Goal: Transaction & Acquisition: Purchase product/service

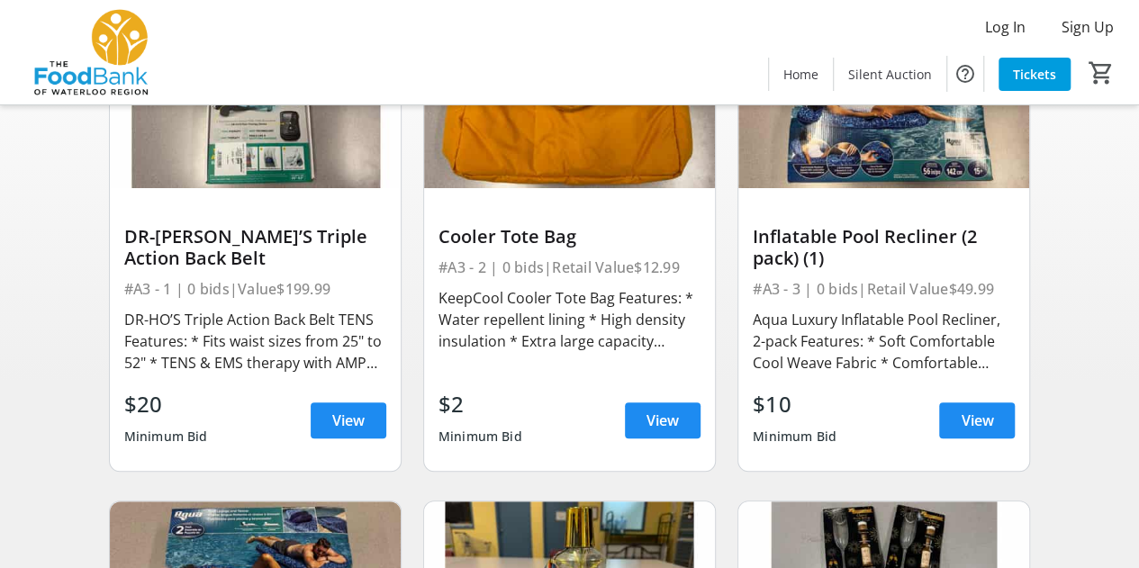
scroll to position [189, 0]
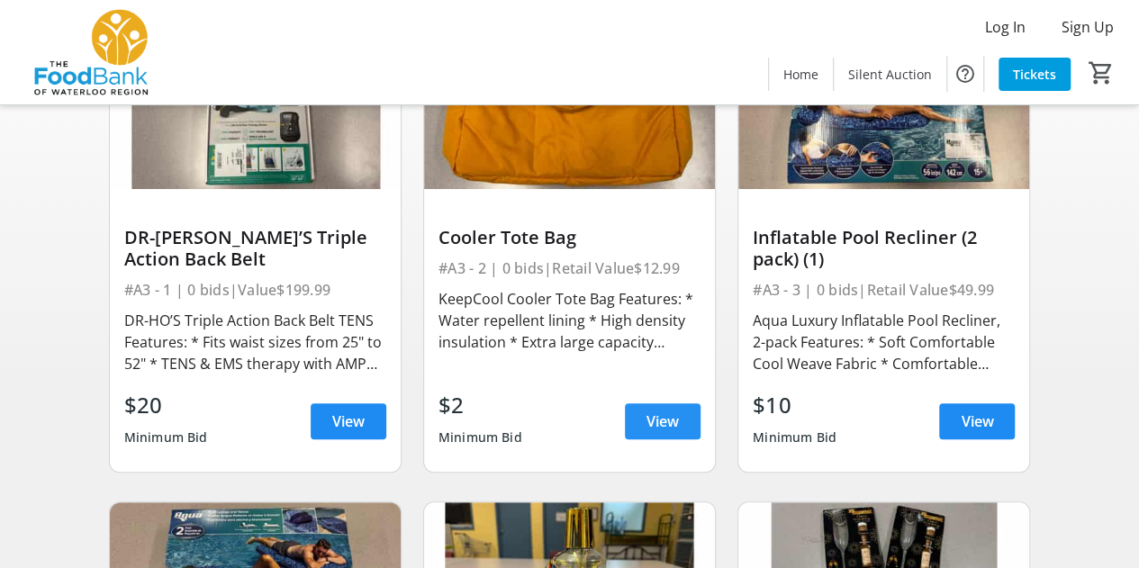
click at [675, 422] on span "View" at bounding box center [663, 422] width 32 height 22
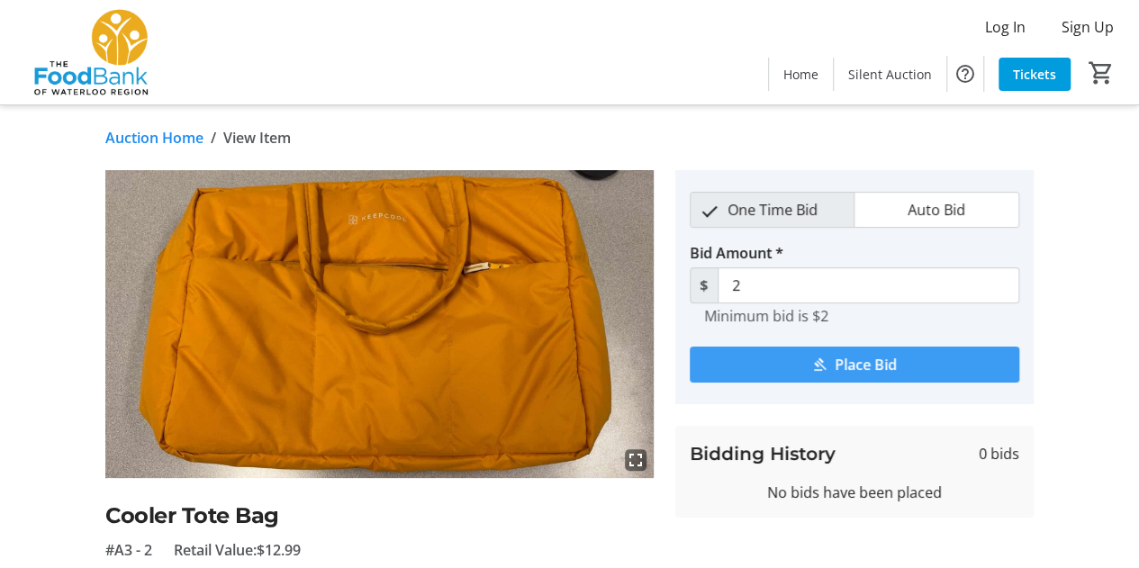
click at [886, 366] on span "Place Bid" at bounding box center [866, 365] width 62 height 22
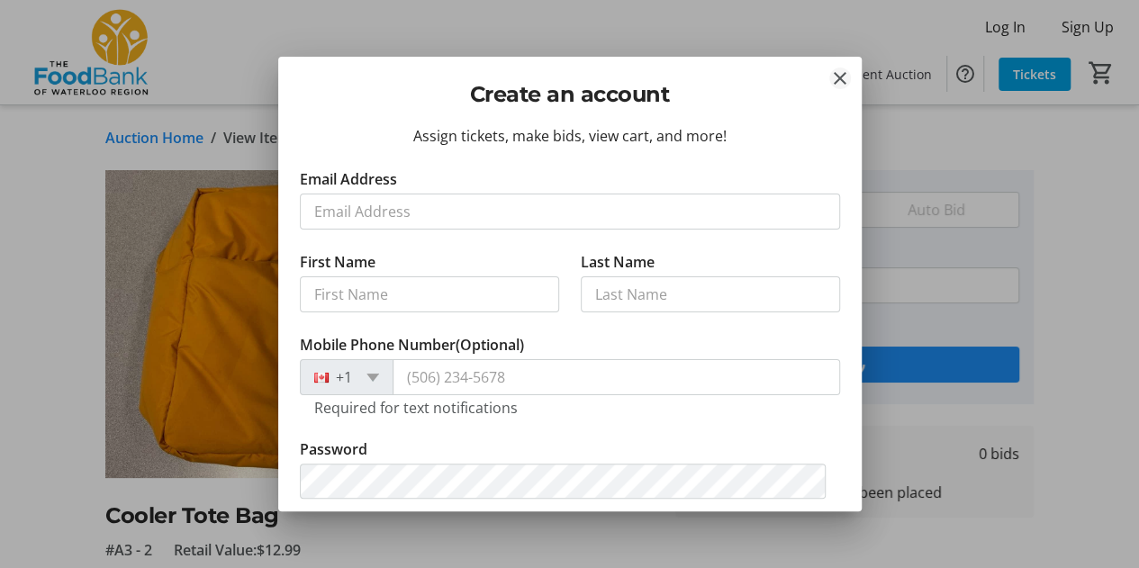
click at [845, 77] on mat-icon "Close" at bounding box center [840, 79] width 22 height 22
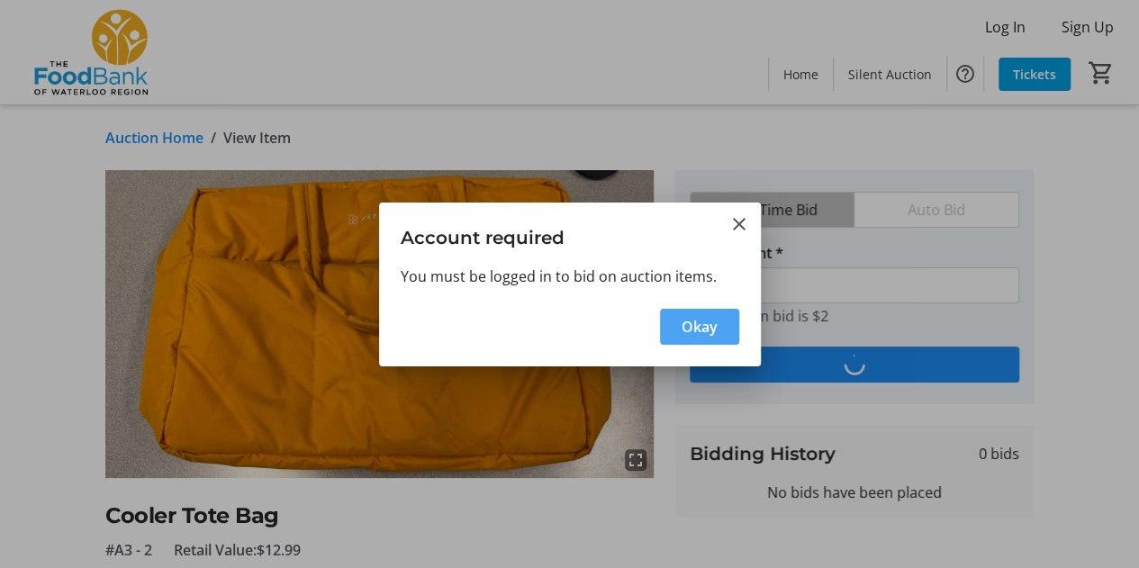
click at [696, 314] on span "button" at bounding box center [699, 326] width 79 height 43
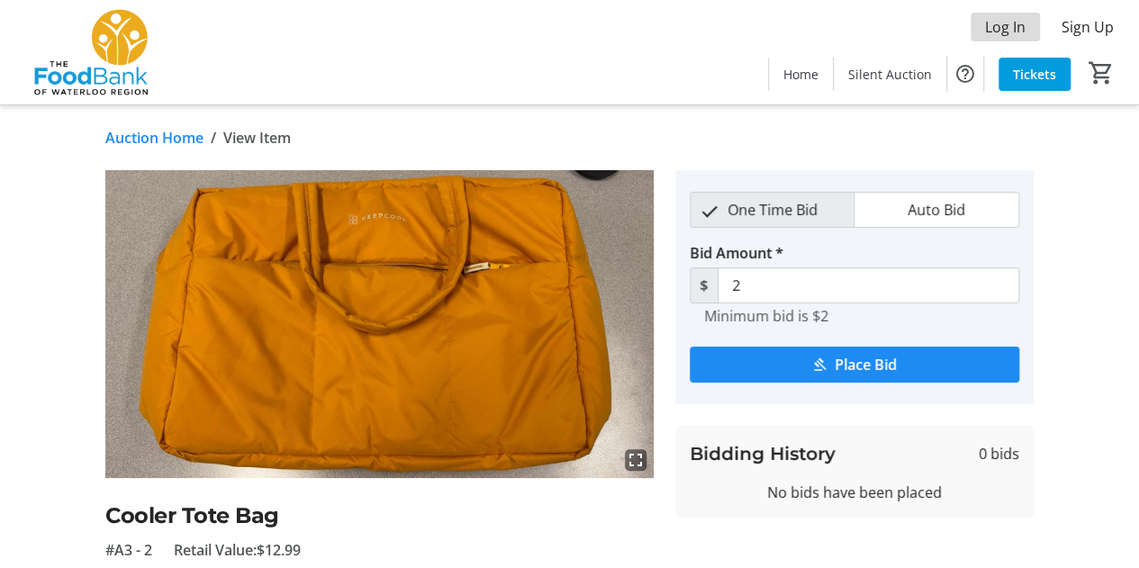
click at [995, 41] on span at bounding box center [1005, 26] width 69 height 43
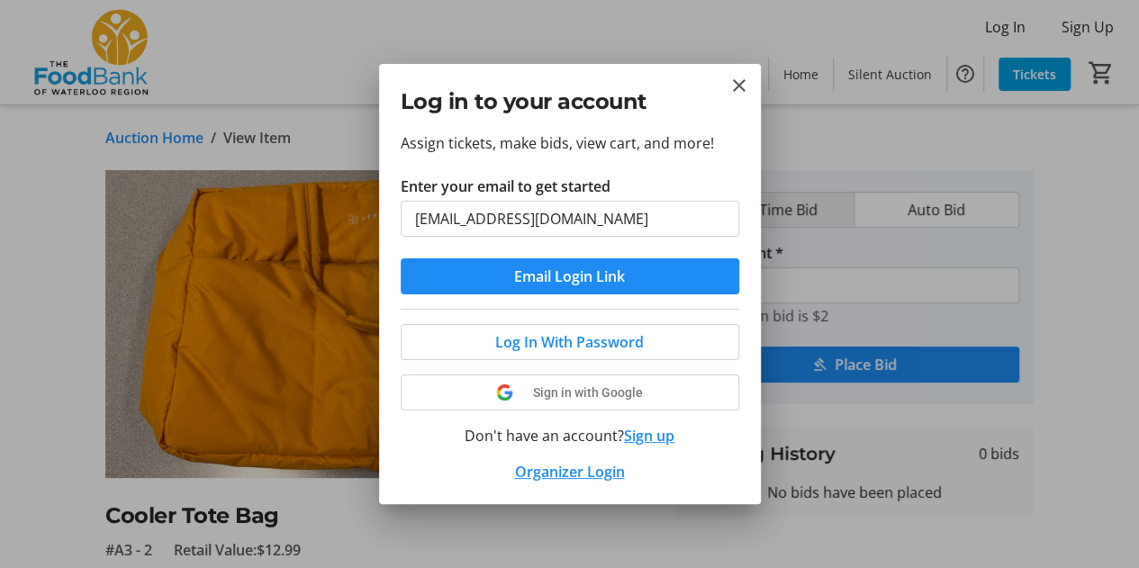
type input "[EMAIL_ADDRESS][DOMAIN_NAME]"
click at [401, 258] on button "Email Login Link" at bounding box center [570, 276] width 339 height 36
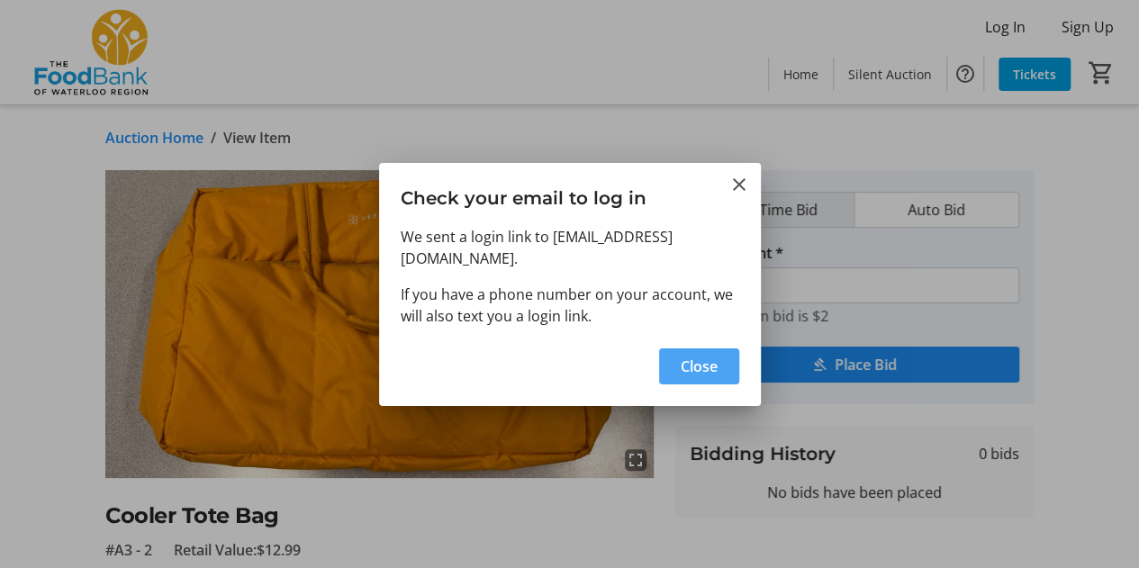
click at [711, 356] on span "Close" at bounding box center [699, 367] width 37 height 22
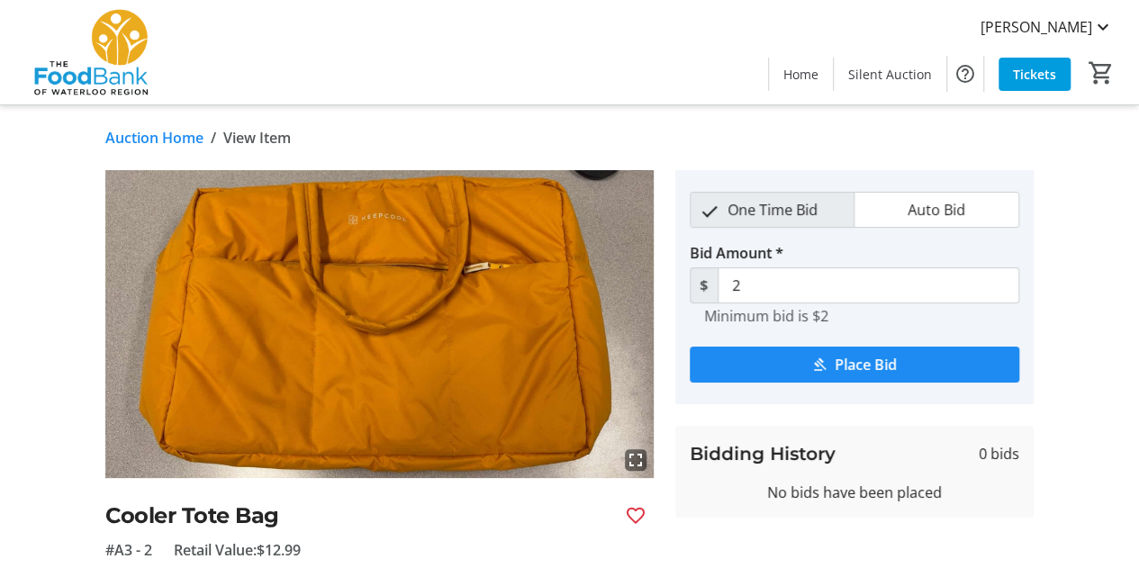
type input "4"
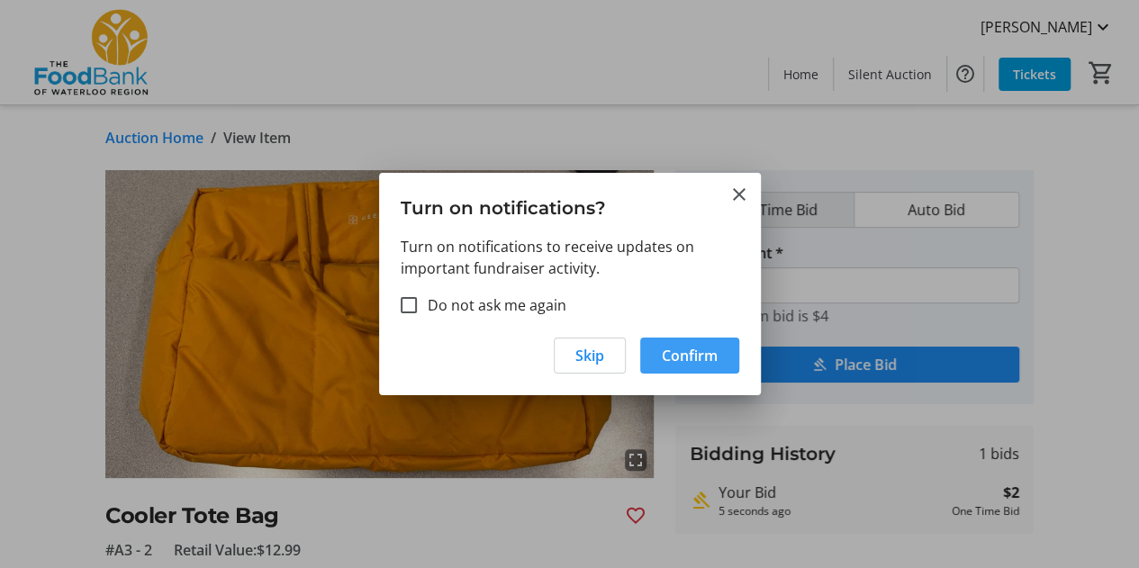
click at [659, 359] on span "button" at bounding box center [689, 355] width 99 height 43
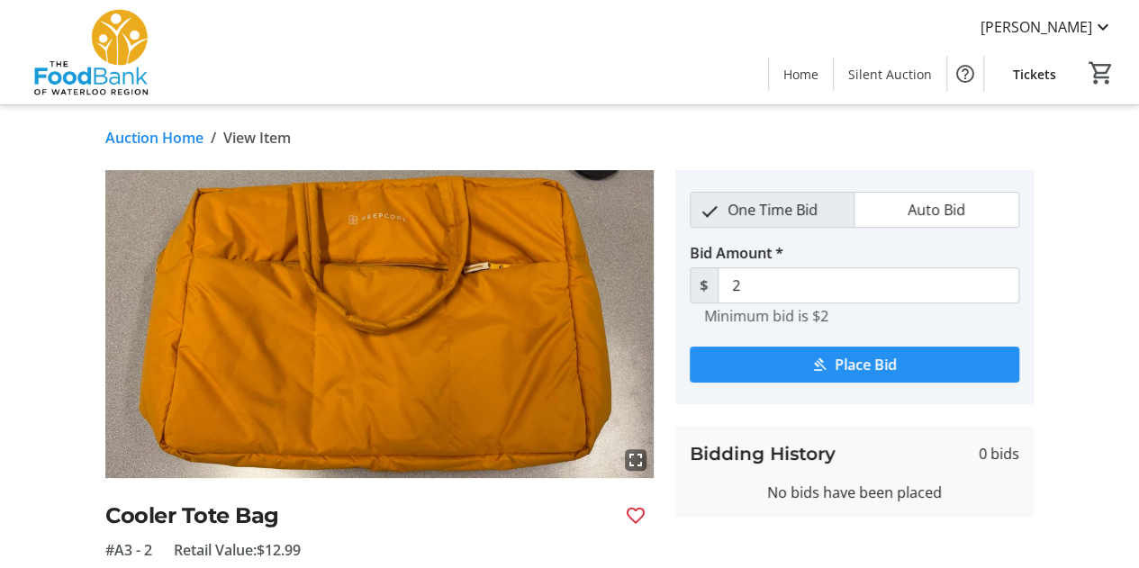
click at [790, 355] on span "submit" at bounding box center [855, 364] width 330 height 43
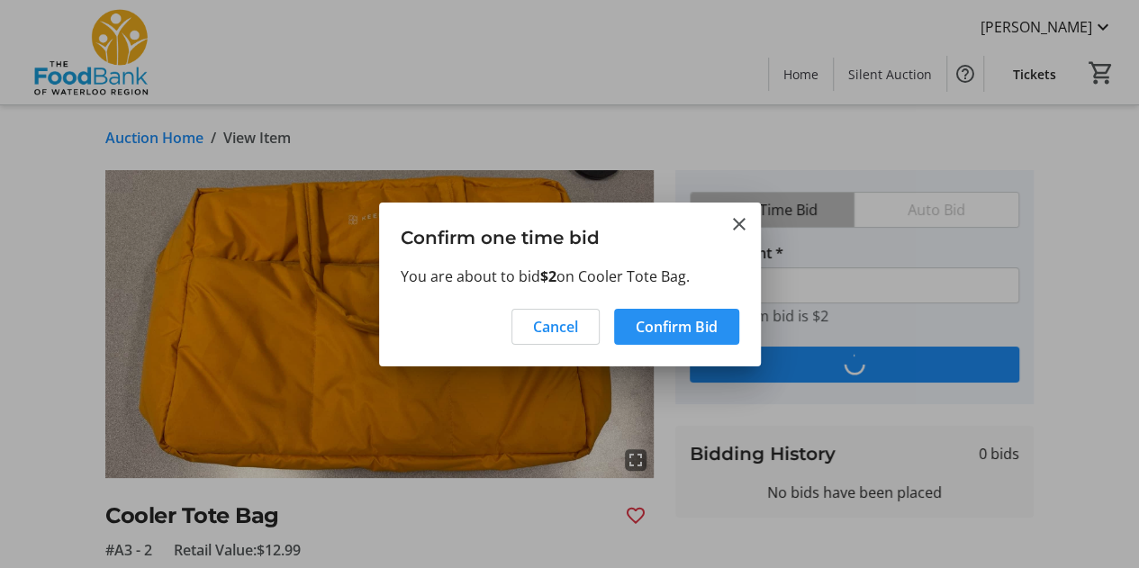
click at [690, 333] on span "Confirm Bid" at bounding box center [677, 327] width 82 height 22
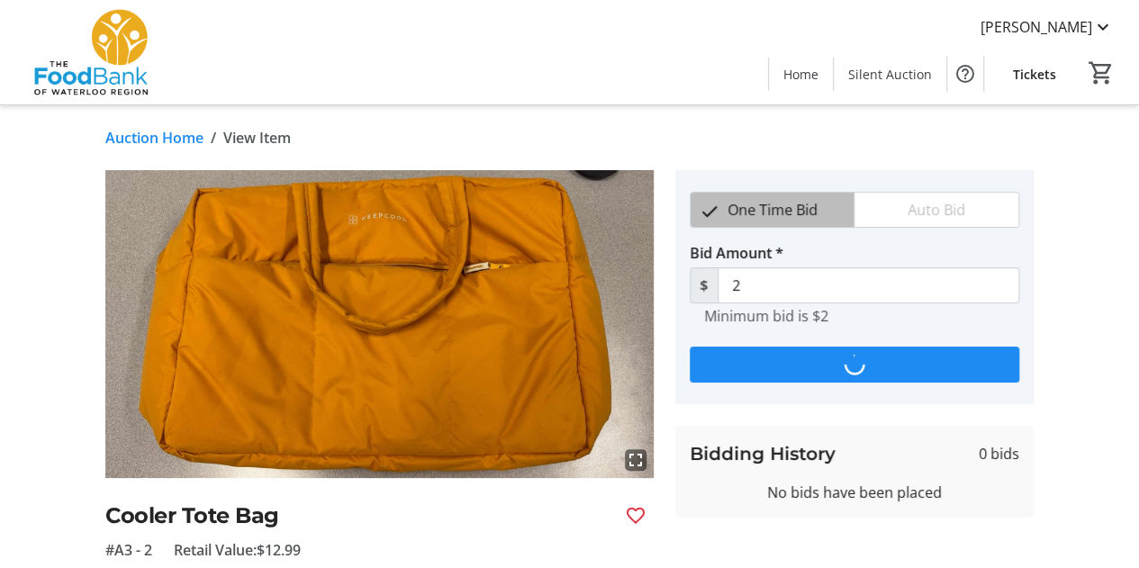
type input "4"
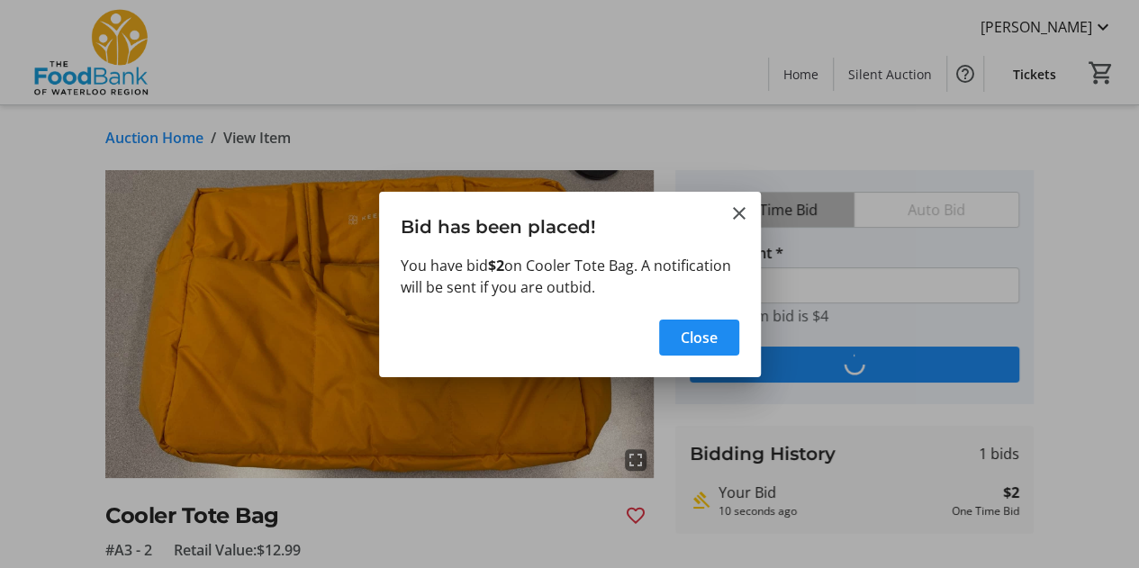
click at [702, 347] on div "Close" at bounding box center [570, 343] width 382 height 68
click at [700, 340] on span "button" at bounding box center [699, 337] width 80 height 43
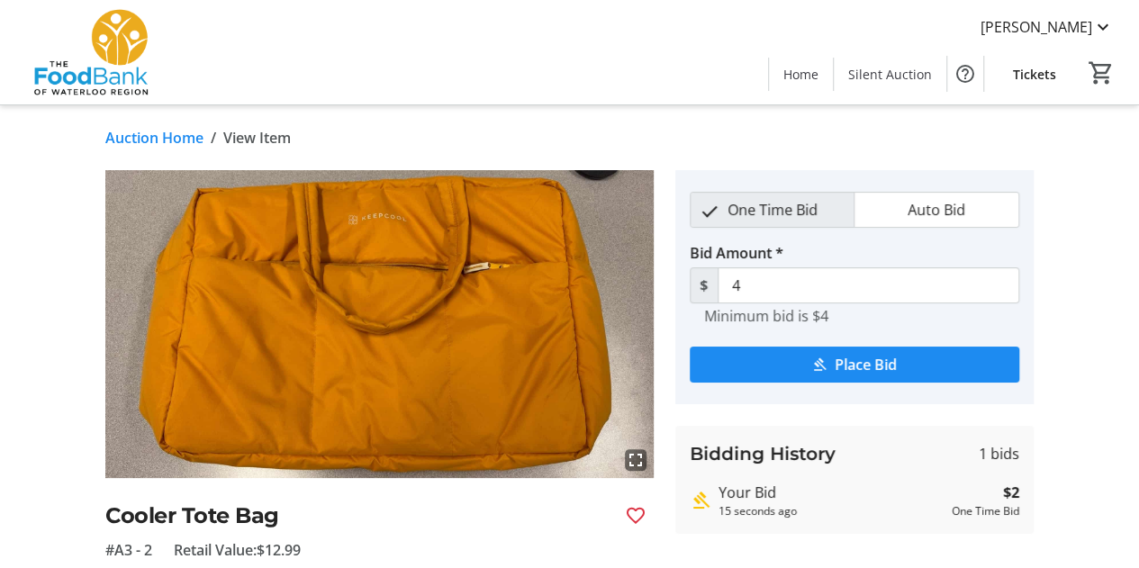
click at [178, 132] on link "Auction Home" at bounding box center [154, 138] width 98 height 22
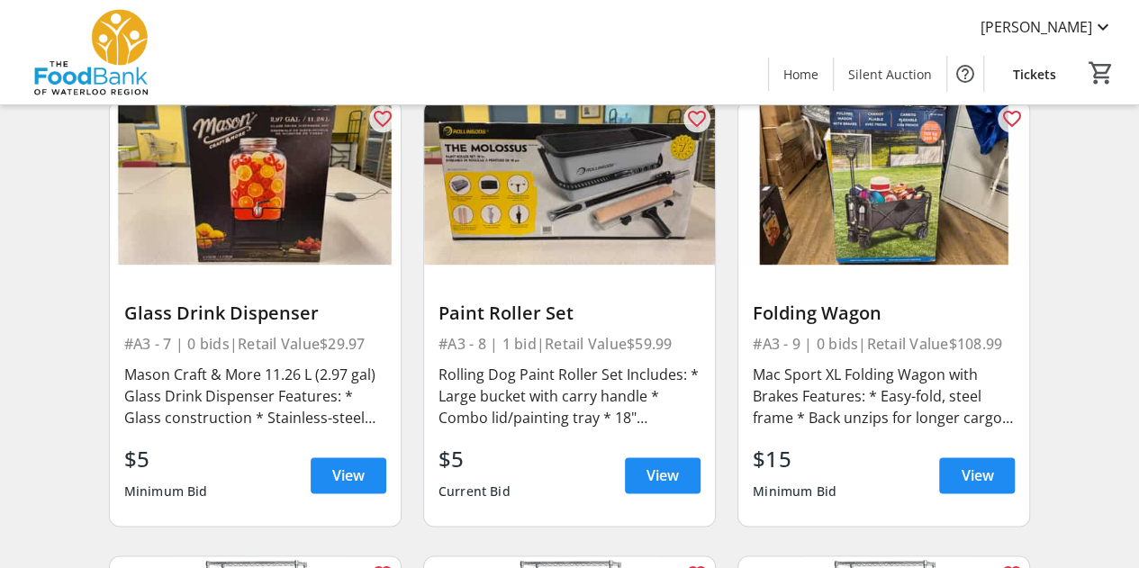
scroll to position [1070, 0]
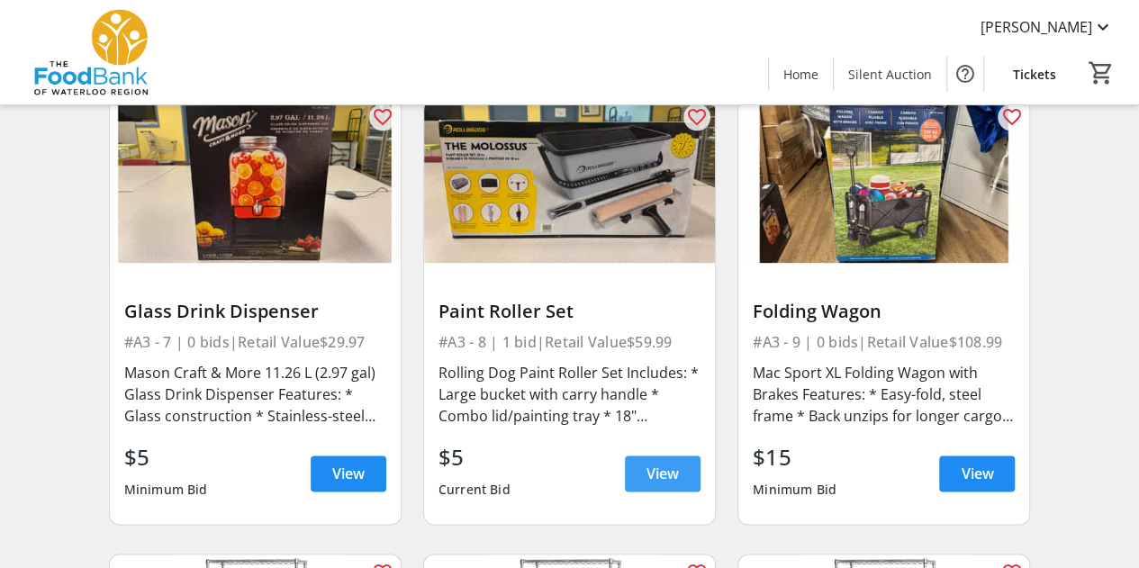
click at [673, 482] on span "View" at bounding box center [663, 474] width 32 height 22
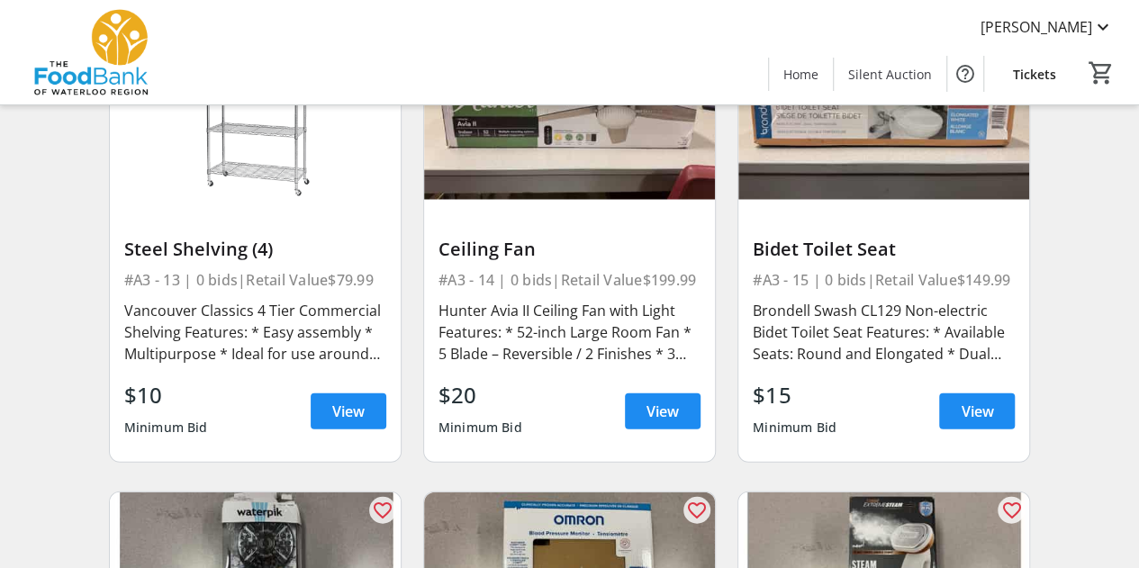
scroll to position [2042, 0]
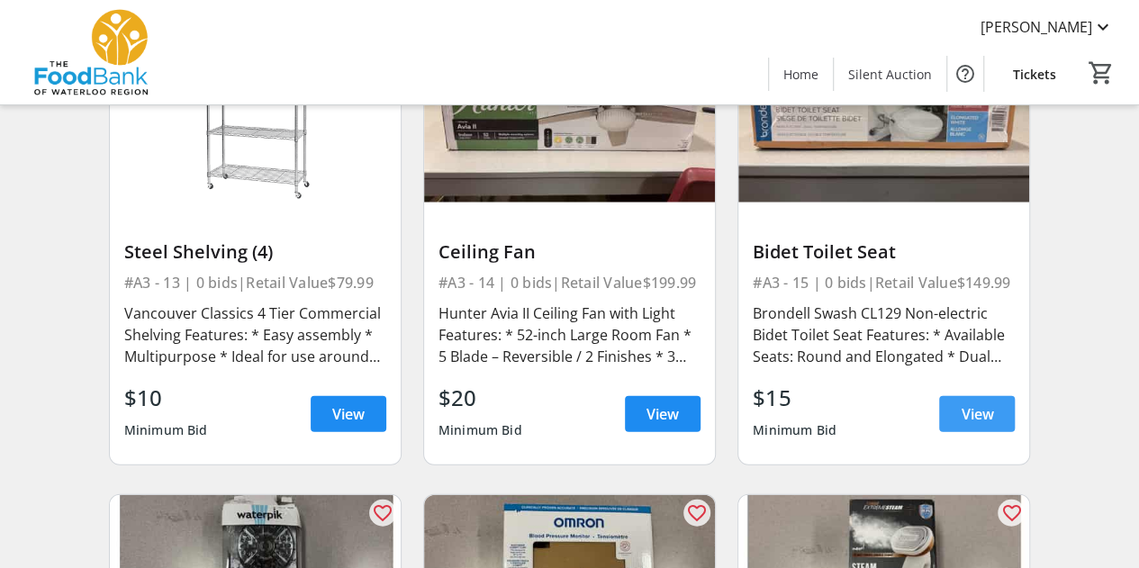
click at [946, 415] on span at bounding box center [977, 414] width 76 height 43
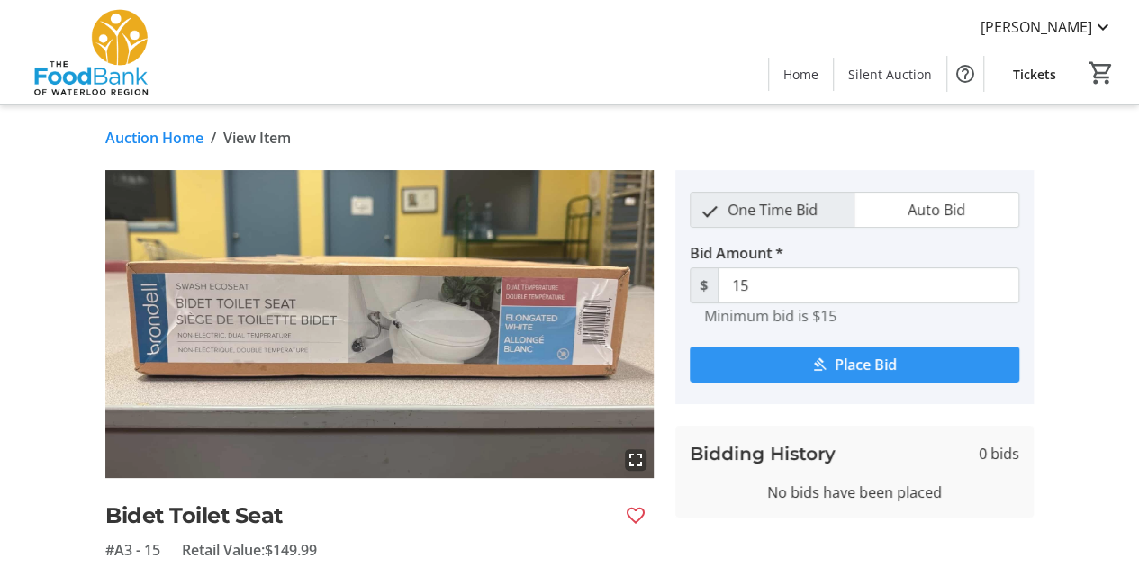
scroll to position [124, 0]
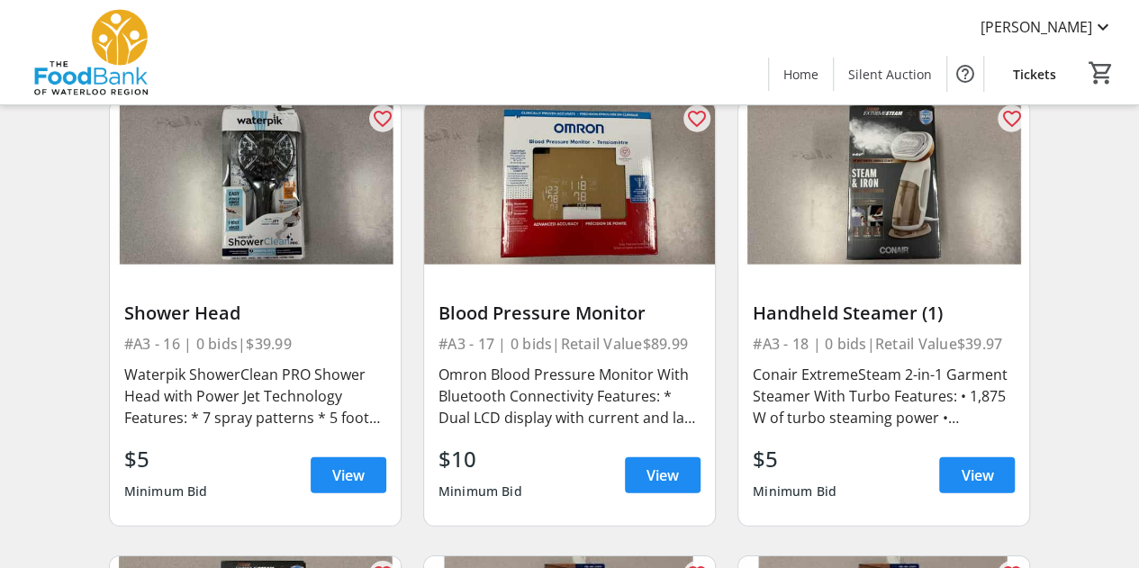
scroll to position [2426, 0]
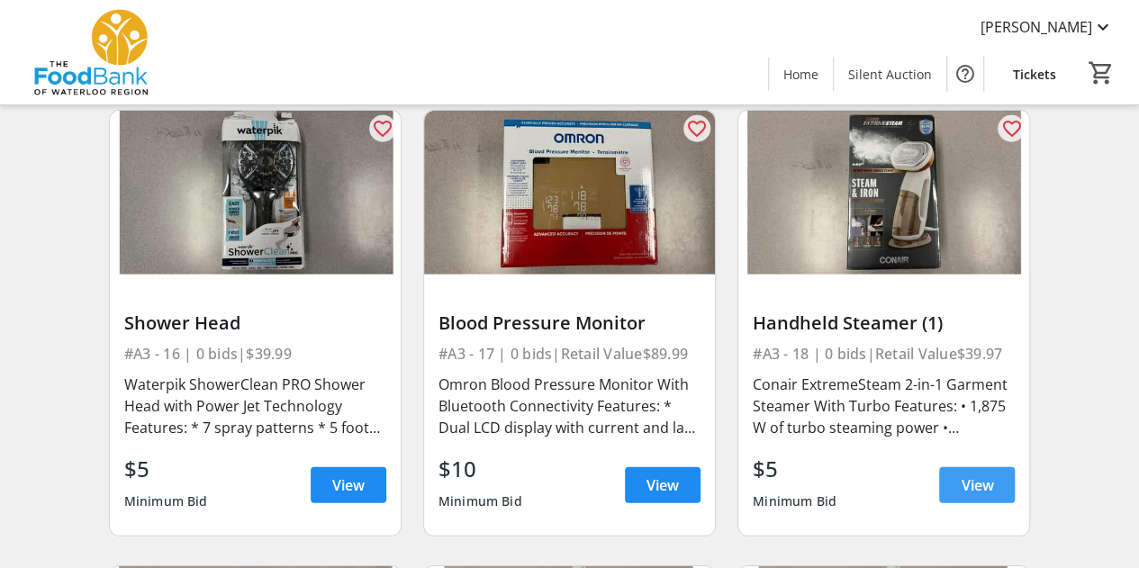
click at [970, 471] on span at bounding box center [977, 485] width 76 height 43
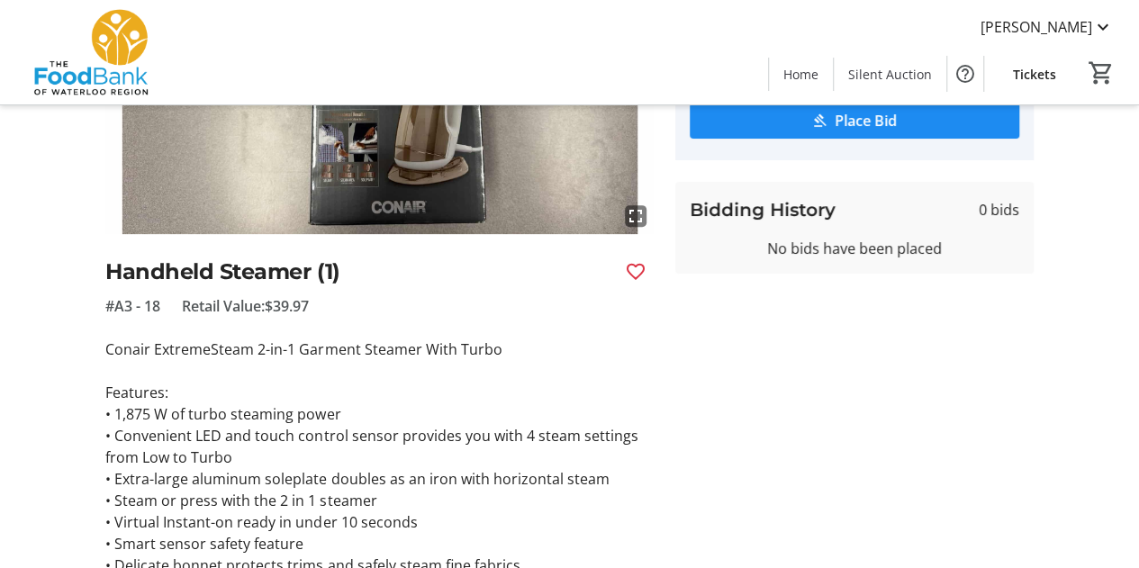
scroll to position [108, 0]
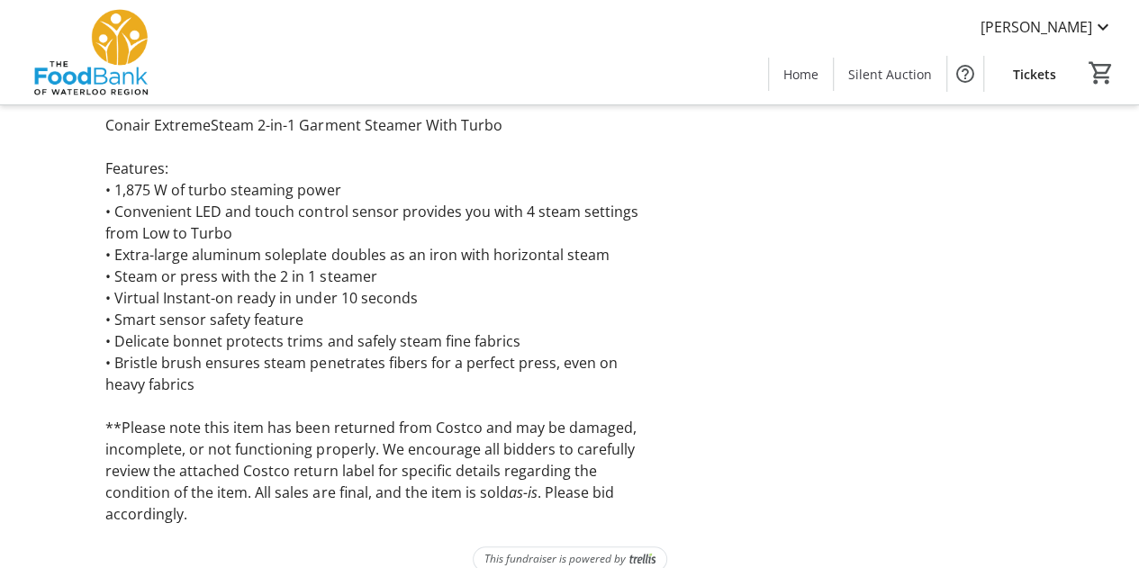
type input "10"
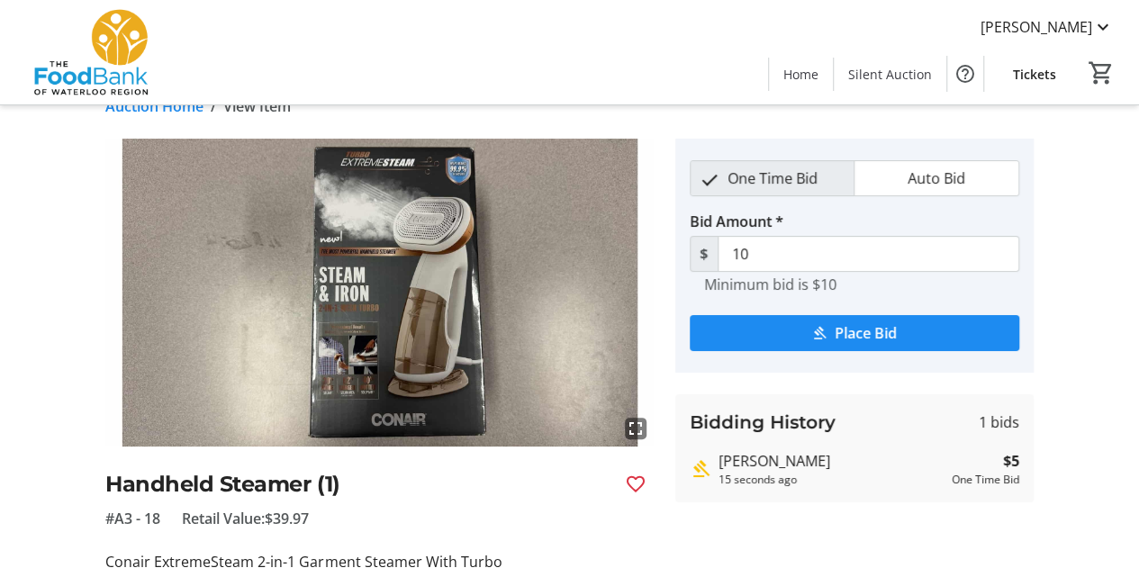
scroll to position [28, 0]
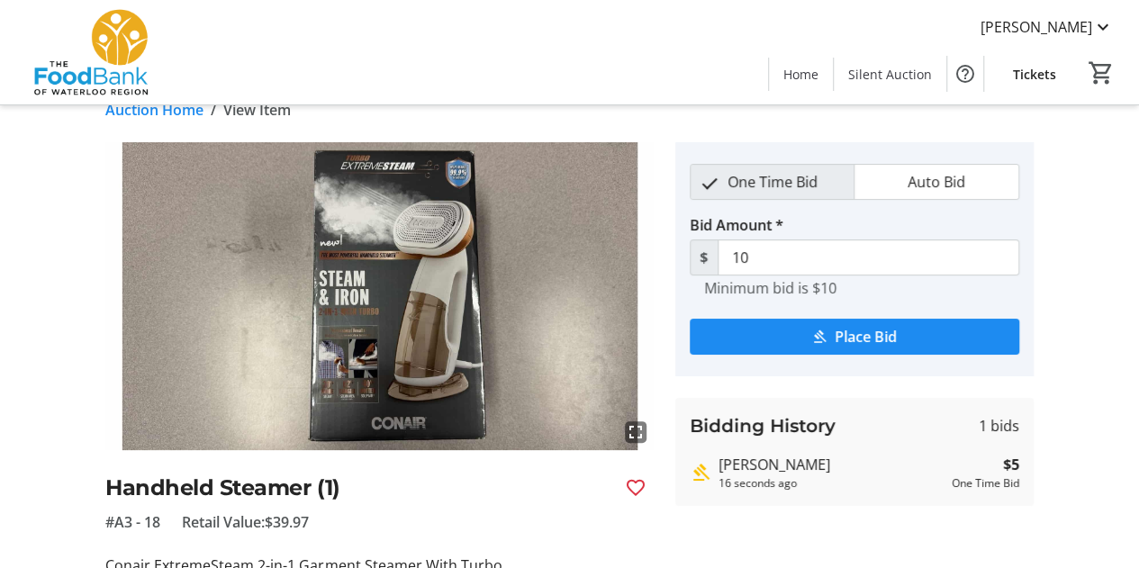
click at [430, 367] on img at bounding box center [379, 296] width 548 height 308
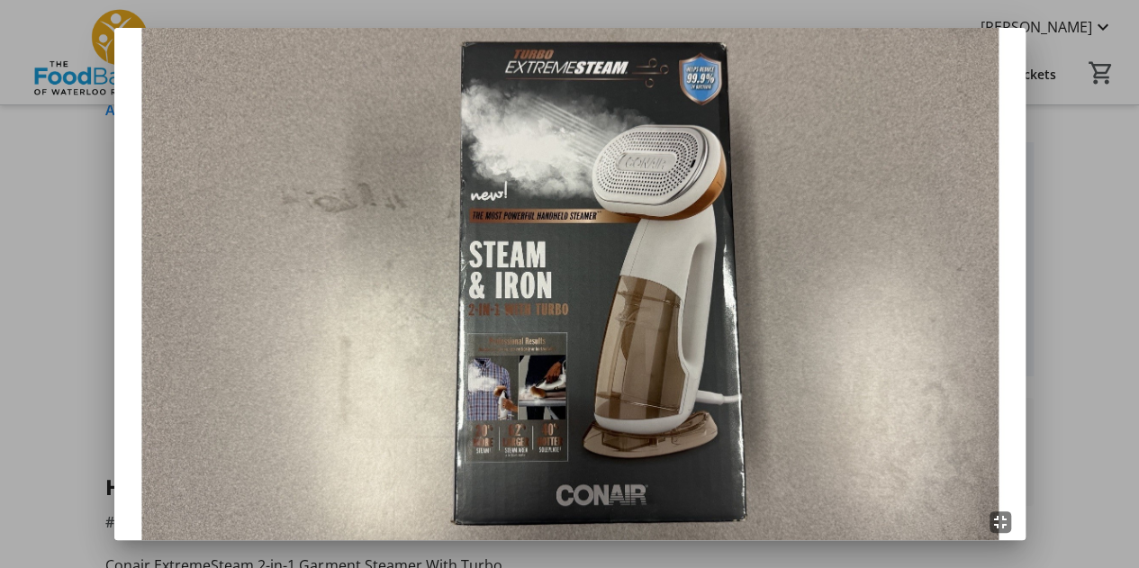
click at [1081, 156] on div at bounding box center [569, 284] width 1139 height 568
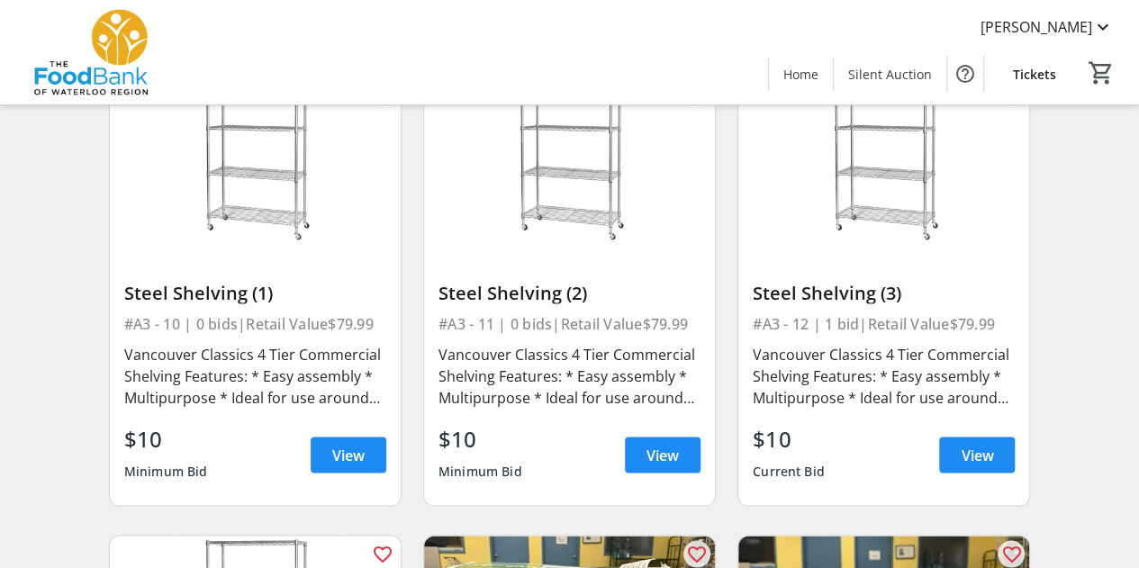
scroll to position [1545, 0]
click at [974, 448] on span "View" at bounding box center [977, 455] width 32 height 22
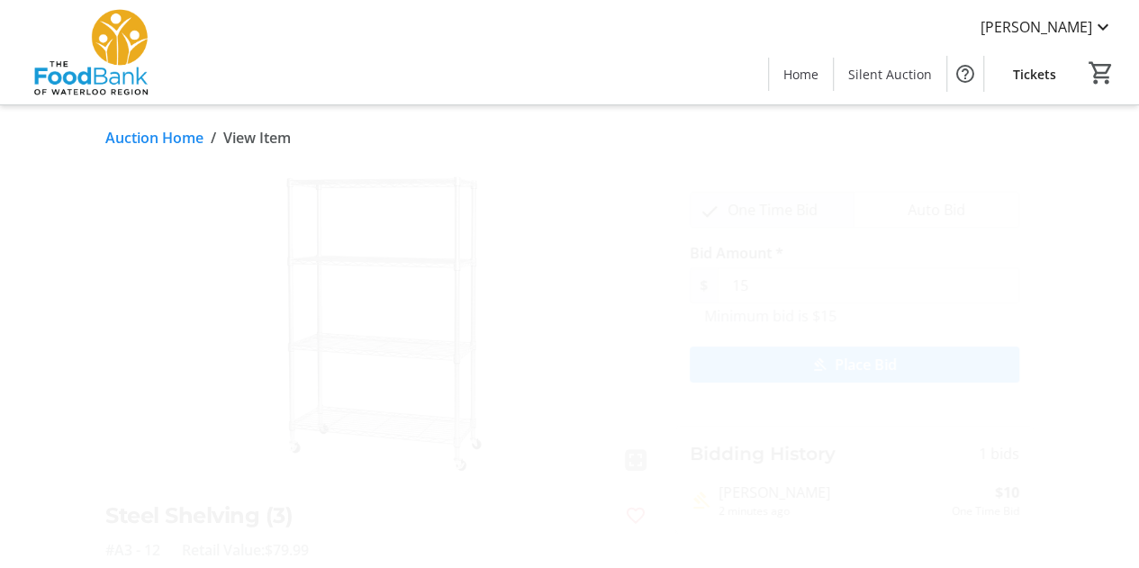
click at [148, 135] on link "Auction Home" at bounding box center [154, 138] width 98 height 22
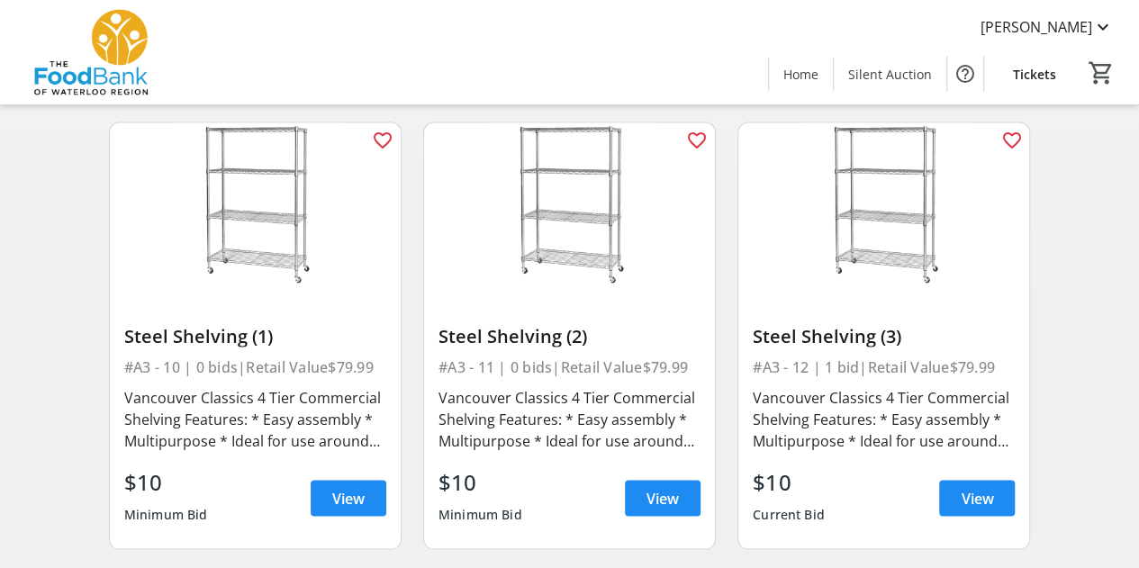
scroll to position [1469, 0]
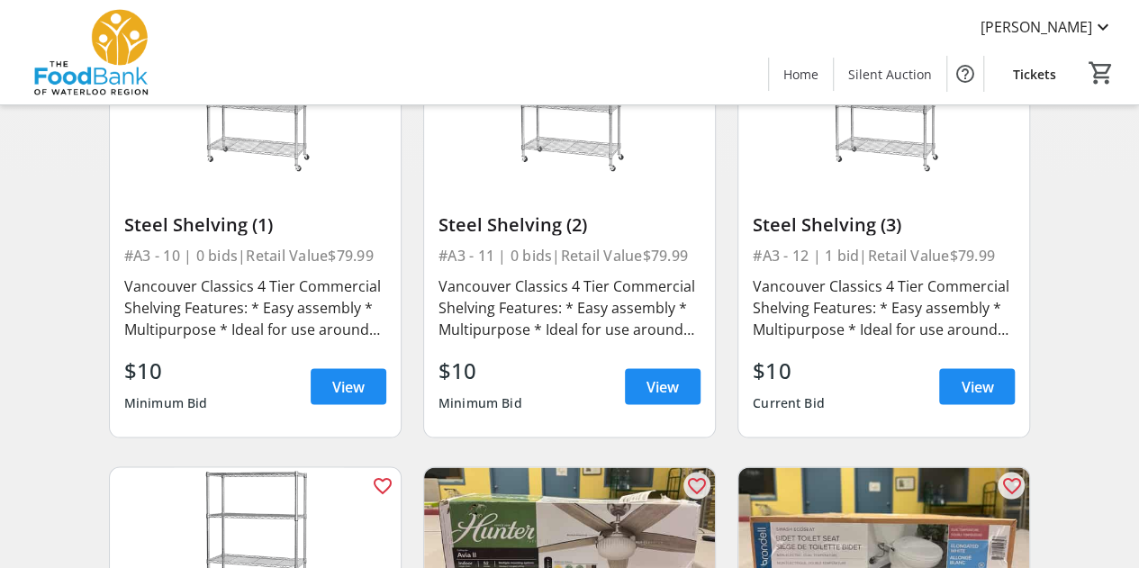
scroll to position [1611, 0]
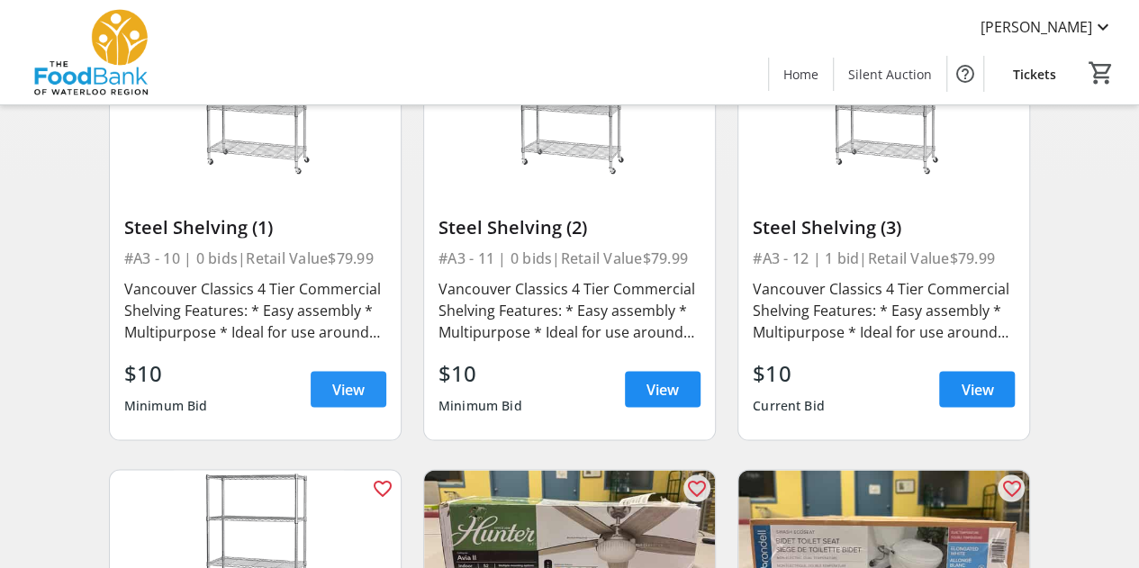
click at [322, 397] on span at bounding box center [349, 388] width 76 height 43
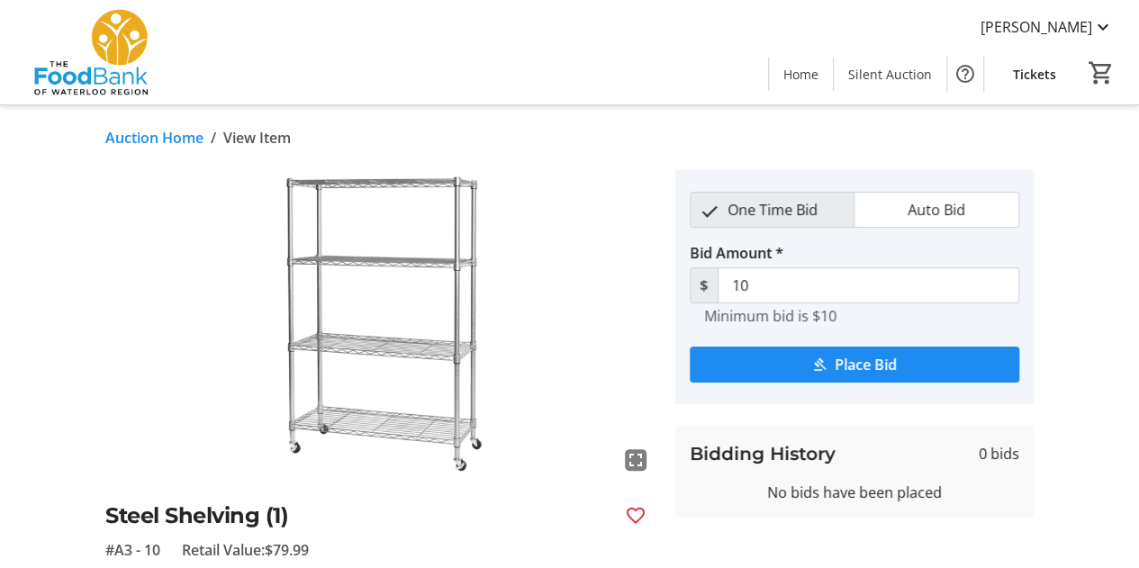
click at [165, 140] on link "Auction Home" at bounding box center [154, 138] width 98 height 22
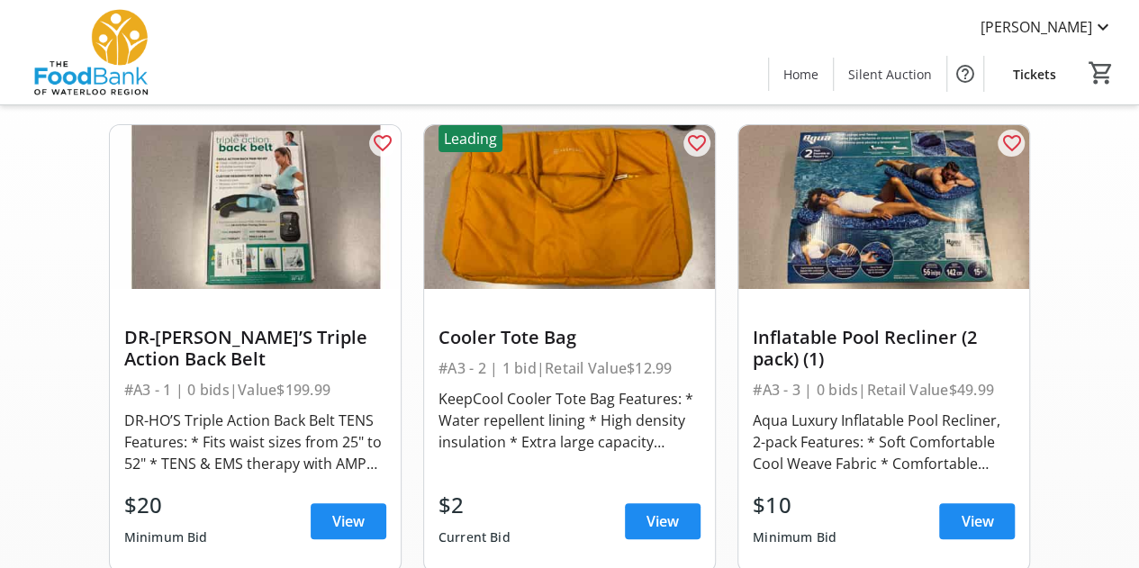
scroll to position [88, 0]
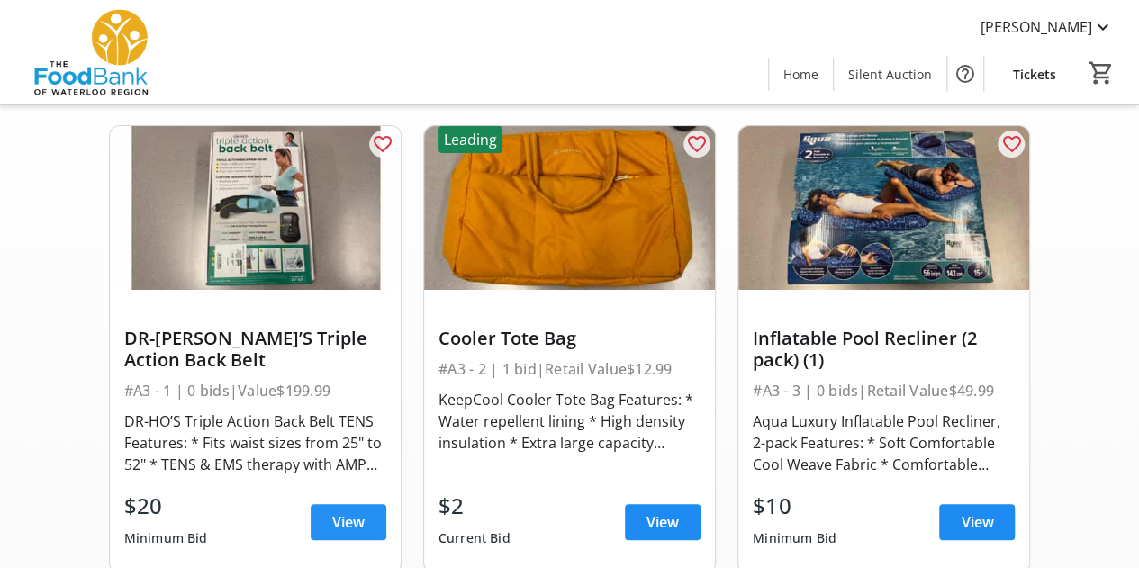
click at [330, 512] on span at bounding box center [349, 522] width 76 height 43
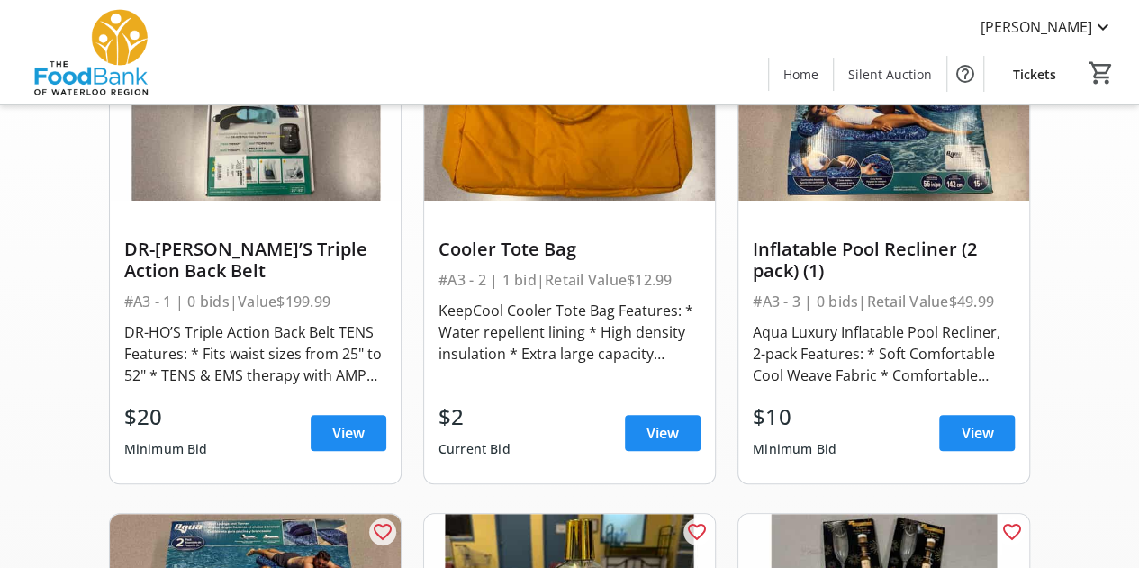
scroll to position [178, 0]
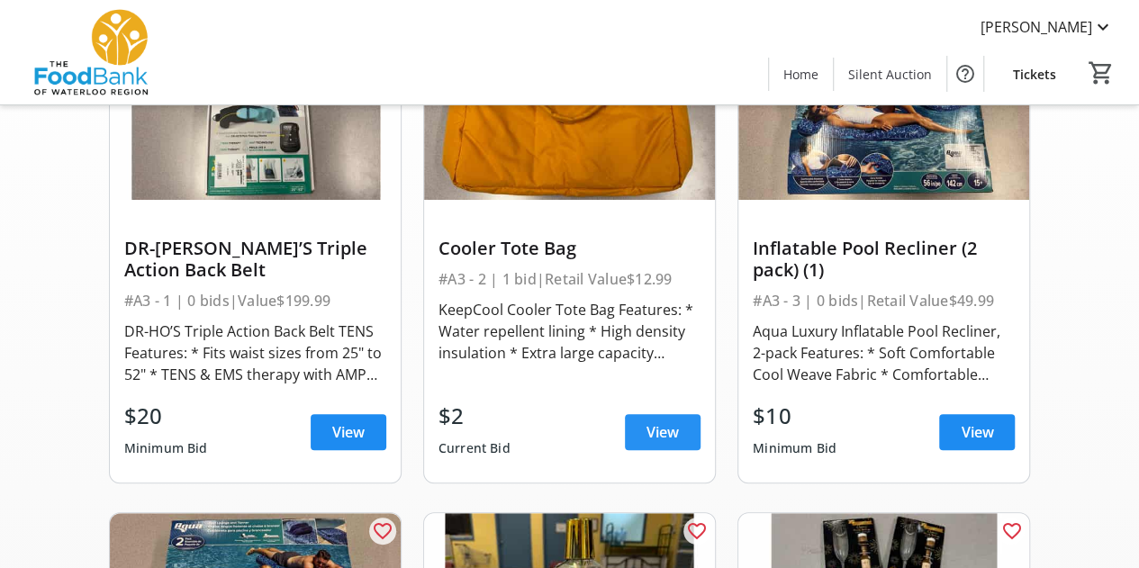
click at [665, 435] on span "View" at bounding box center [663, 432] width 32 height 22
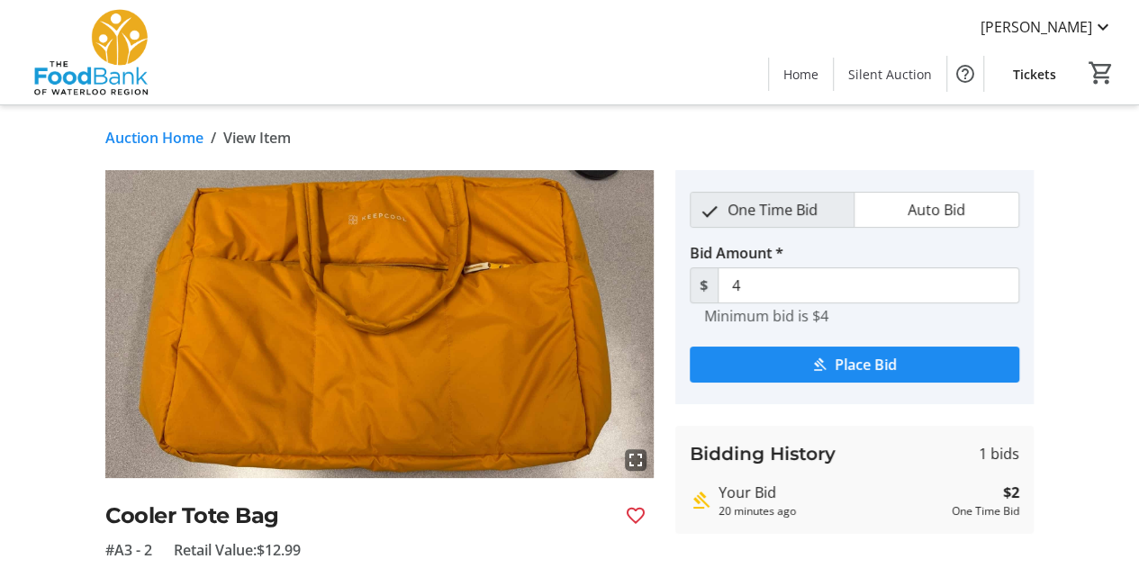
click at [187, 147] on link "Auction Home" at bounding box center [154, 138] width 98 height 22
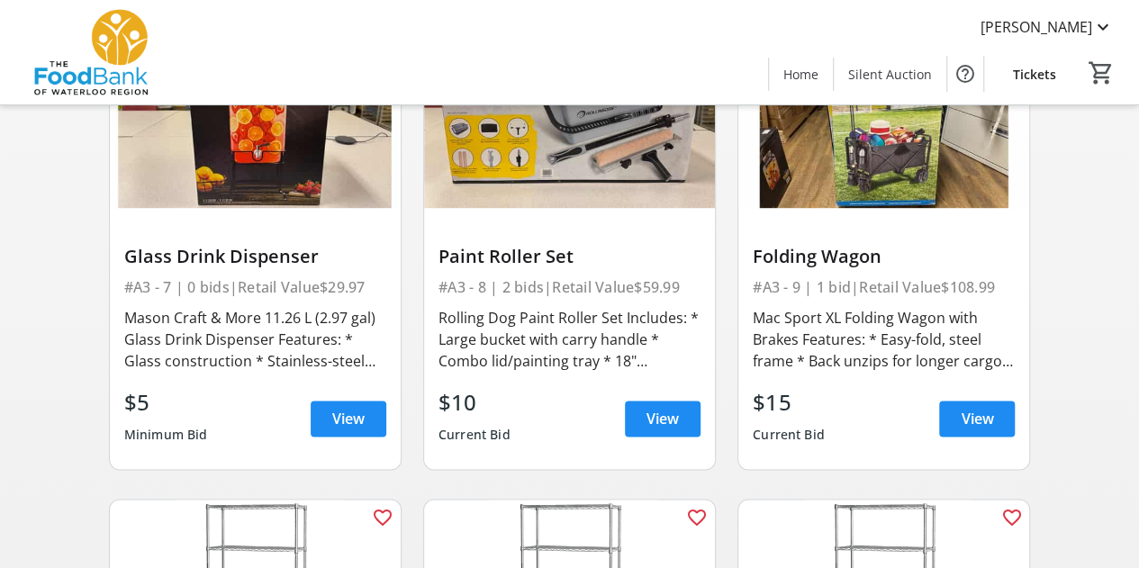
scroll to position [1127, 0]
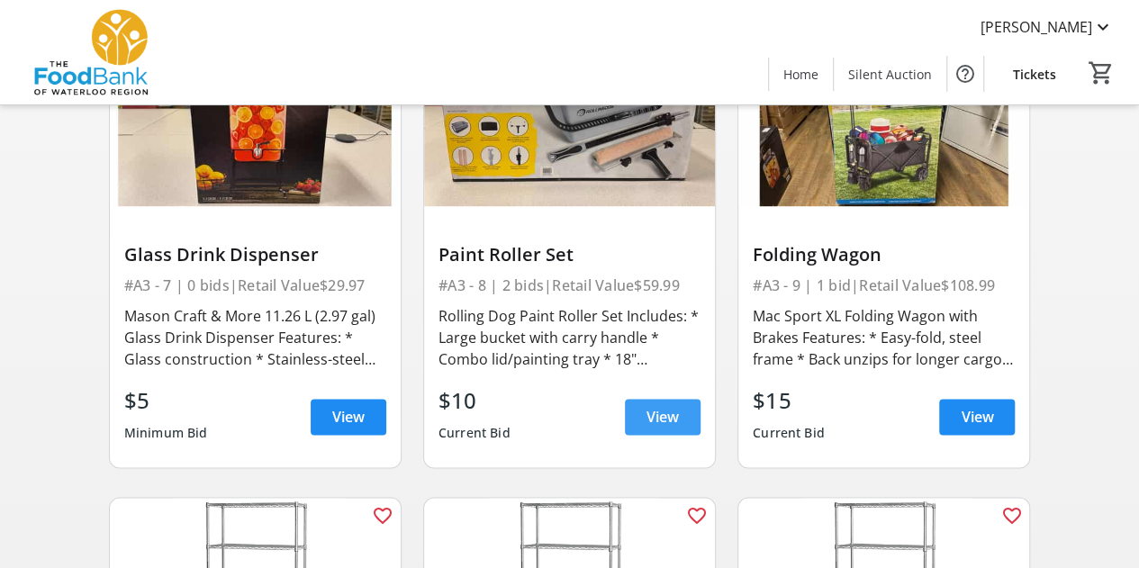
click at [661, 408] on span "View" at bounding box center [663, 417] width 32 height 22
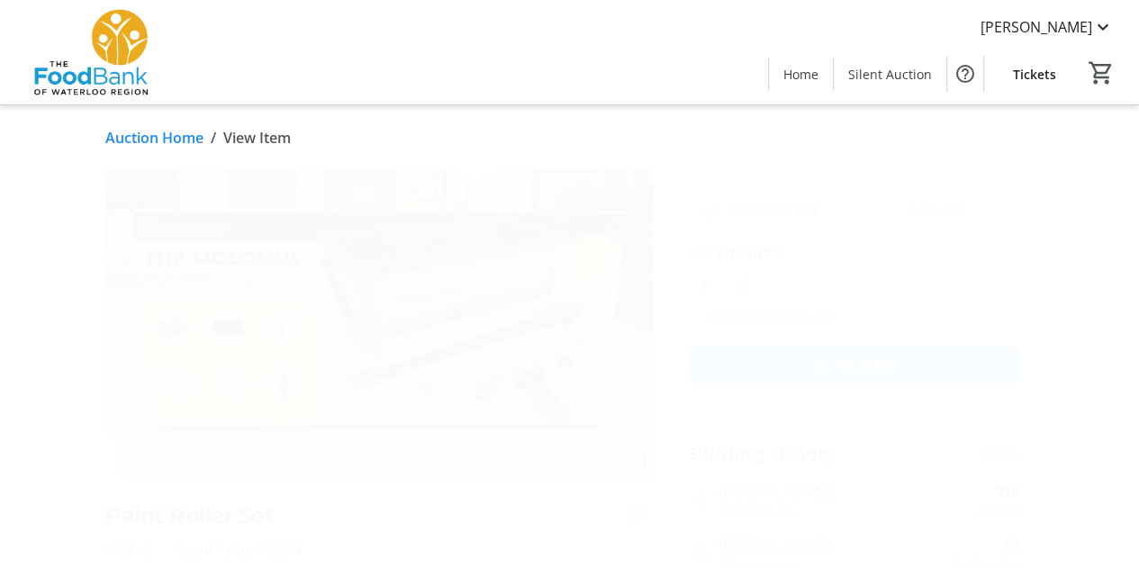
click at [166, 143] on link "Auction Home" at bounding box center [154, 138] width 98 height 22
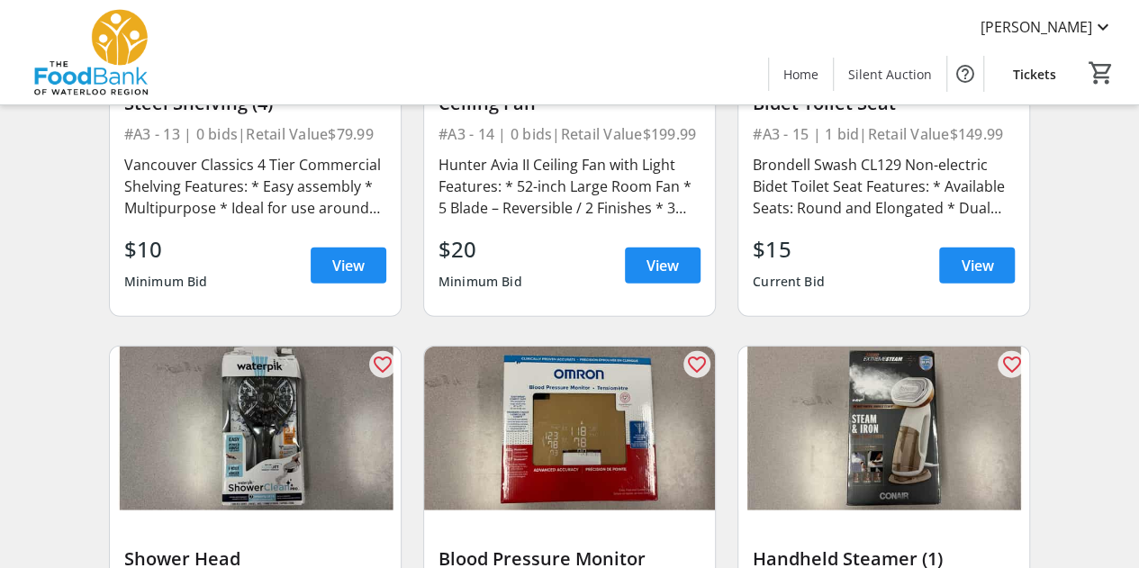
scroll to position [2188, 0]
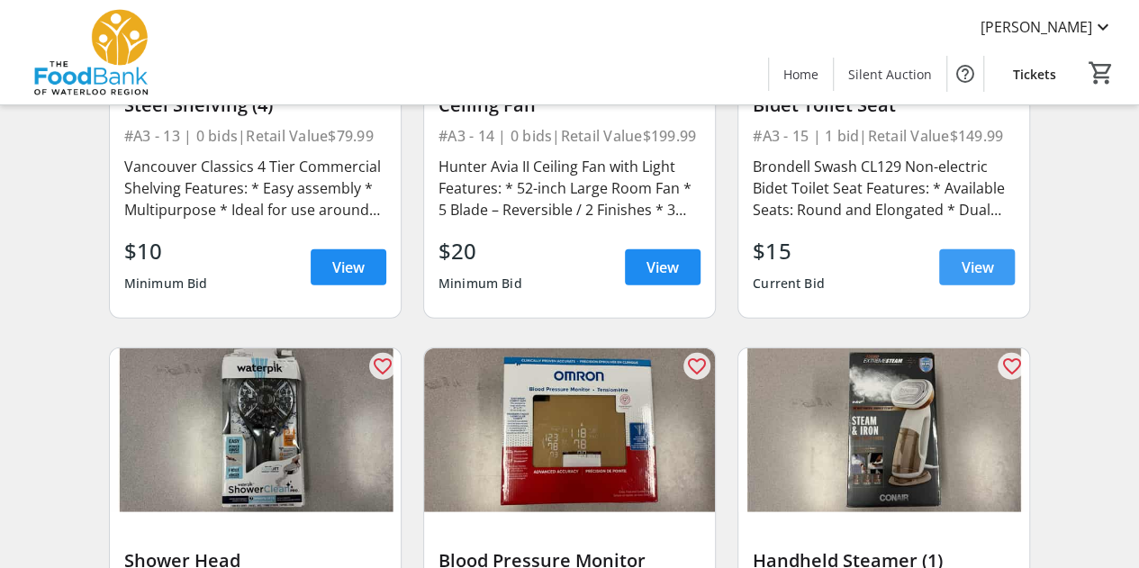
click at [1003, 269] on span at bounding box center [977, 267] width 76 height 43
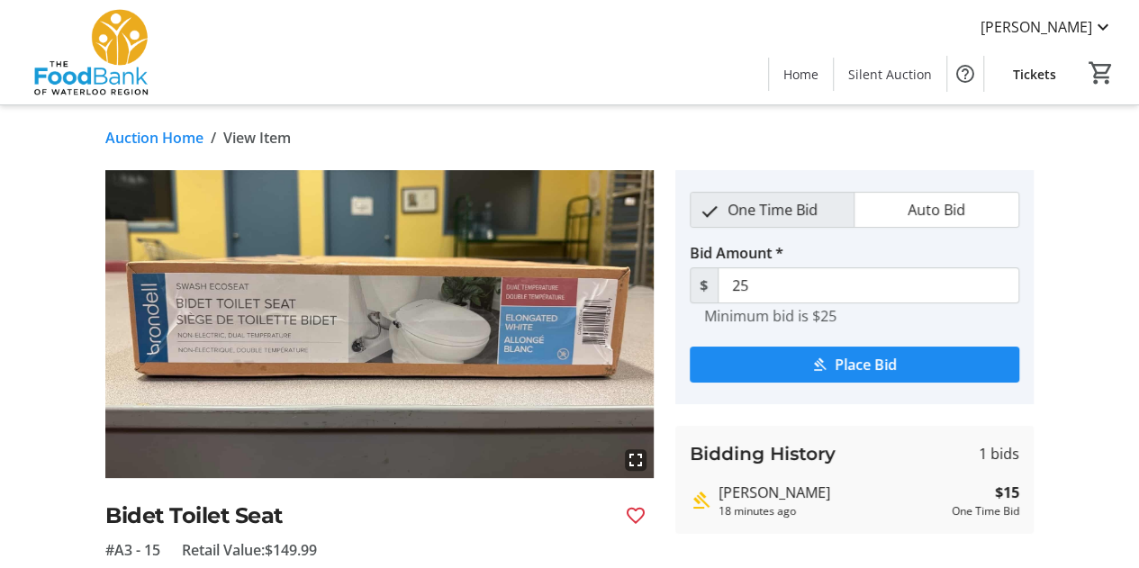
click at [137, 151] on div "Auction Home / View Item fullscreen Bidet Toilet Seat #A3 - 15 Retail Value: $1…" at bounding box center [569, 525] width 1139 height 841
click at [160, 145] on link "Auction Home" at bounding box center [154, 138] width 98 height 22
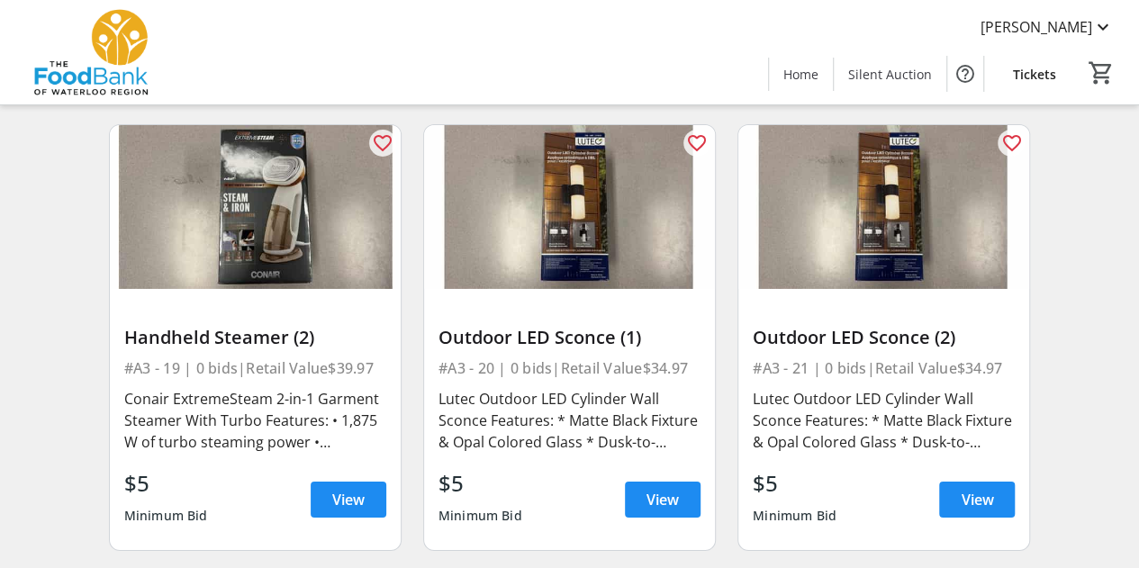
scroll to position [2868, 0]
click at [326, 498] on span at bounding box center [349, 499] width 76 height 43
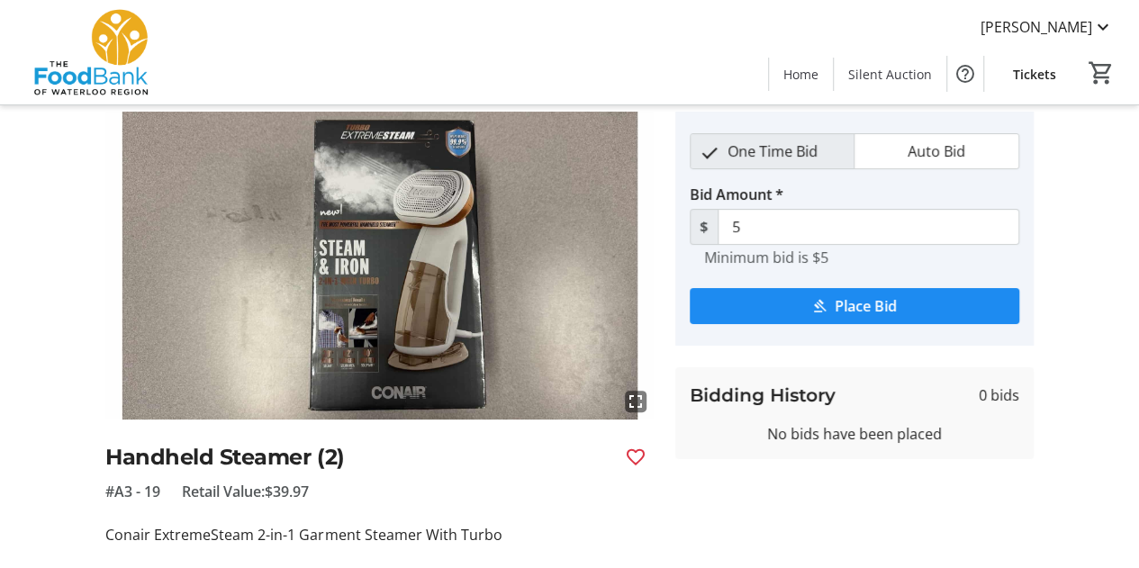
scroll to position [58, 0]
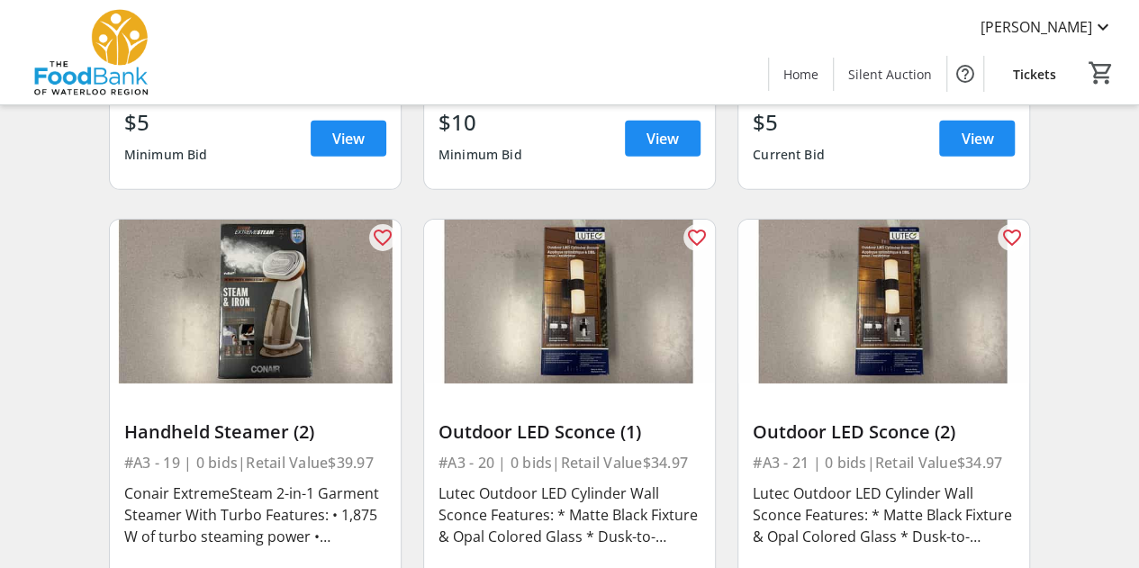
scroll to position [2904, 0]
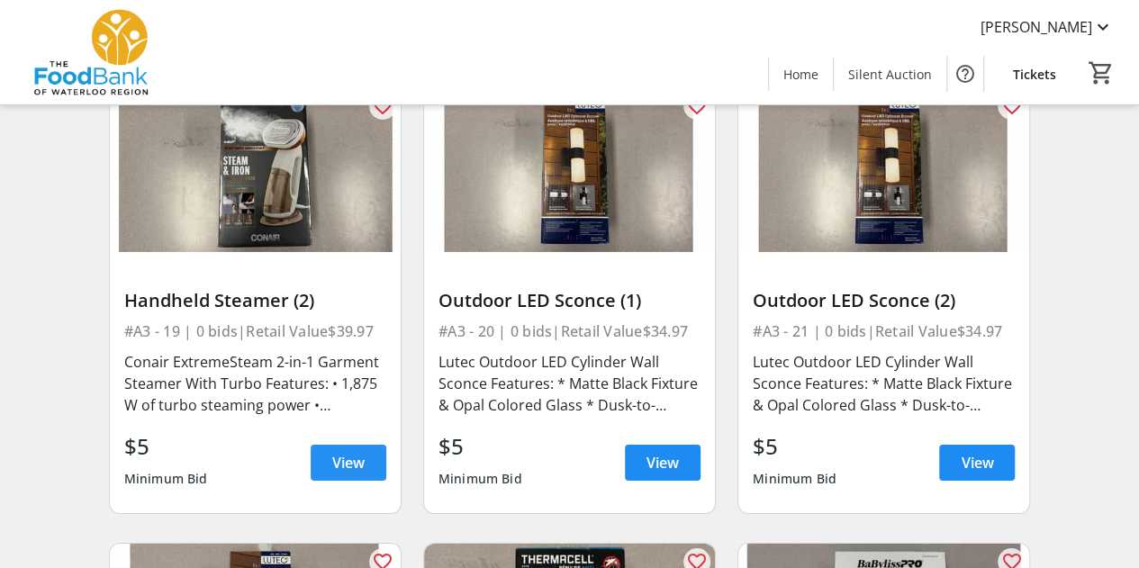
click at [355, 478] on span at bounding box center [349, 462] width 76 height 43
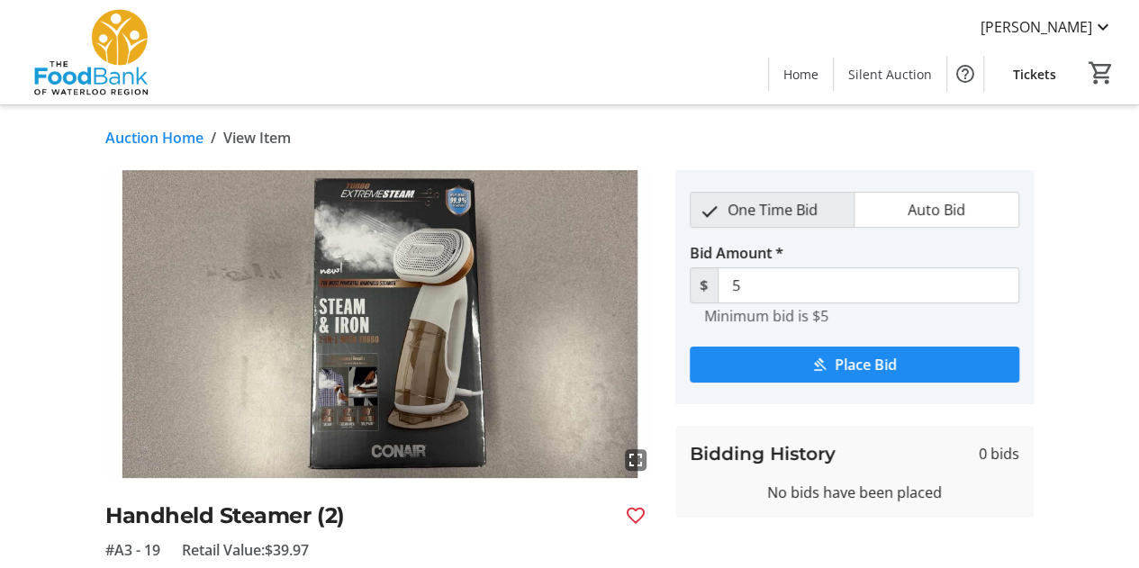
click at [173, 137] on link "Auction Home" at bounding box center [154, 138] width 98 height 22
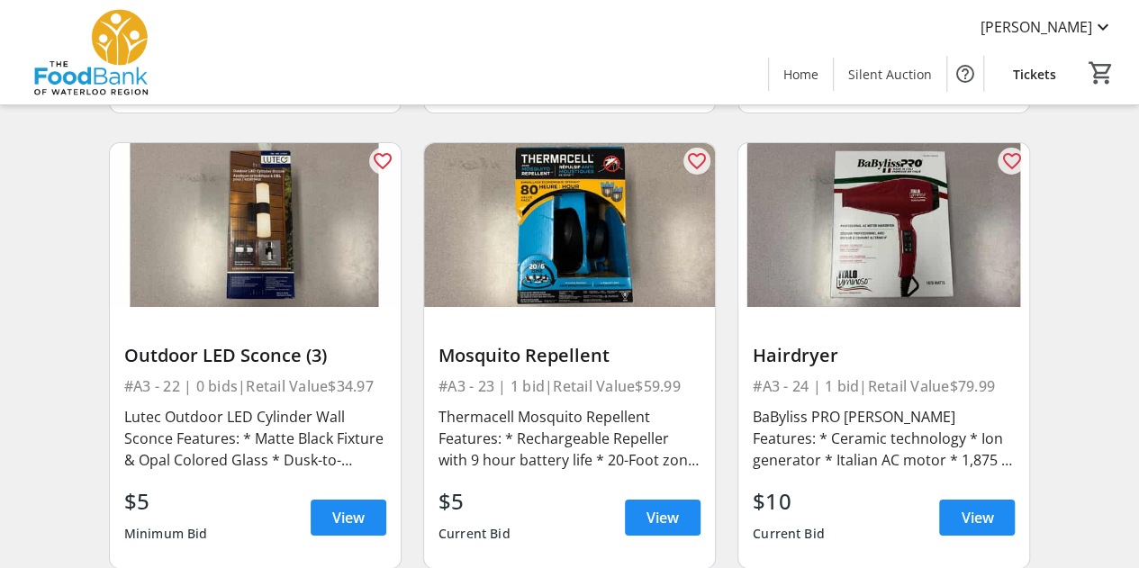
scroll to position [3409, 0]
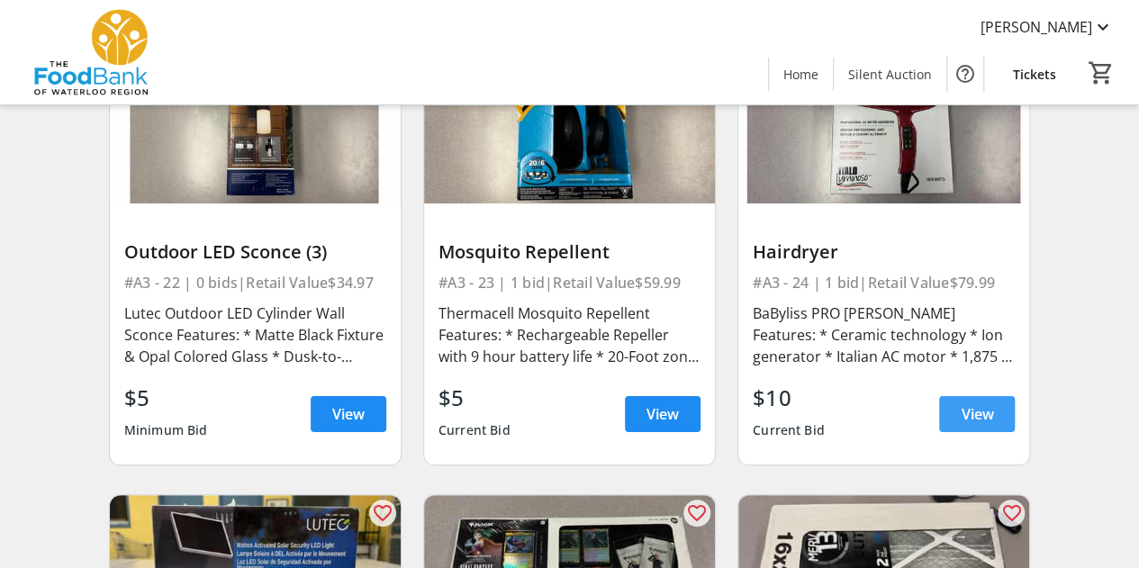
click at [989, 412] on span "View" at bounding box center [977, 414] width 32 height 22
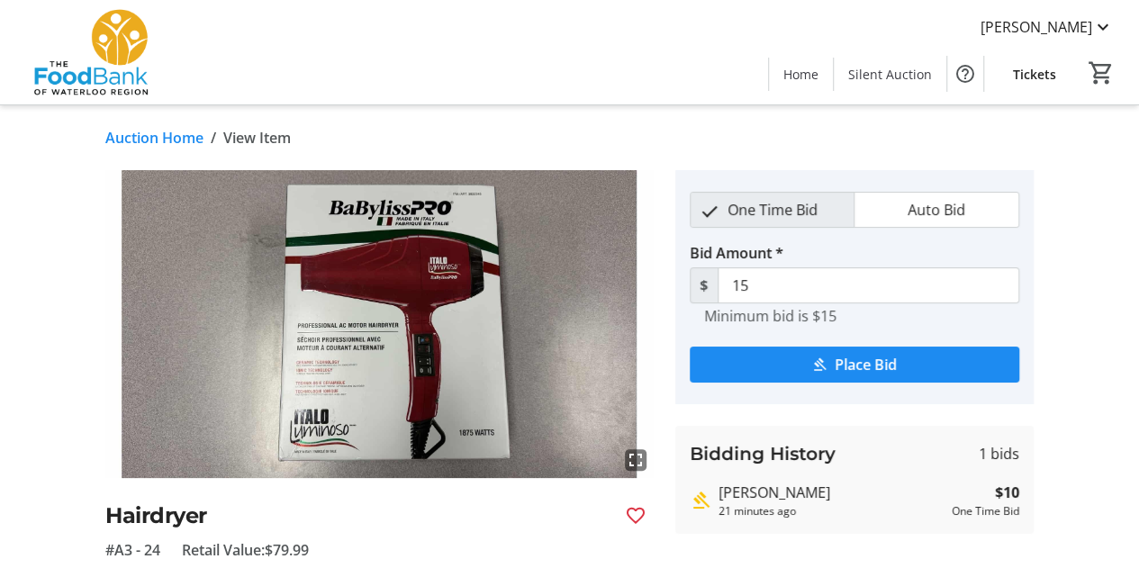
click at [154, 131] on link "Auction Home" at bounding box center [154, 138] width 98 height 22
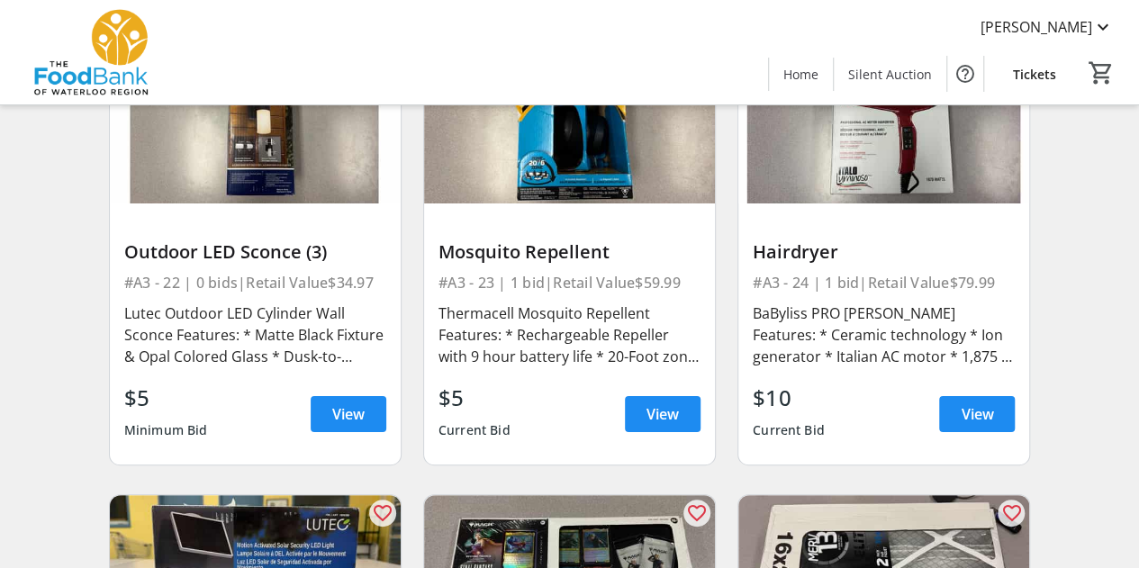
scroll to position [3542, 0]
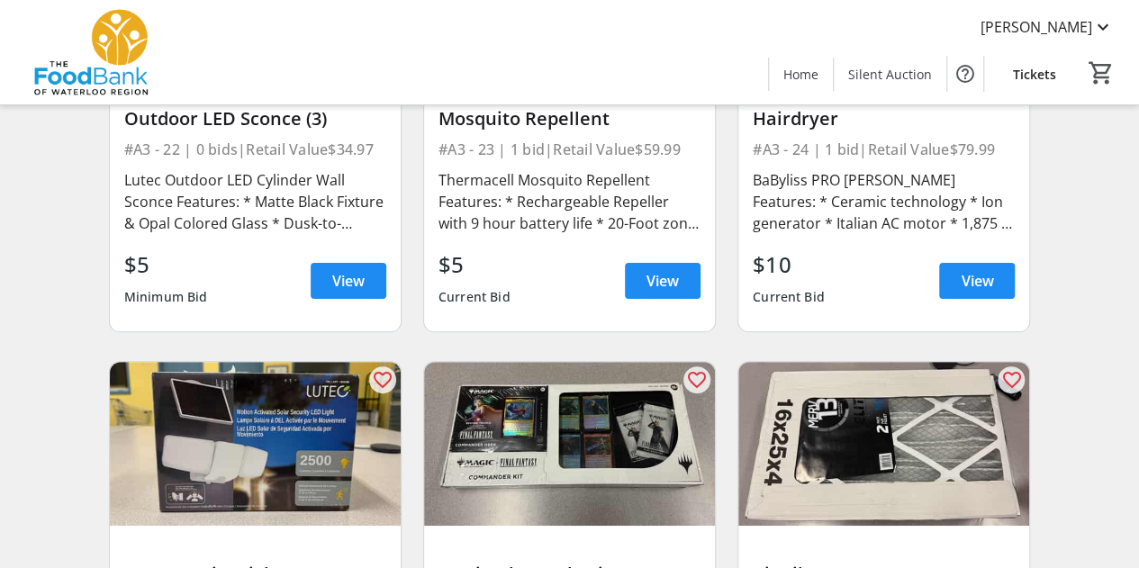
click at [620, 281] on div "$5 Current Bid View" at bounding box center [570, 281] width 262 height 65
click at [631, 283] on span at bounding box center [663, 280] width 76 height 43
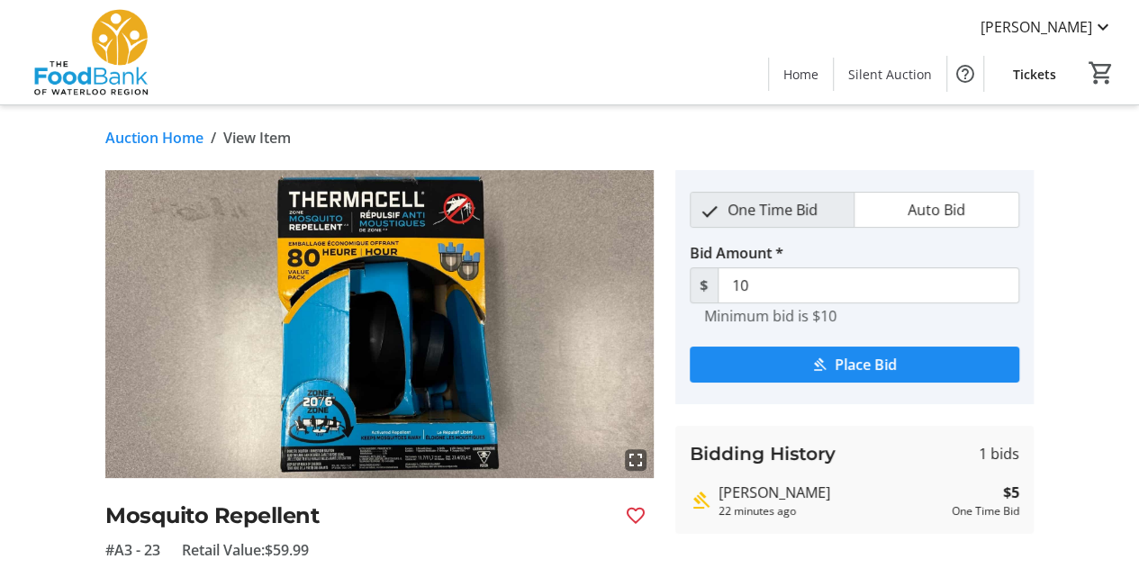
click at [177, 145] on link "Auction Home" at bounding box center [154, 138] width 98 height 22
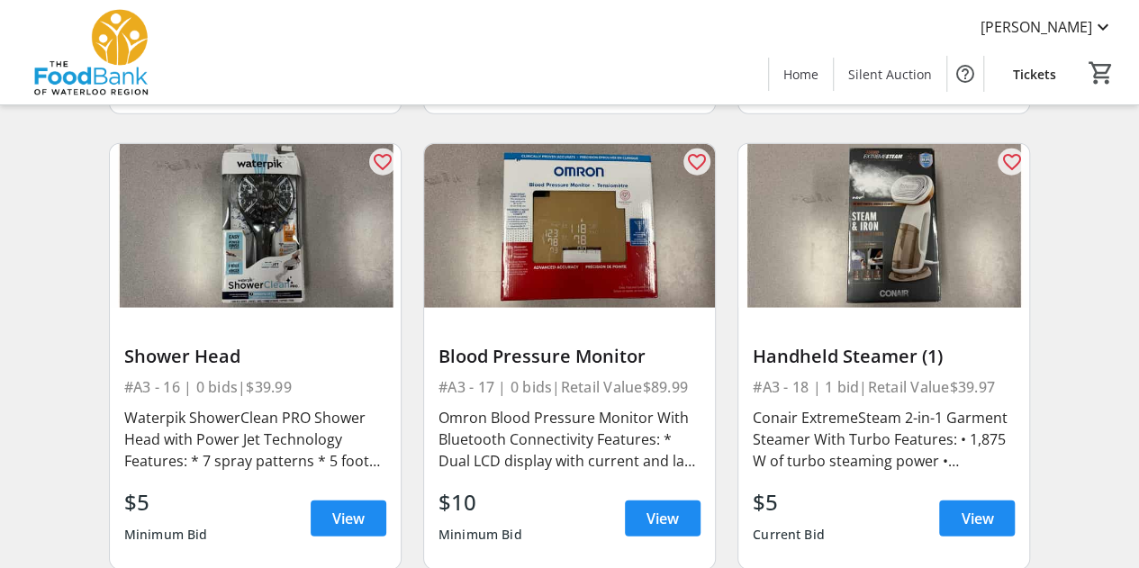
scroll to position [2396, 0]
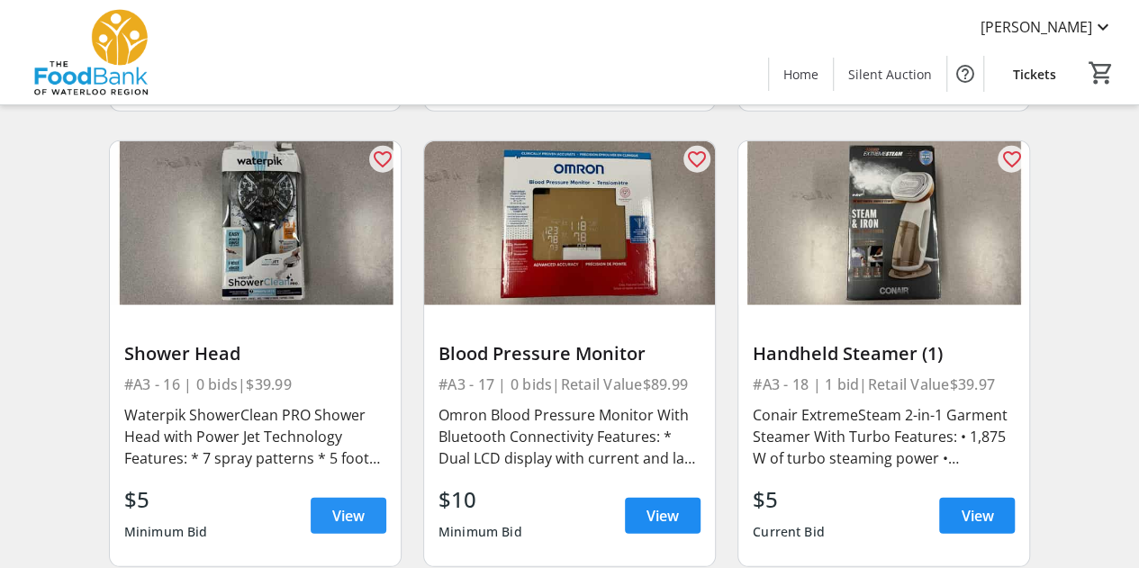
click at [339, 500] on span at bounding box center [349, 515] width 76 height 43
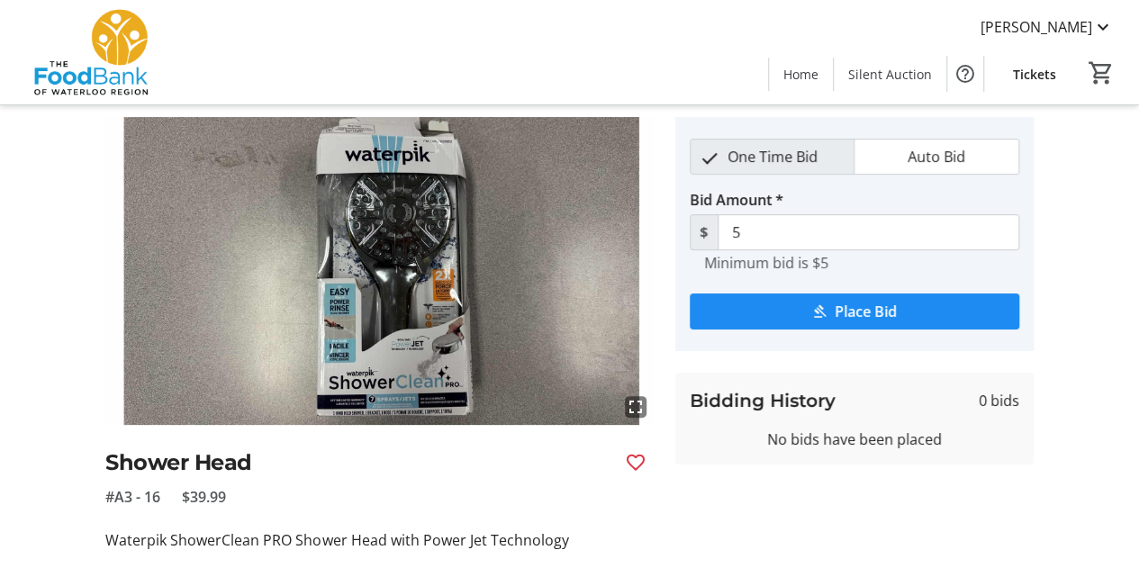
scroll to position [86, 0]
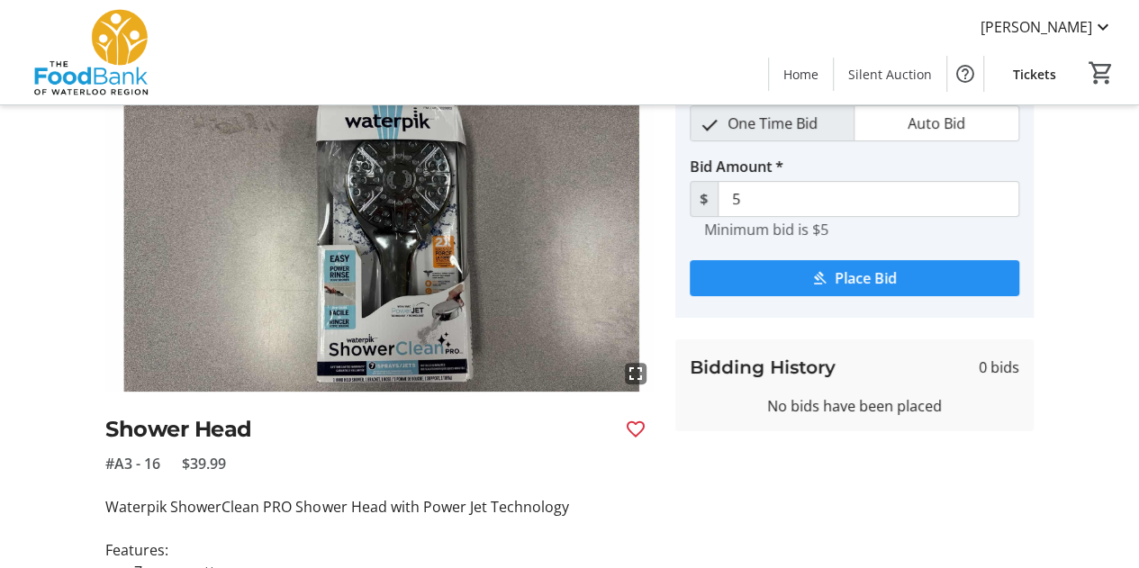
click at [878, 286] on span "Place Bid" at bounding box center [866, 278] width 62 height 22
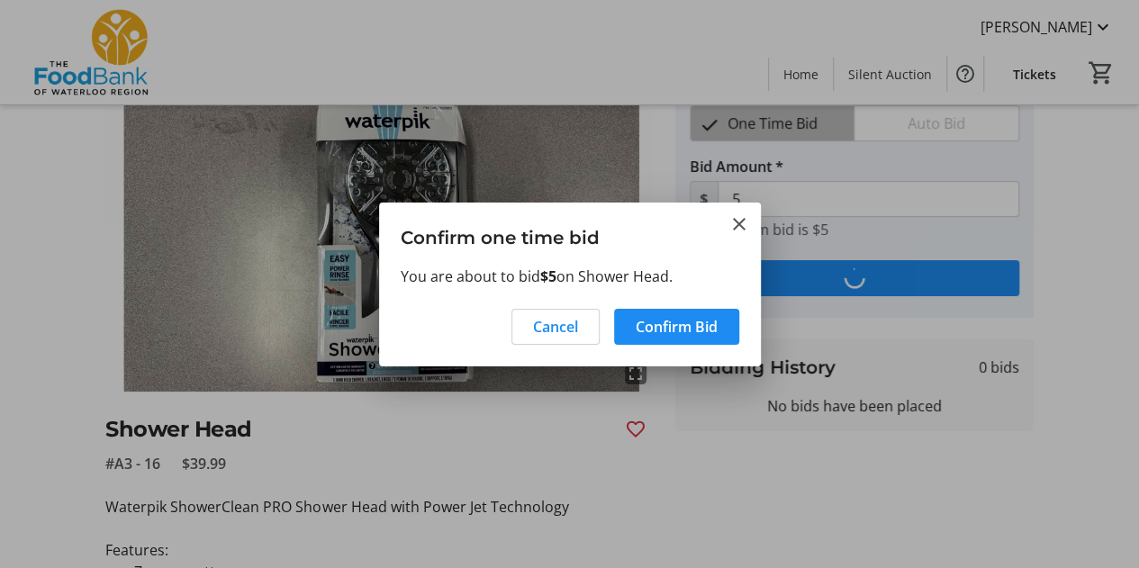
scroll to position [0, 0]
click at [666, 340] on span at bounding box center [676, 326] width 125 height 43
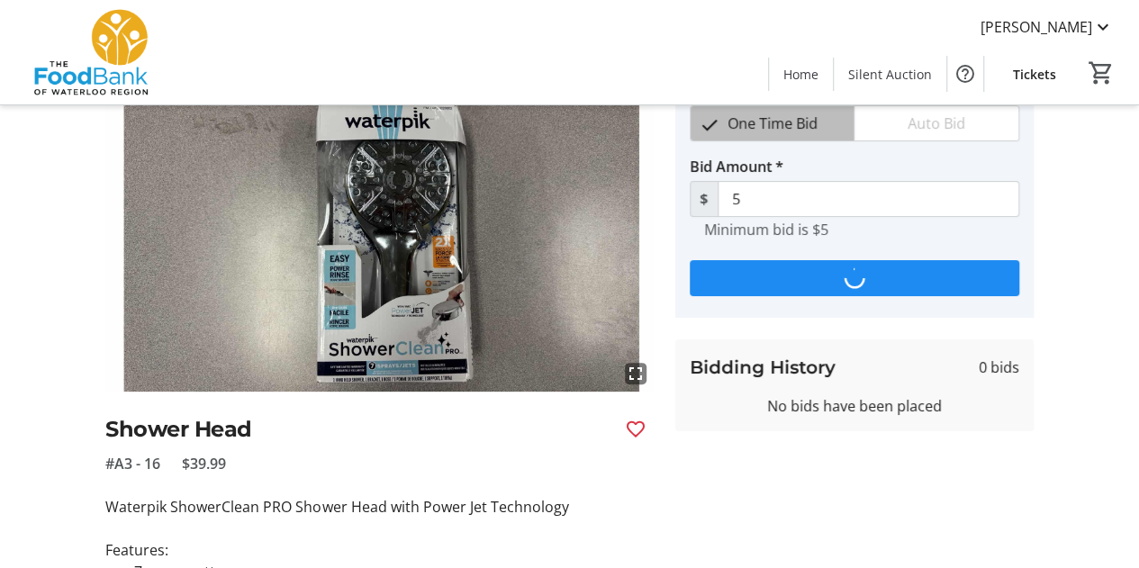
type input "10"
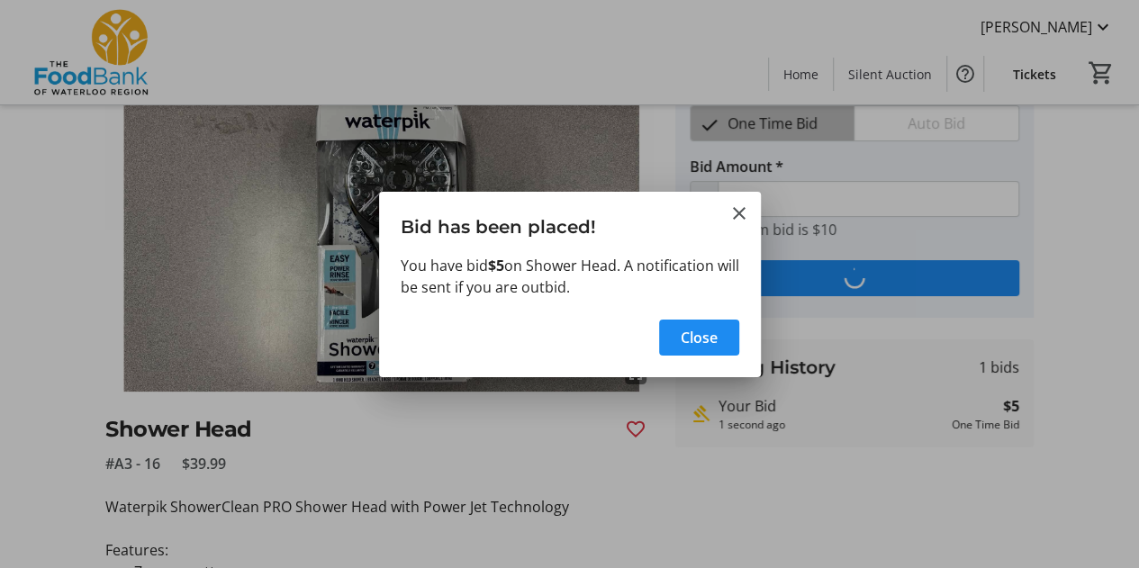
scroll to position [0, 0]
click at [722, 355] on span "button" at bounding box center [699, 337] width 80 height 43
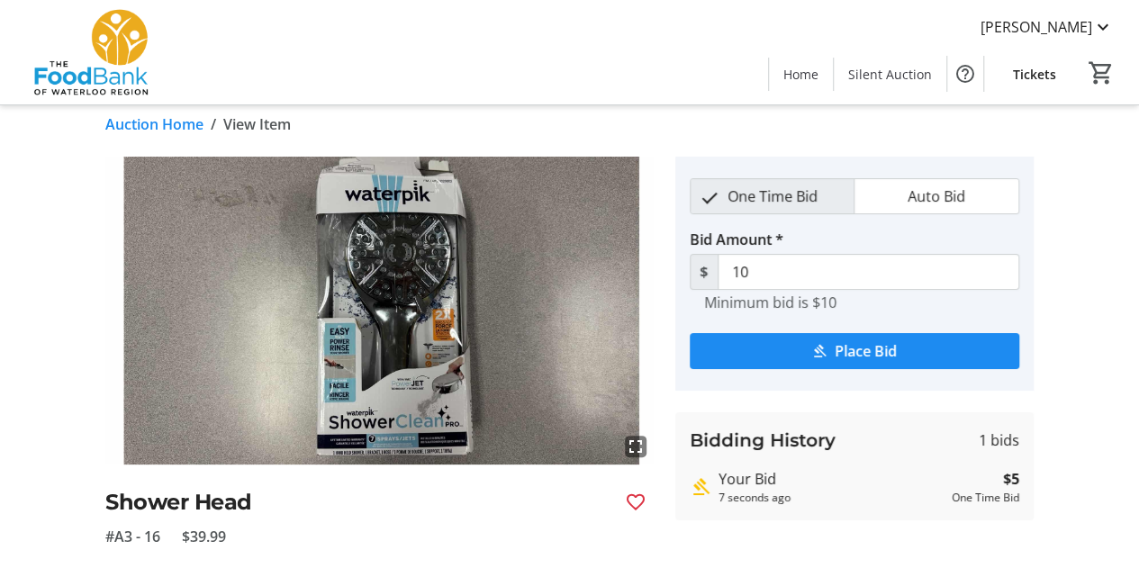
scroll to position [14, 0]
click at [140, 32] on img at bounding box center [91, 52] width 160 height 90
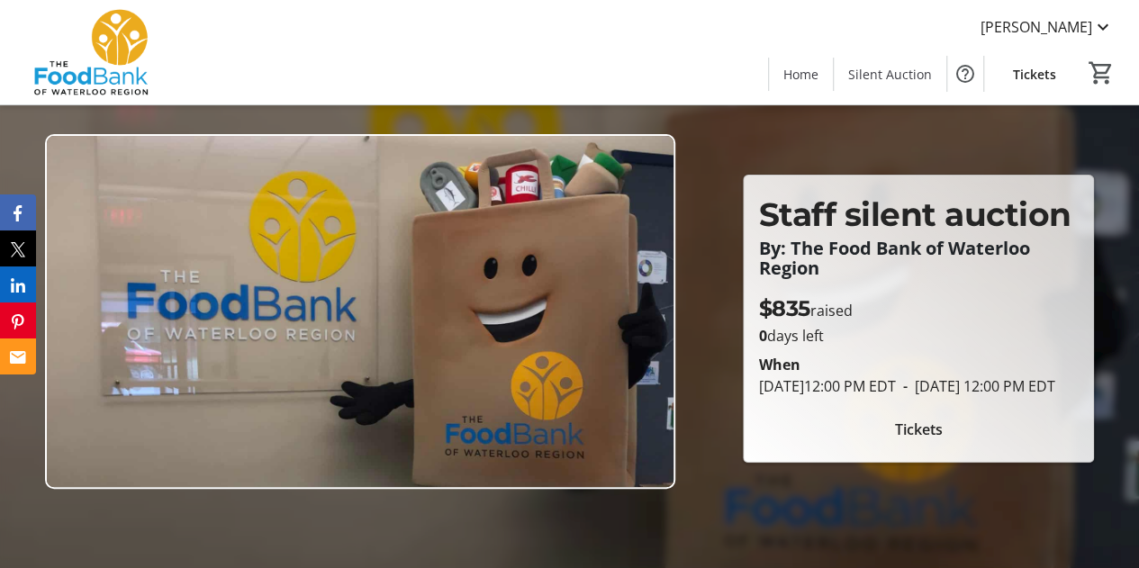
click at [517, 69] on div "Stefanie Fisher Home Silent Auction Tickets 0" at bounding box center [569, 52] width 1139 height 104
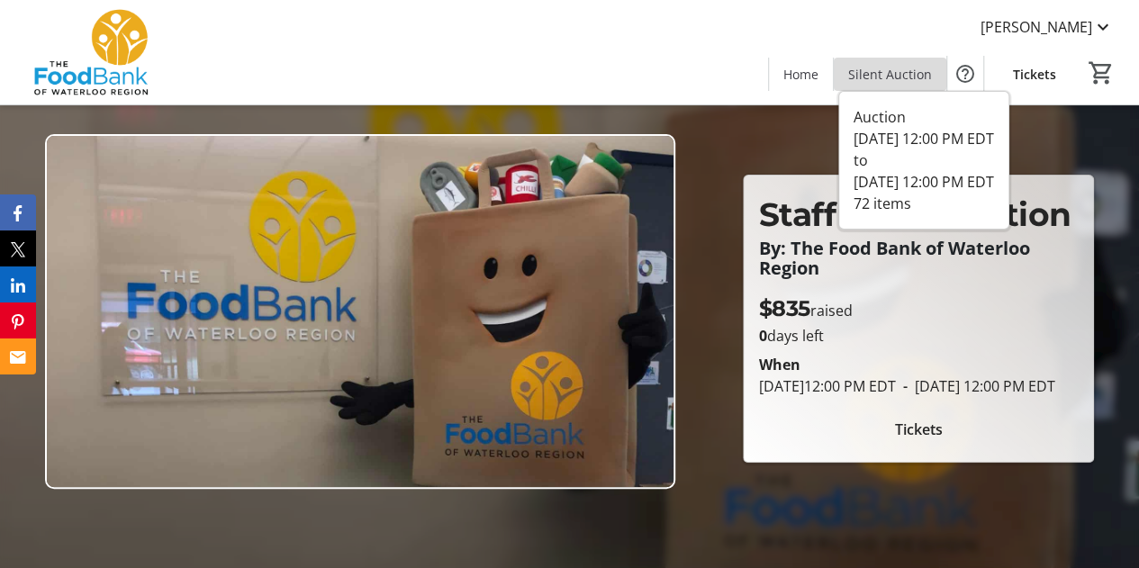
click at [908, 68] on span "Silent Auction" at bounding box center [890, 74] width 84 height 19
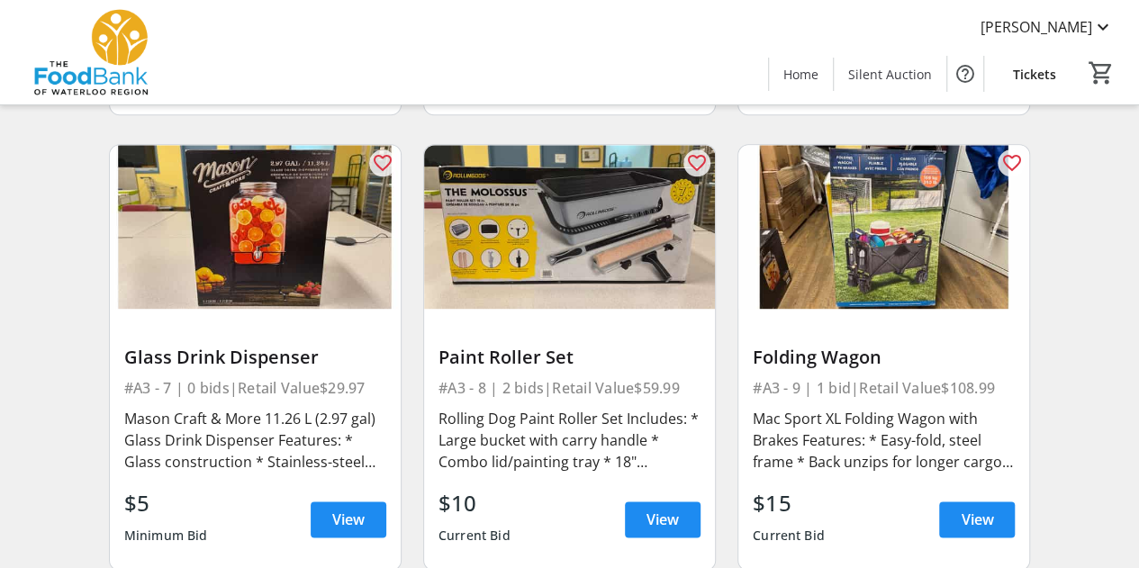
scroll to position [1028, 0]
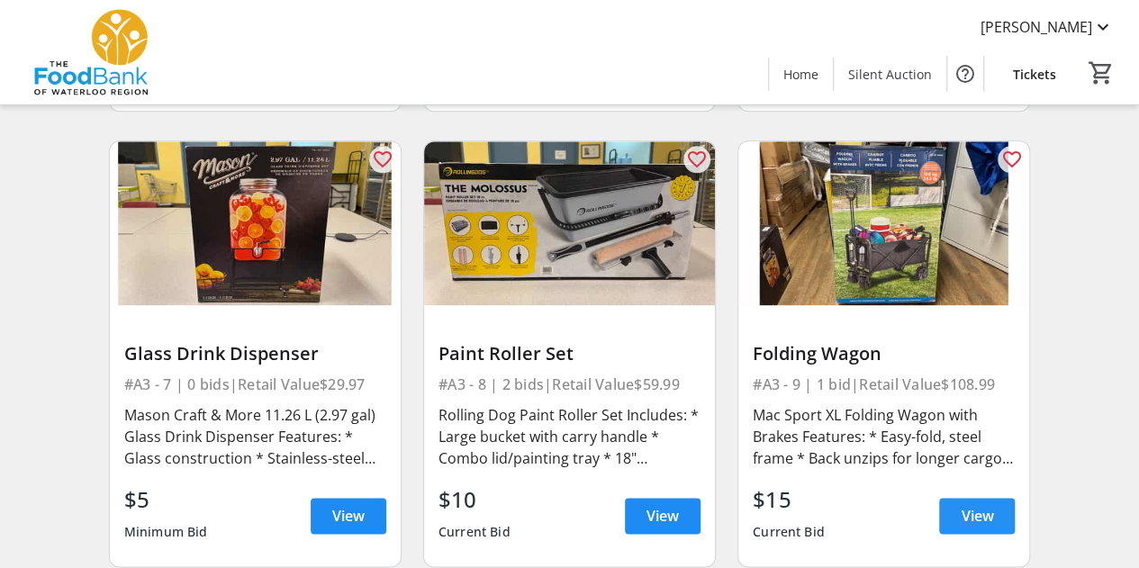
click at [973, 527] on span at bounding box center [977, 515] width 76 height 43
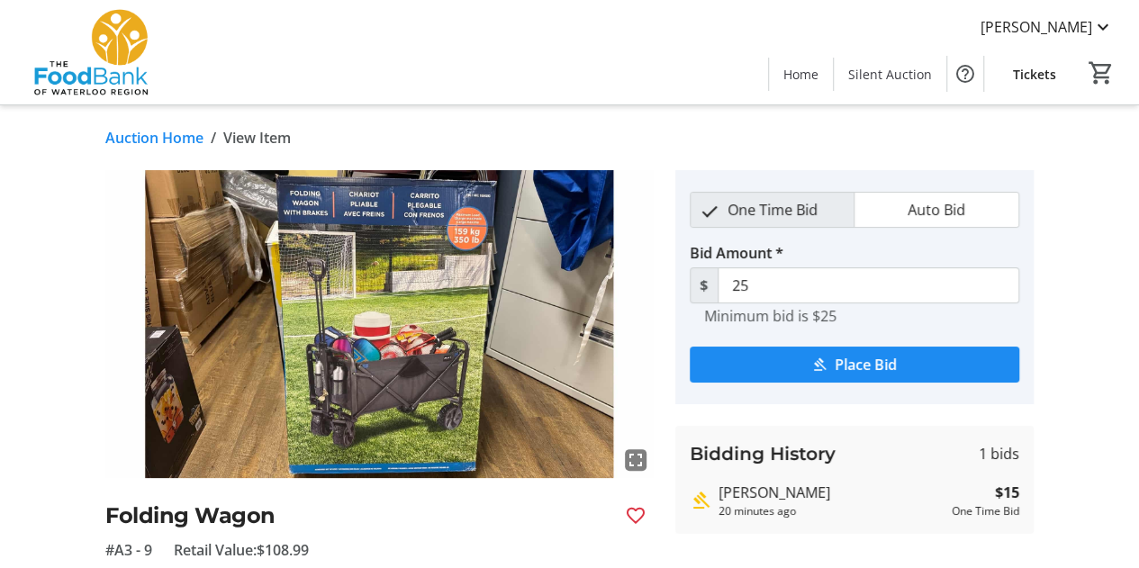
click at [175, 146] on link "Auction Home" at bounding box center [154, 138] width 98 height 22
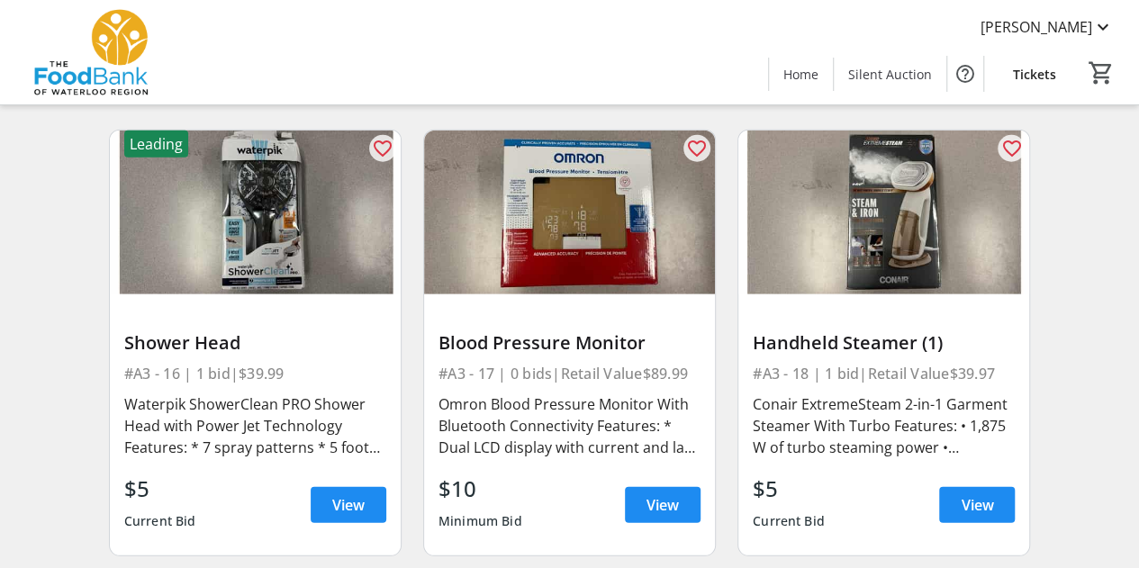
scroll to position [2407, 0]
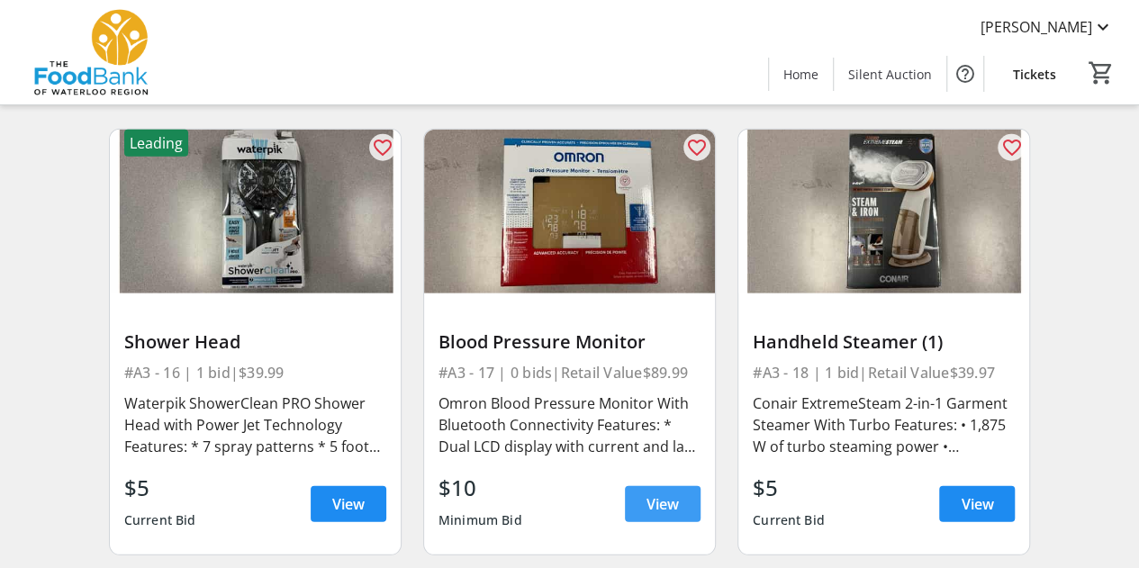
click at [661, 494] on span "View" at bounding box center [663, 505] width 32 height 22
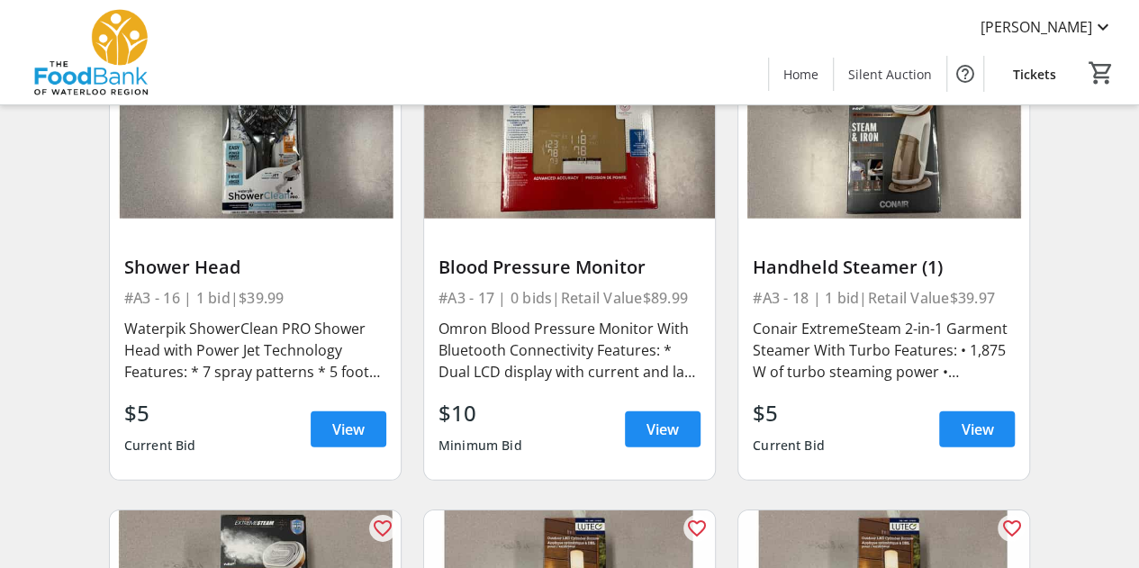
scroll to position [2490, 0]
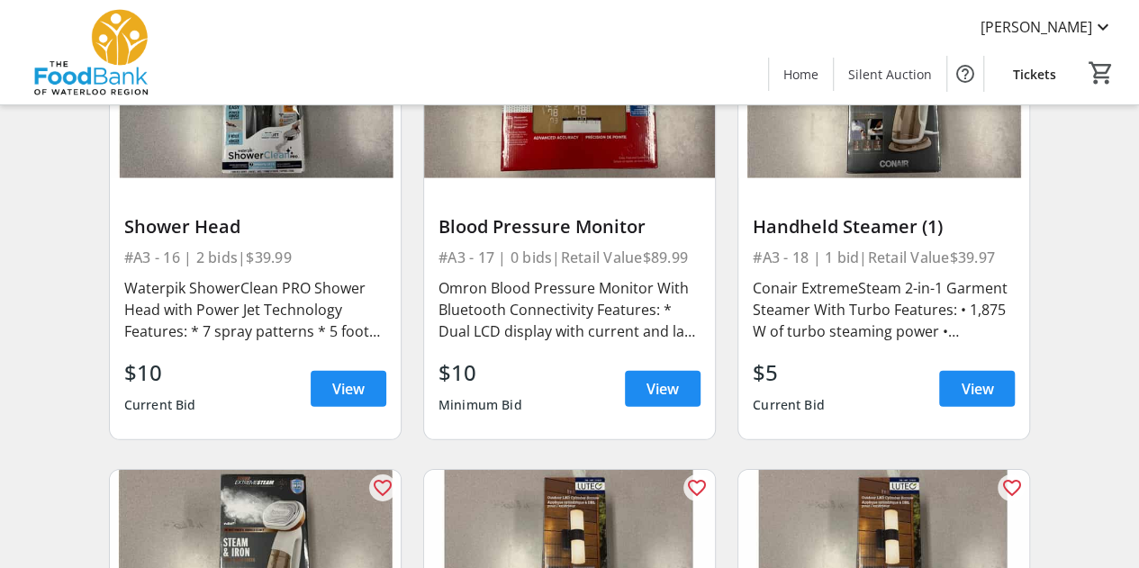
scroll to position [2528, 0]
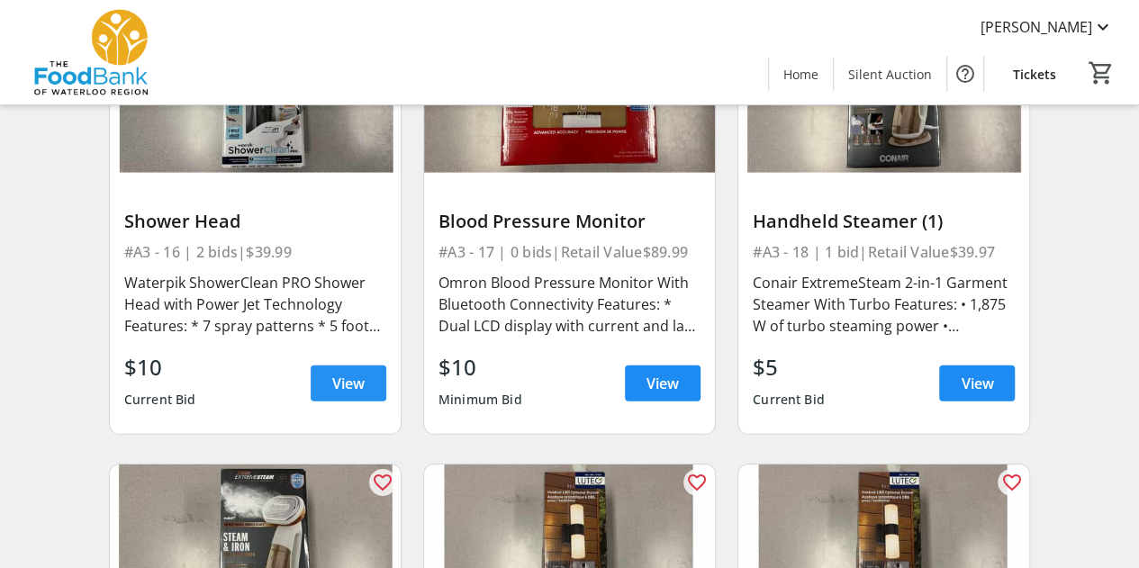
click at [337, 388] on span "View" at bounding box center [348, 384] width 32 height 22
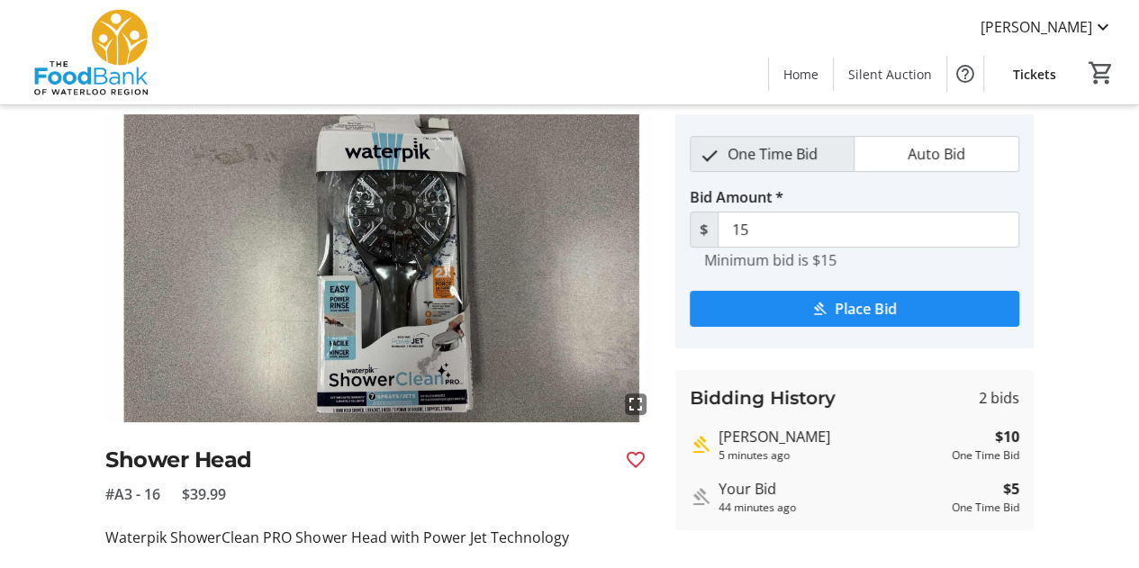
scroll to position [29, 0]
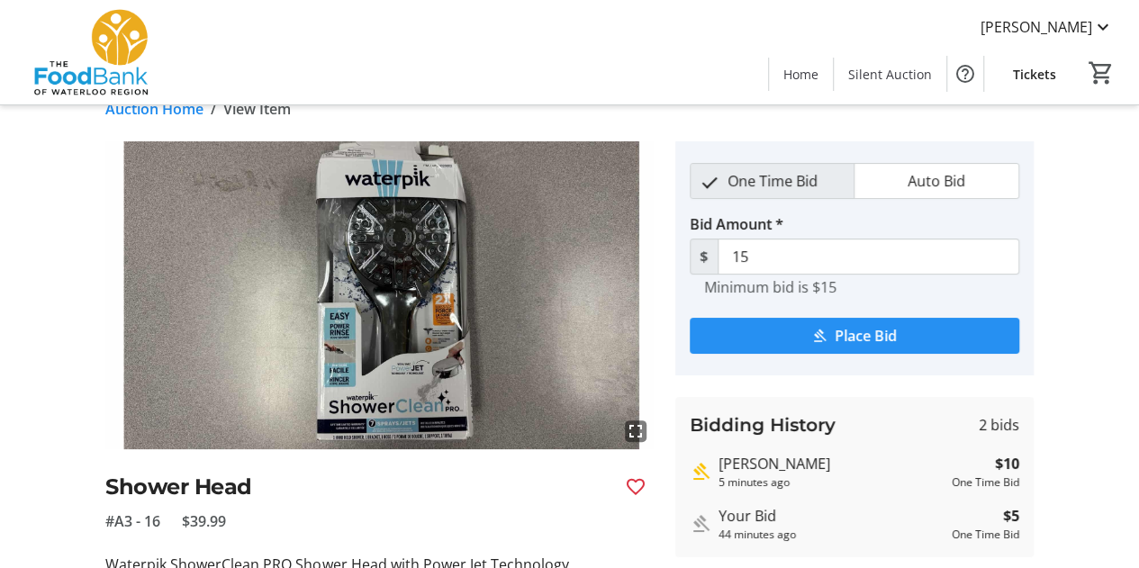
click at [879, 331] on span "Place Bid" at bounding box center [866, 336] width 62 height 22
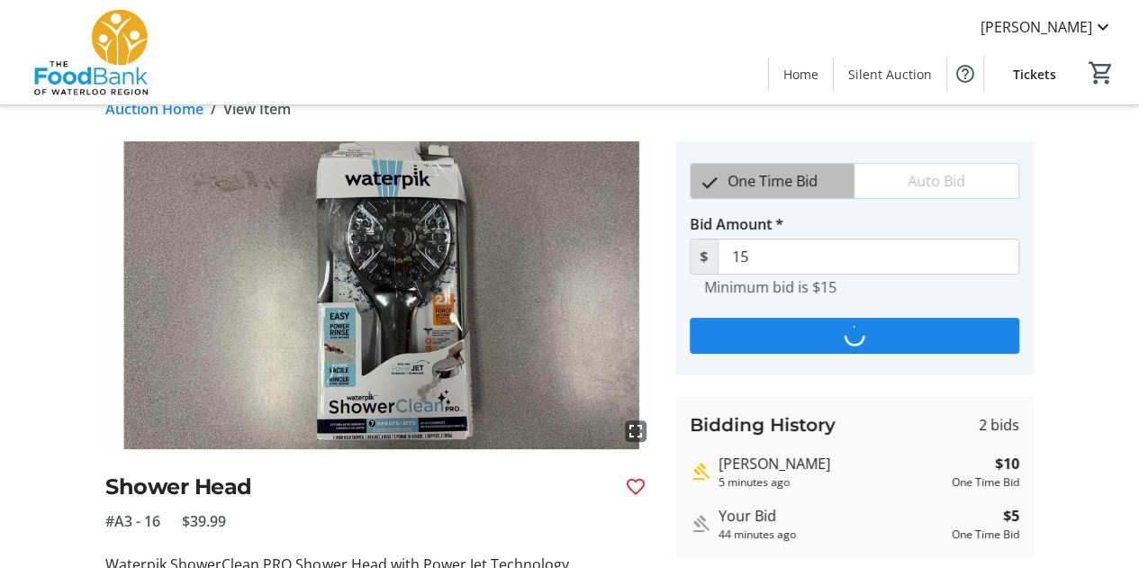
scroll to position [0, 0]
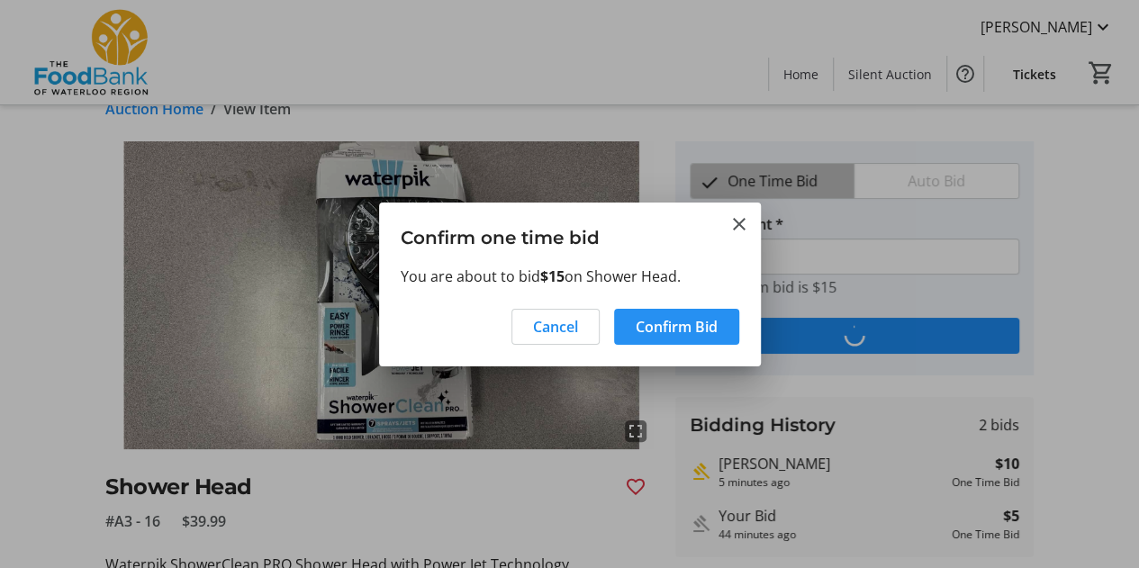
click at [668, 324] on span "Confirm Bid" at bounding box center [677, 327] width 82 height 22
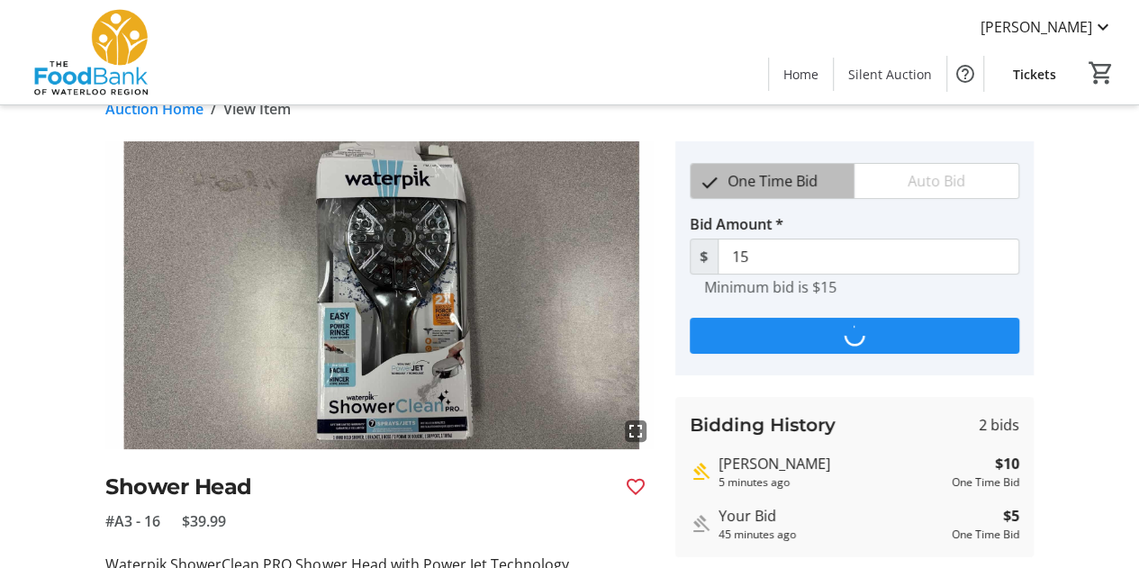
scroll to position [29, 0]
type input "20"
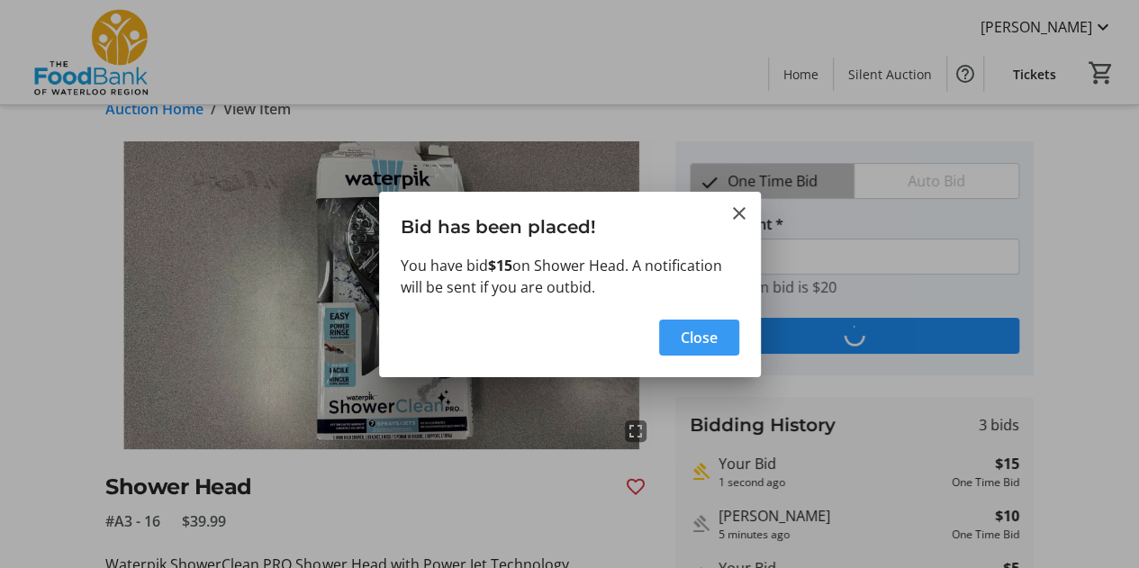
click at [701, 346] on span "Close" at bounding box center [699, 338] width 37 height 22
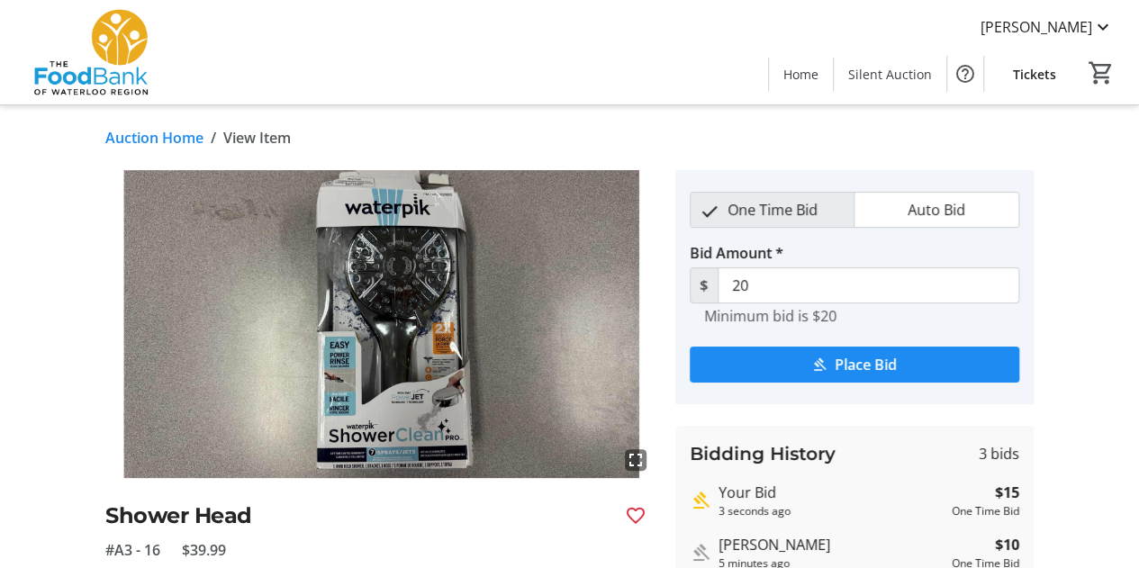
click at [131, 143] on link "Auction Home" at bounding box center [154, 138] width 98 height 22
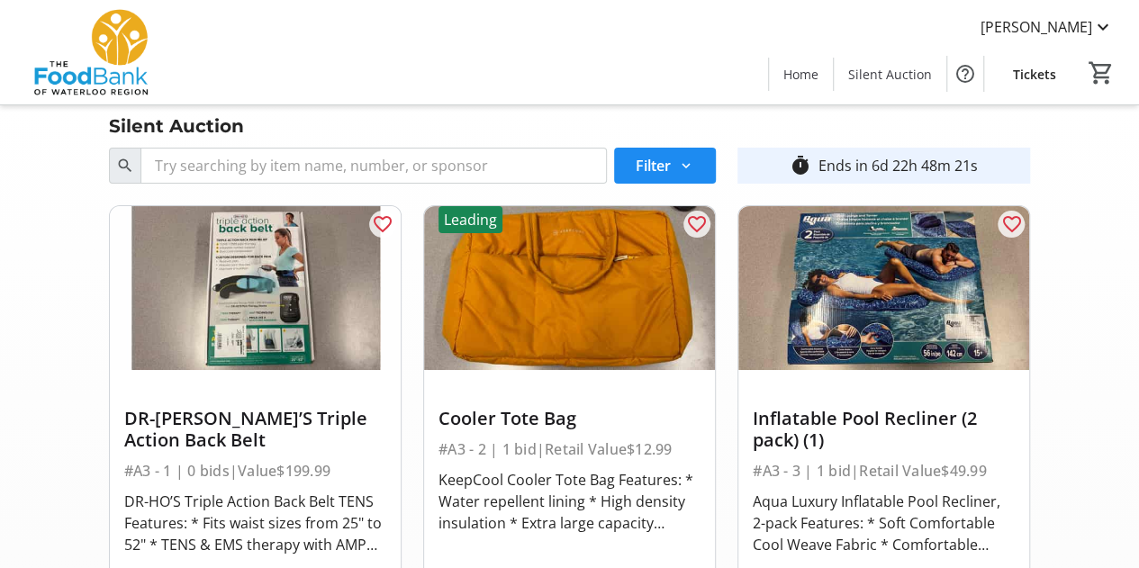
scroll to position [5, 0]
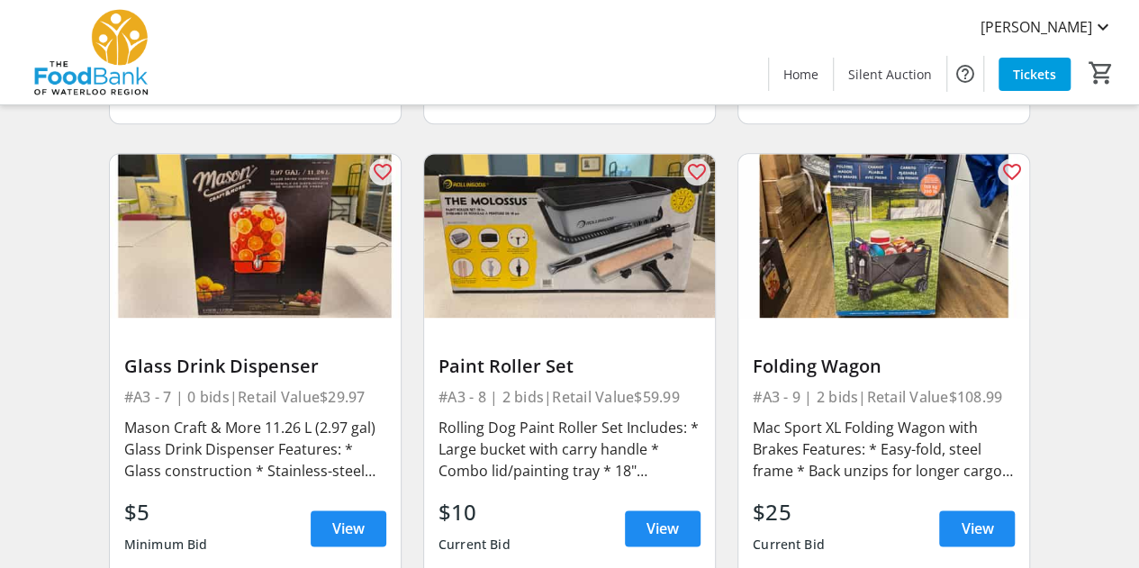
scroll to position [1102, 0]
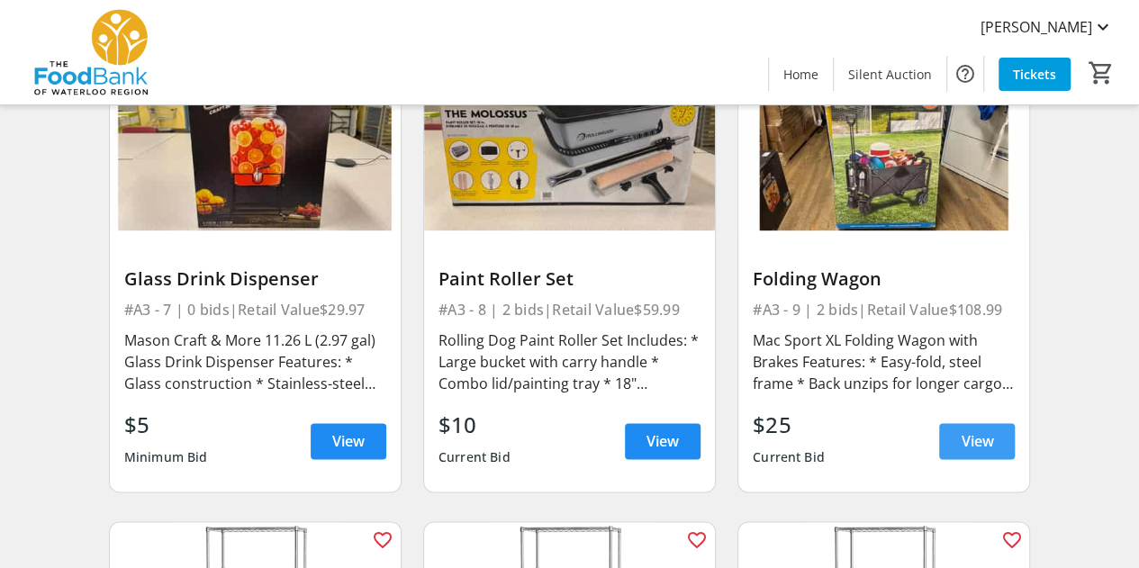
click at [983, 445] on span "View" at bounding box center [977, 441] width 32 height 22
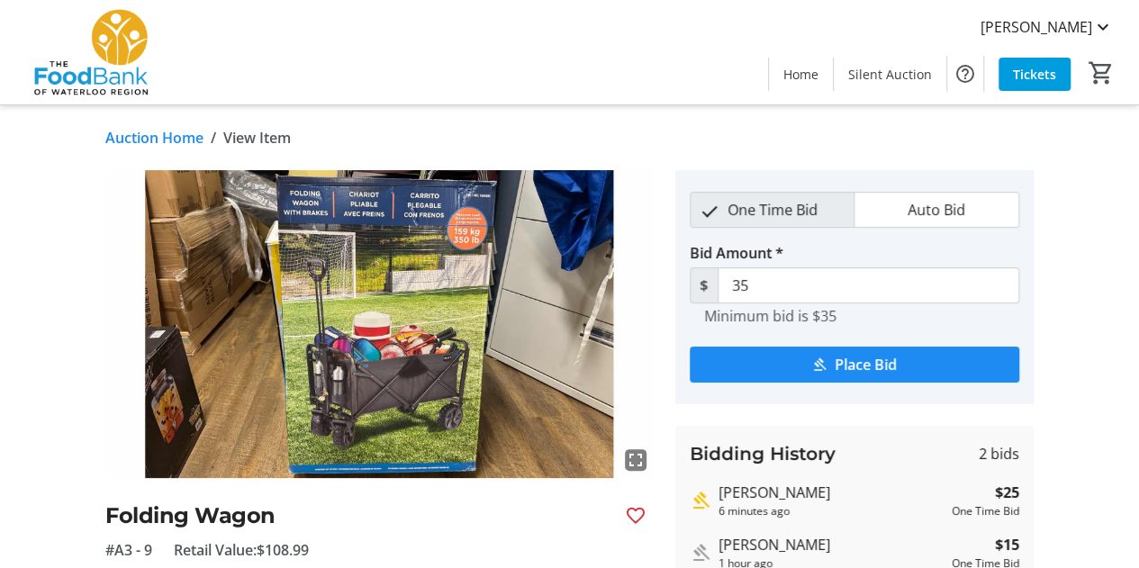
click at [182, 136] on link "Auction Home" at bounding box center [154, 138] width 98 height 22
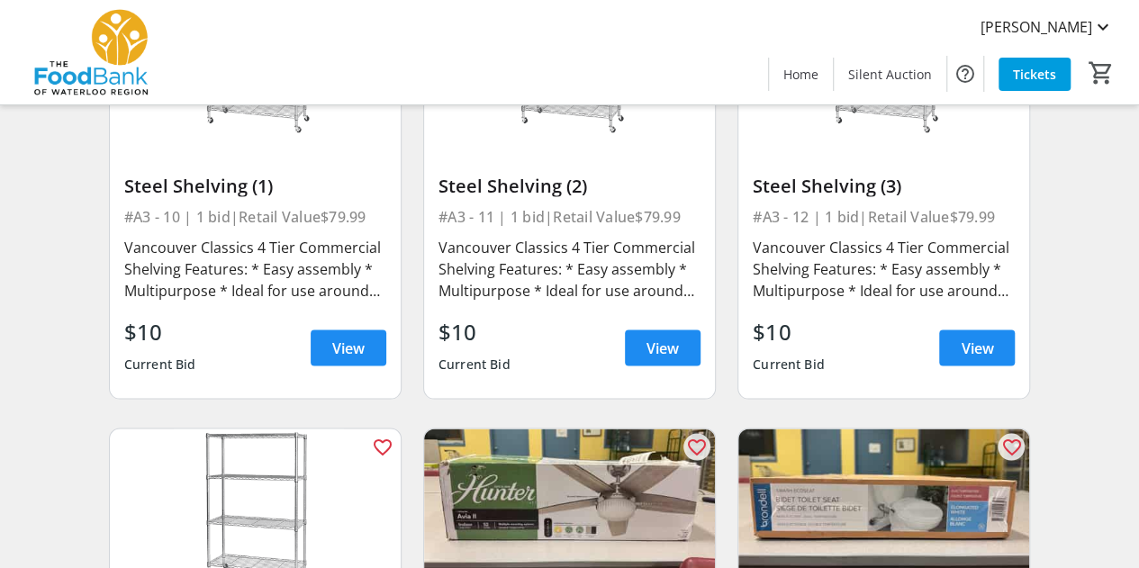
scroll to position [1651, 0]
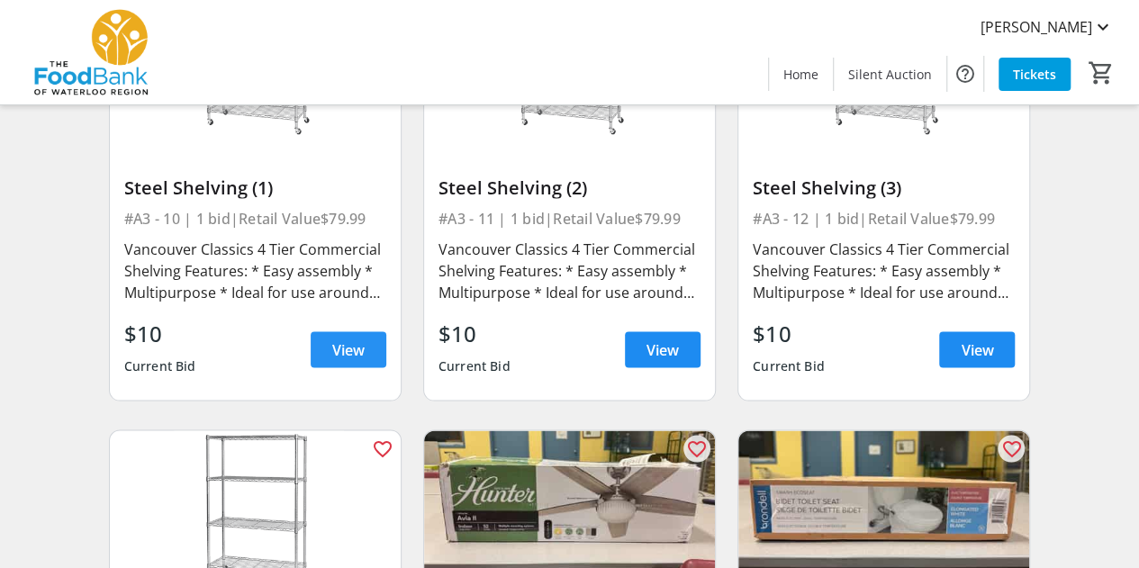
click at [337, 359] on span at bounding box center [349, 349] width 76 height 43
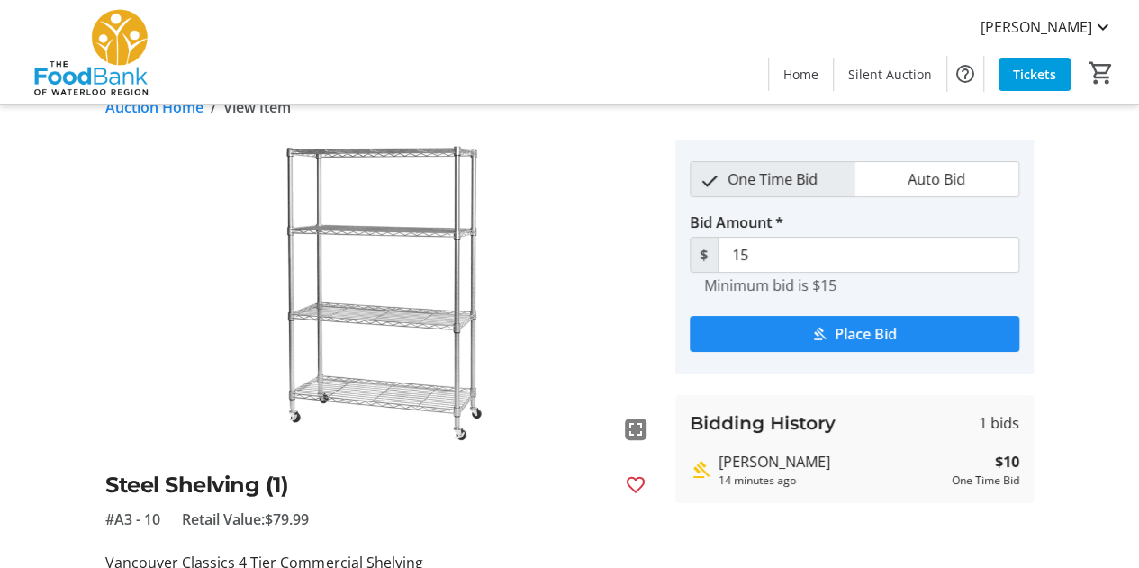
scroll to position [30, 0]
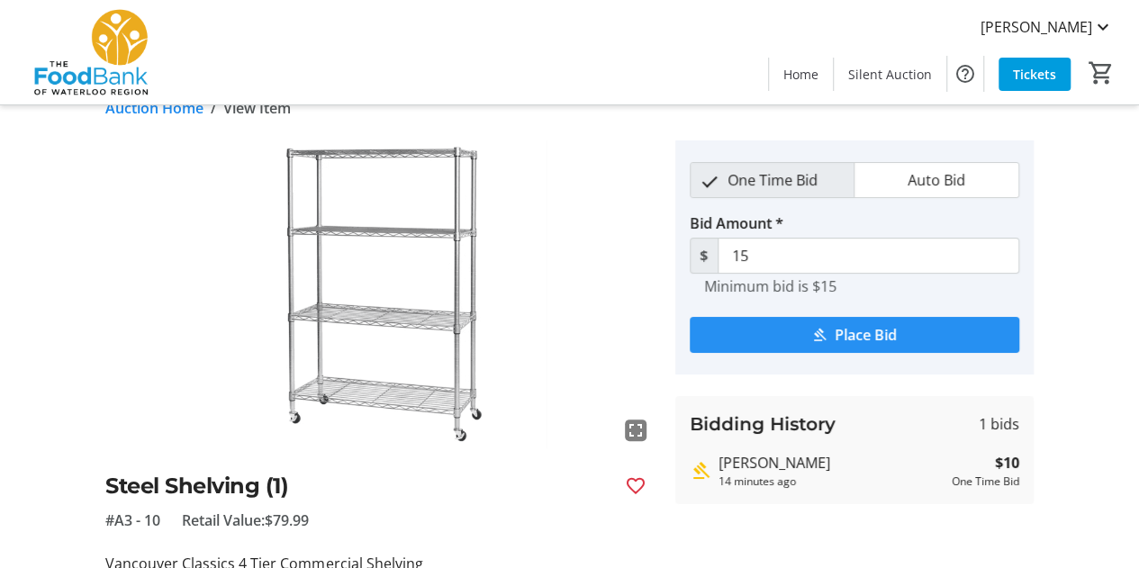
click at [865, 333] on span "Place Bid" at bounding box center [866, 335] width 62 height 22
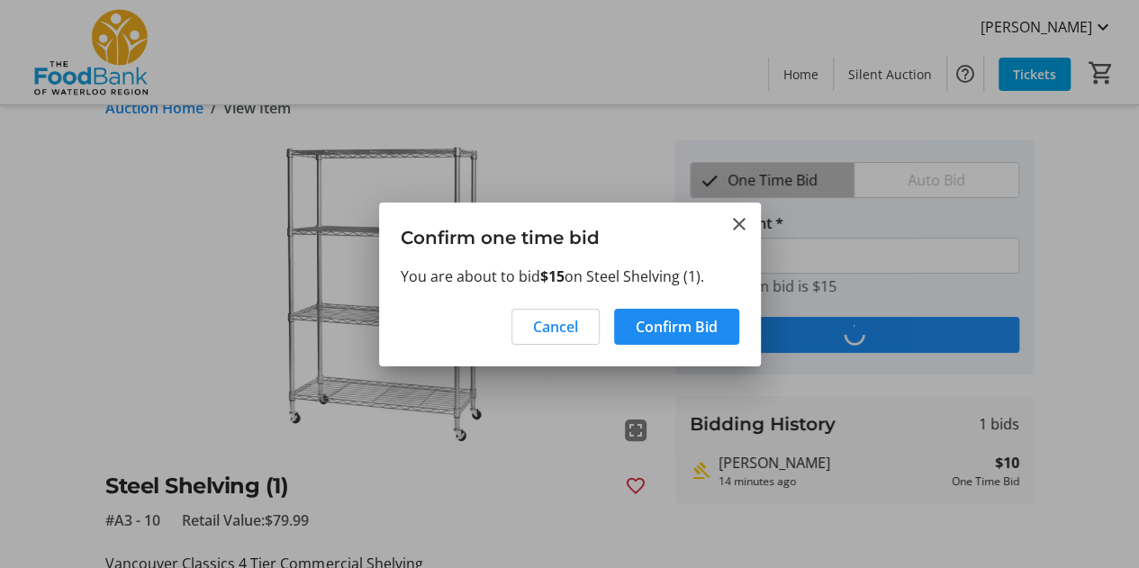
scroll to position [0, 0]
click at [683, 309] on span at bounding box center [676, 326] width 125 height 43
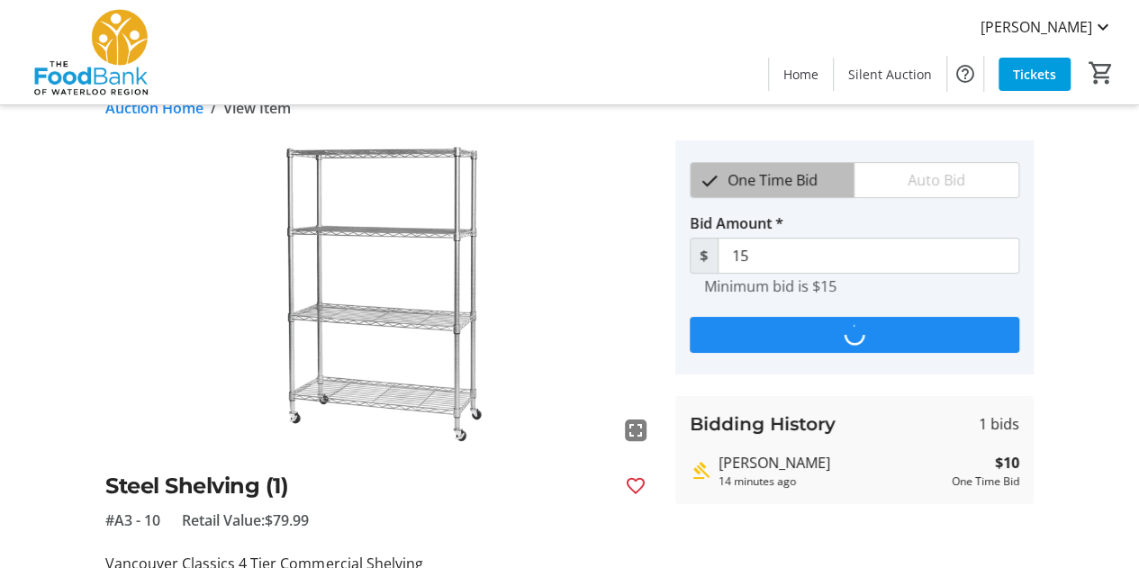
scroll to position [30, 0]
type input "20"
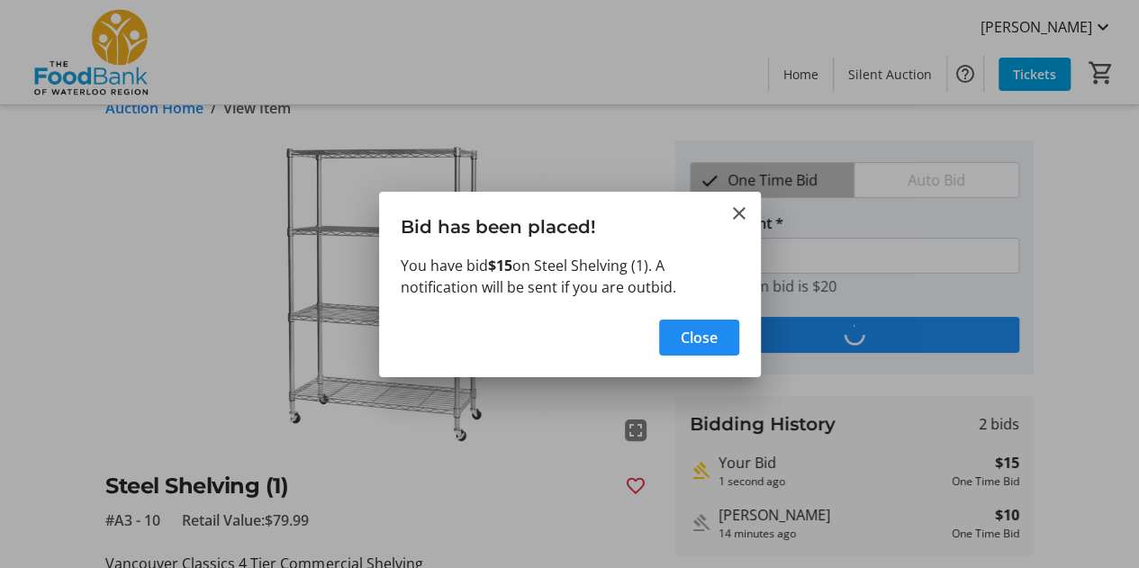
scroll to position [0, 0]
click at [702, 340] on span "Close" at bounding box center [699, 338] width 37 height 22
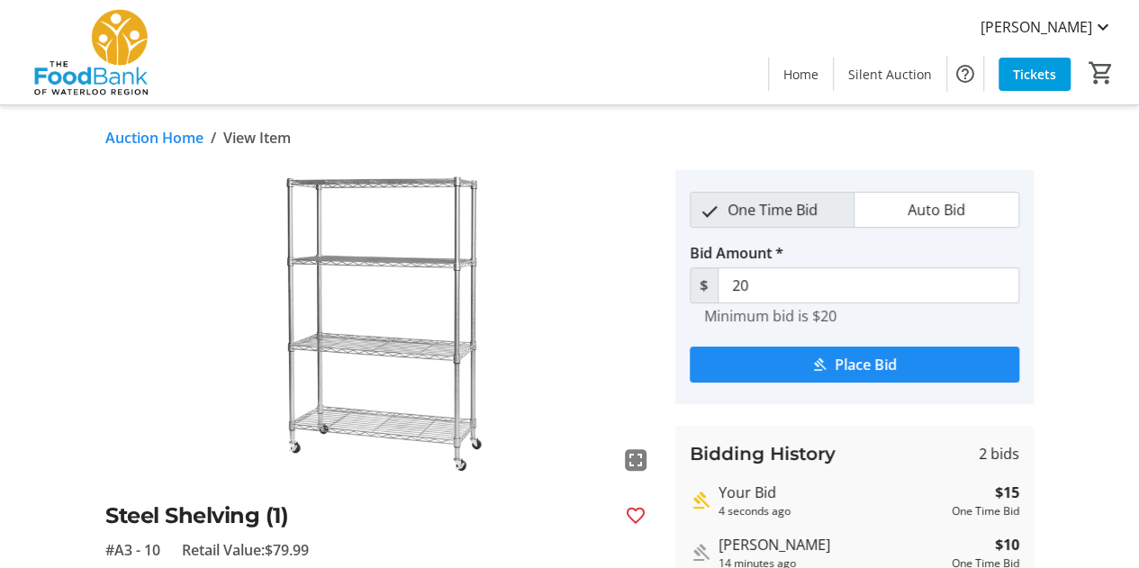
click at [184, 135] on link "Auction Home" at bounding box center [154, 138] width 98 height 22
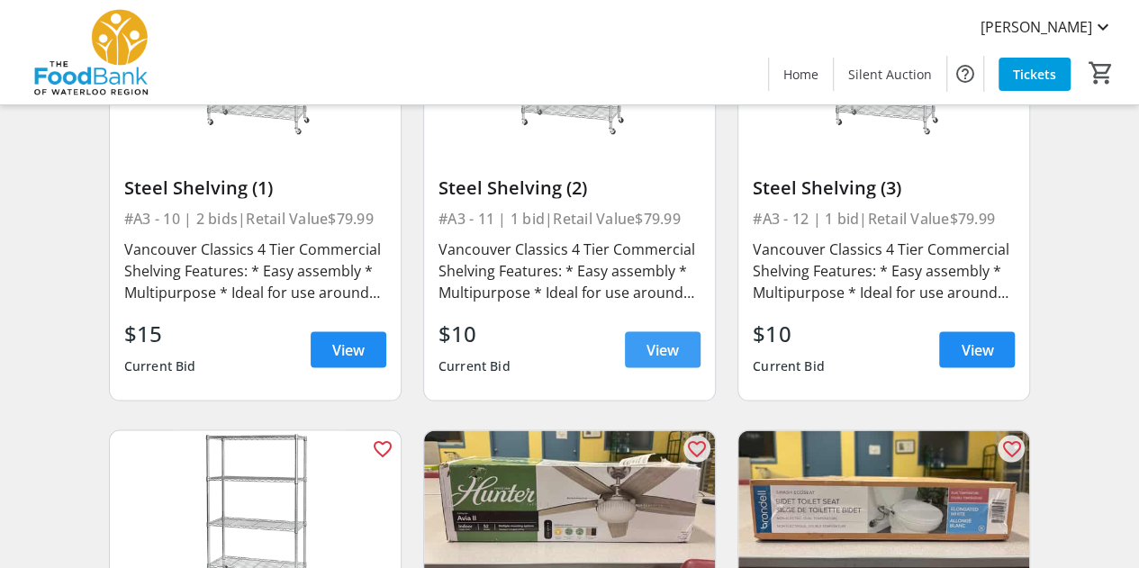
click at [690, 345] on span at bounding box center [663, 349] width 76 height 43
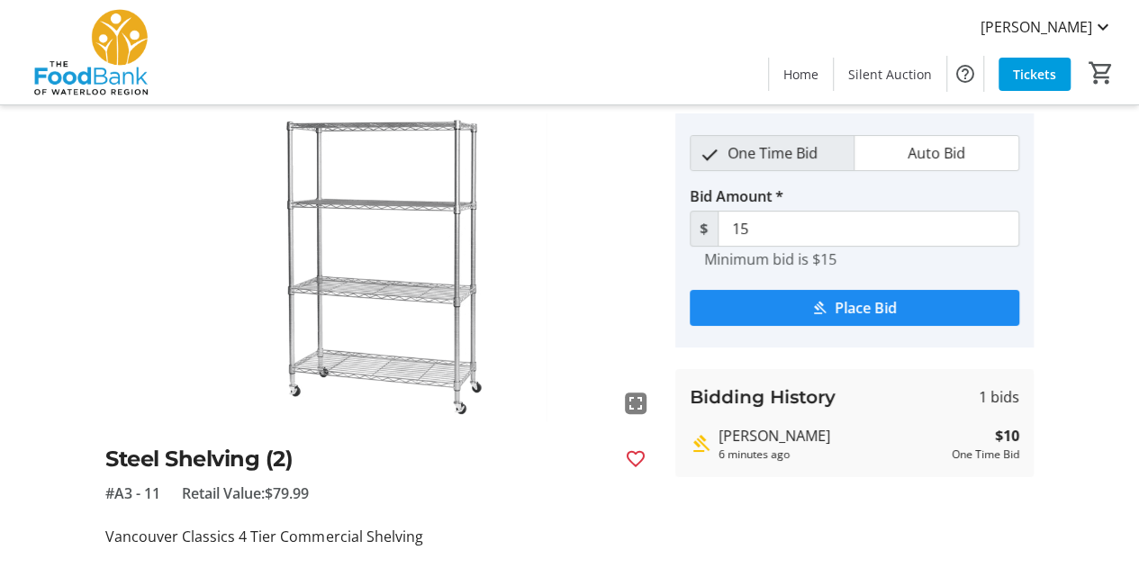
scroll to position [58, 0]
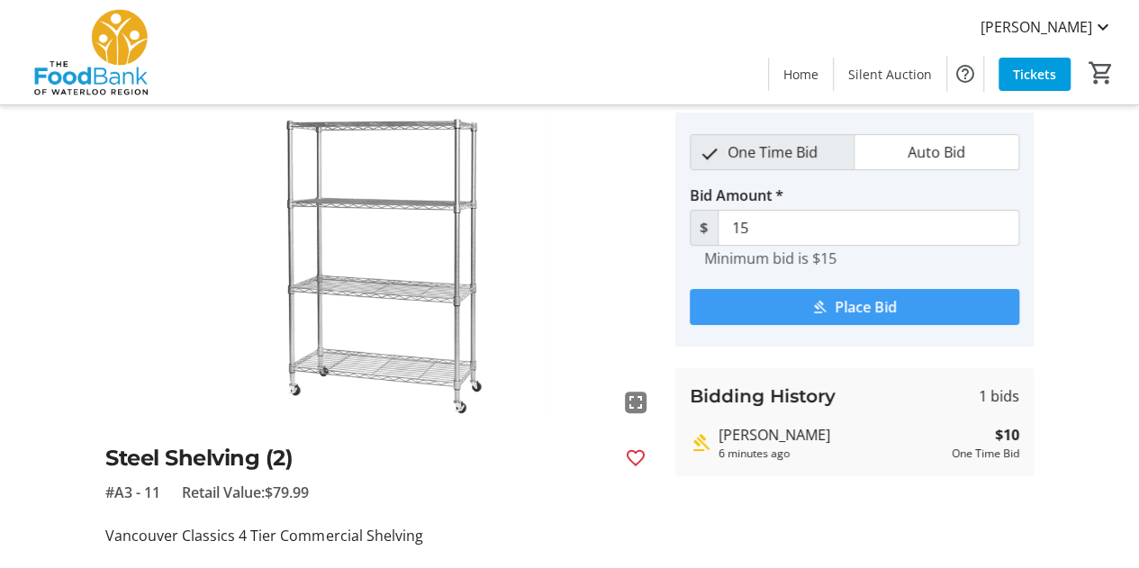
click at [893, 311] on span "Place Bid" at bounding box center [866, 307] width 62 height 22
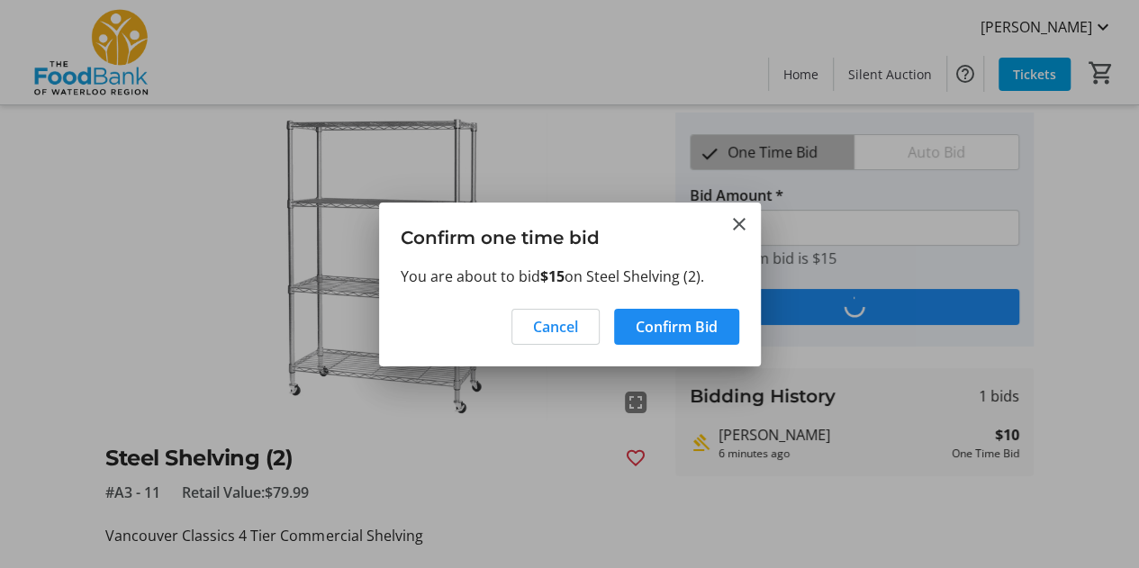
scroll to position [0, 0]
click at [680, 325] on span "Confirm Bid" at bounding box center [677, 327] width 82 height 22
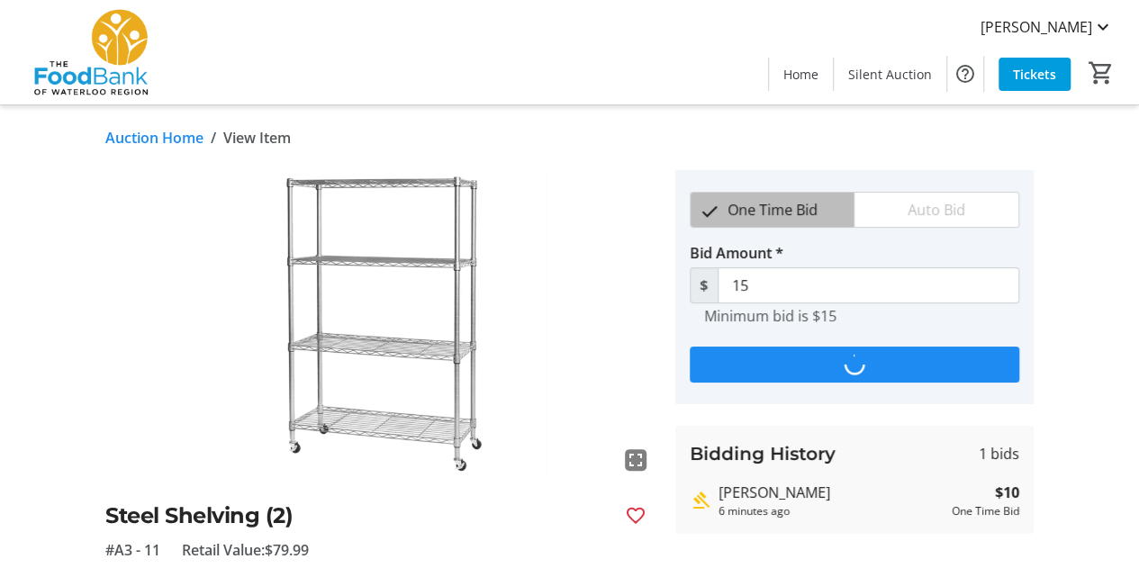
type input "20"
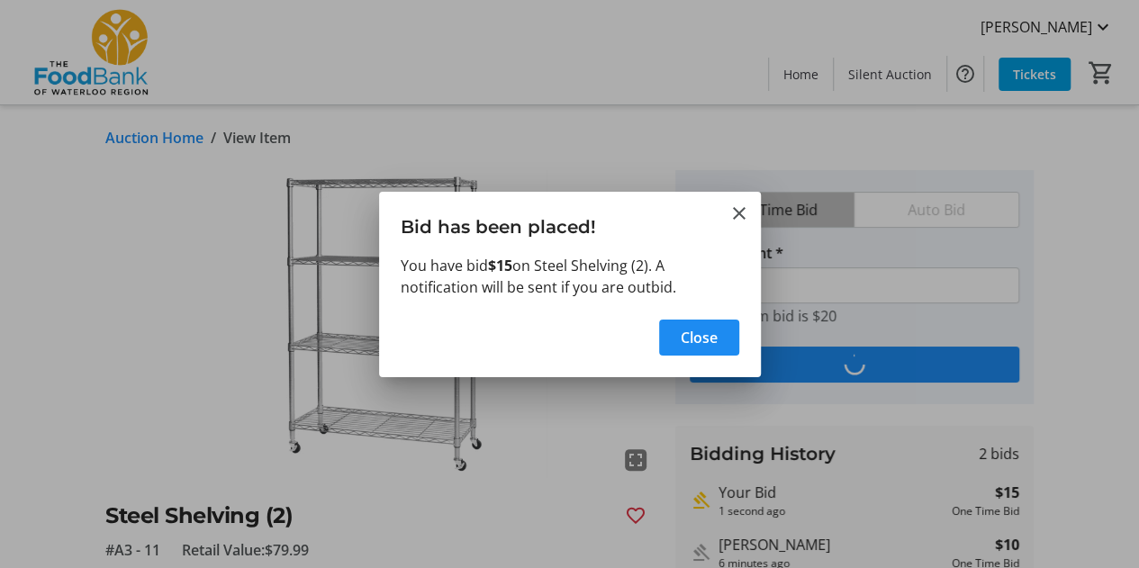
click at [175, 133] on div at bounding box center [569, 284] width 1139 height 568
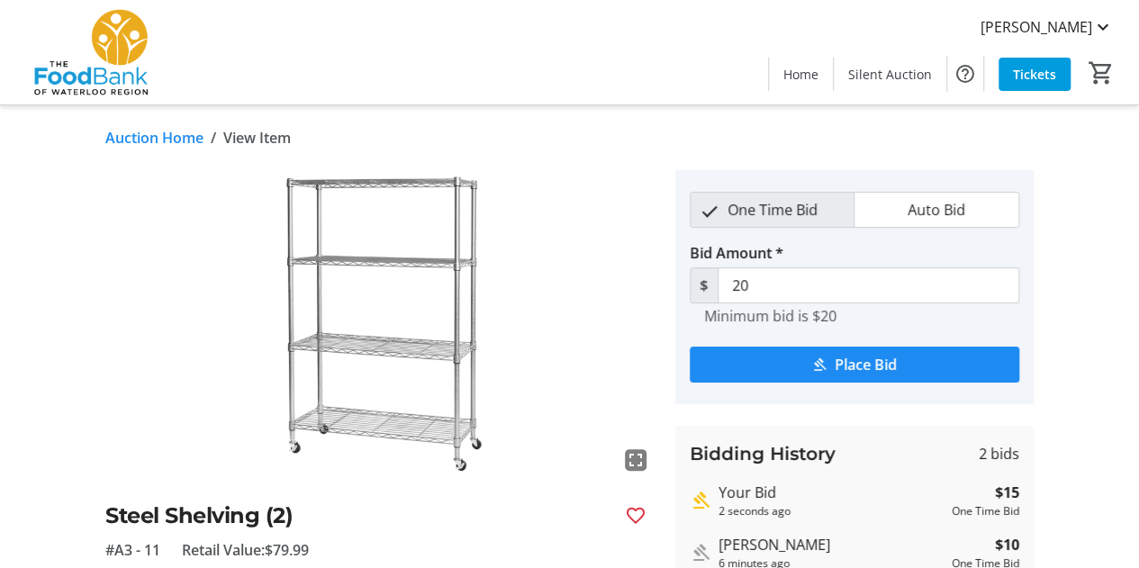
click at [145, 145] on link "Auction Home" at bounding box center [154, 138] width 98 height 22
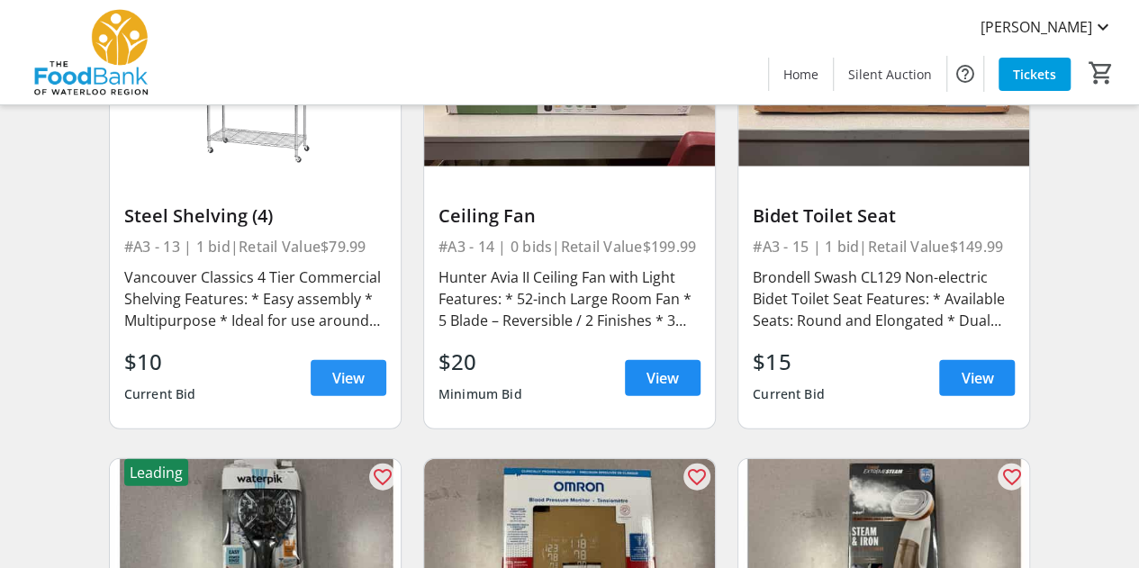
scroll to position [2079, 0]
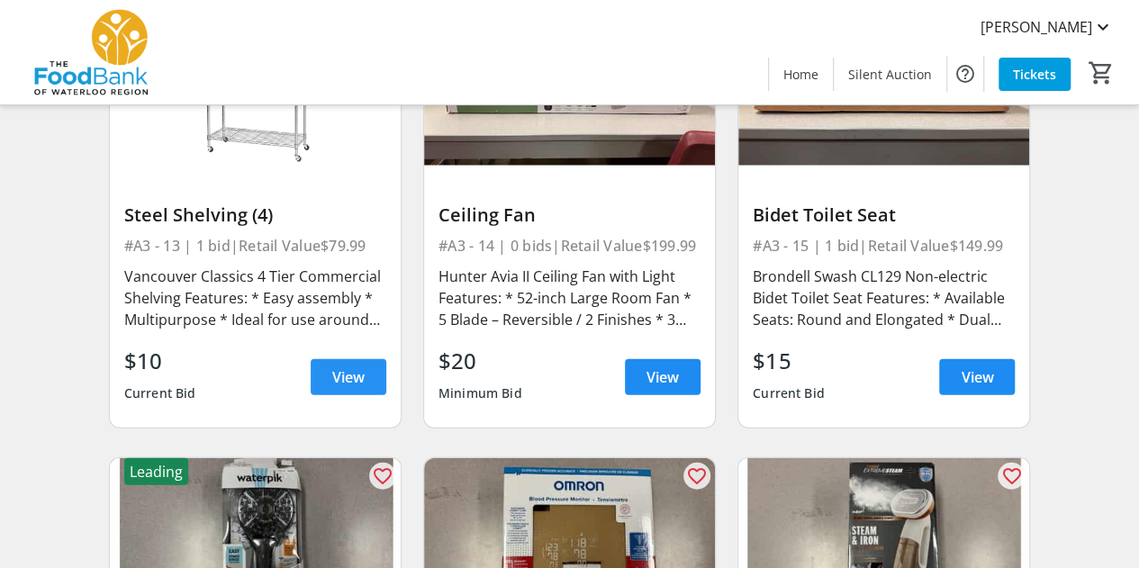
click at [356, 363] on span at bounding box center [349, 377] width 76 height 43
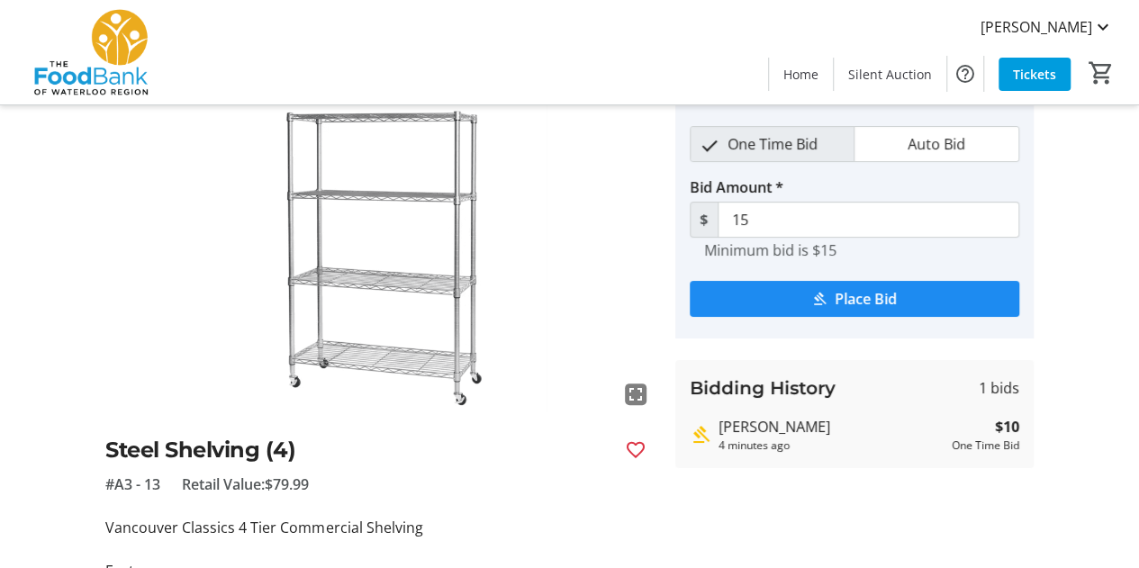
scroll to position [89, 0]
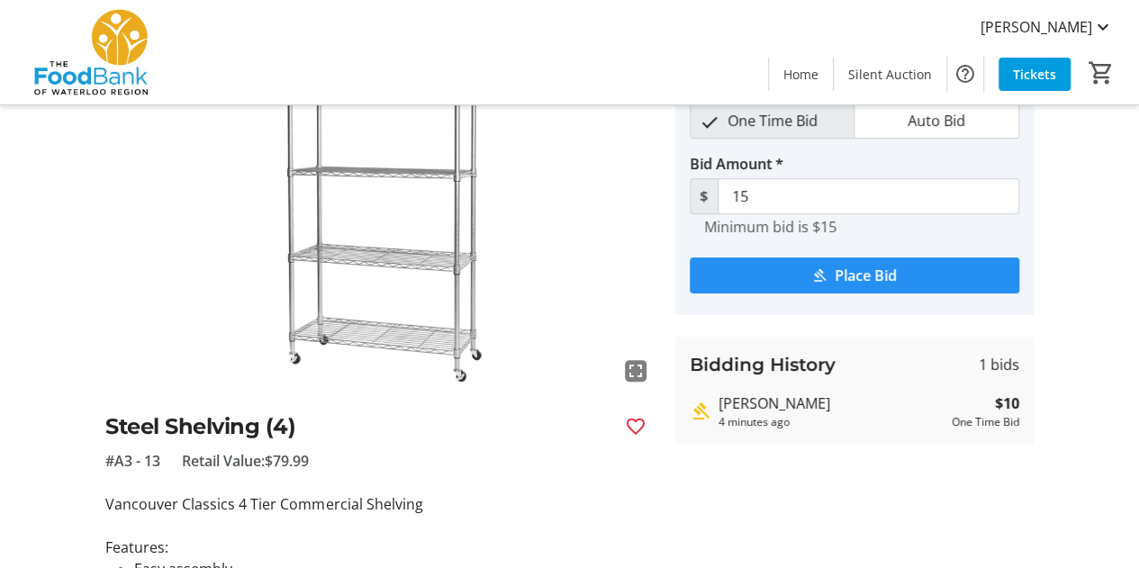
click at [785, 276] on span "submit" at bounding box center [855, 275] width 330 height 43
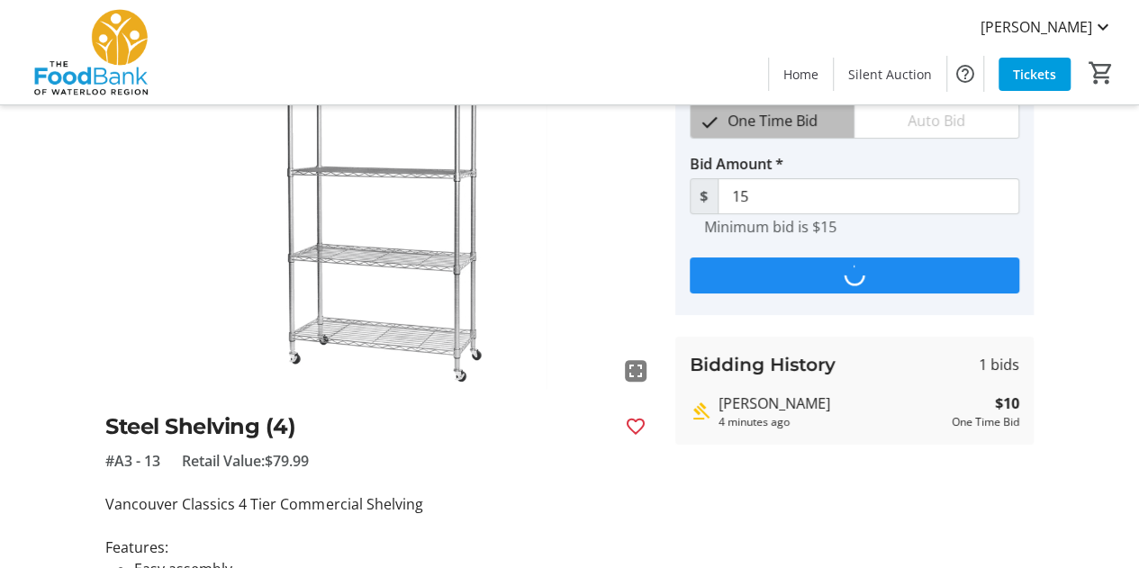
scroll to position [0, 0]
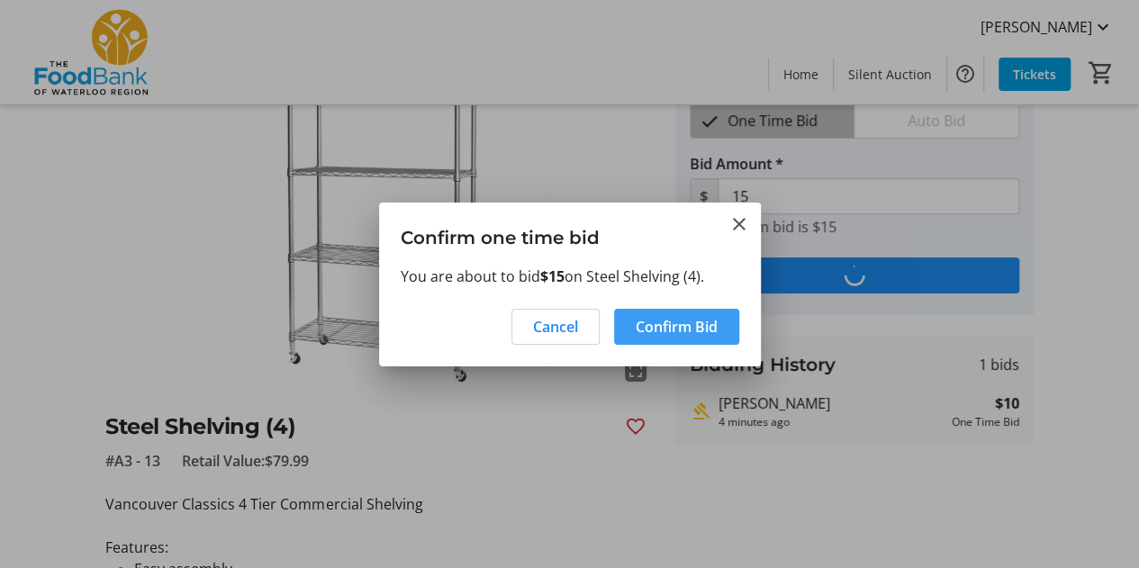
click at [676, 329] on span "Confirm Bid" at bounding box center [677, 327] width 82 height 22
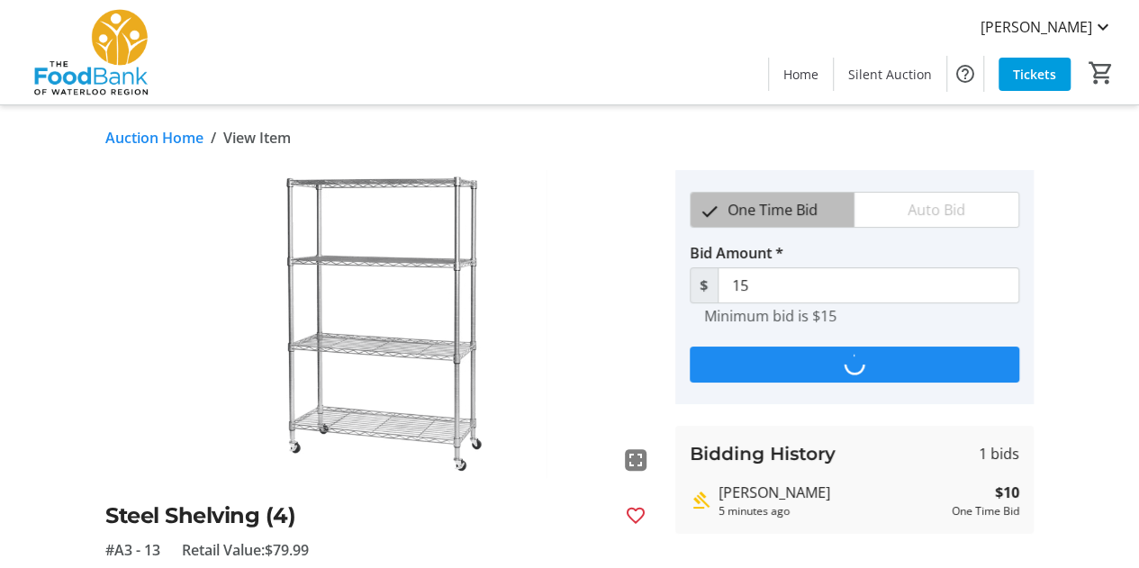
type input "20"
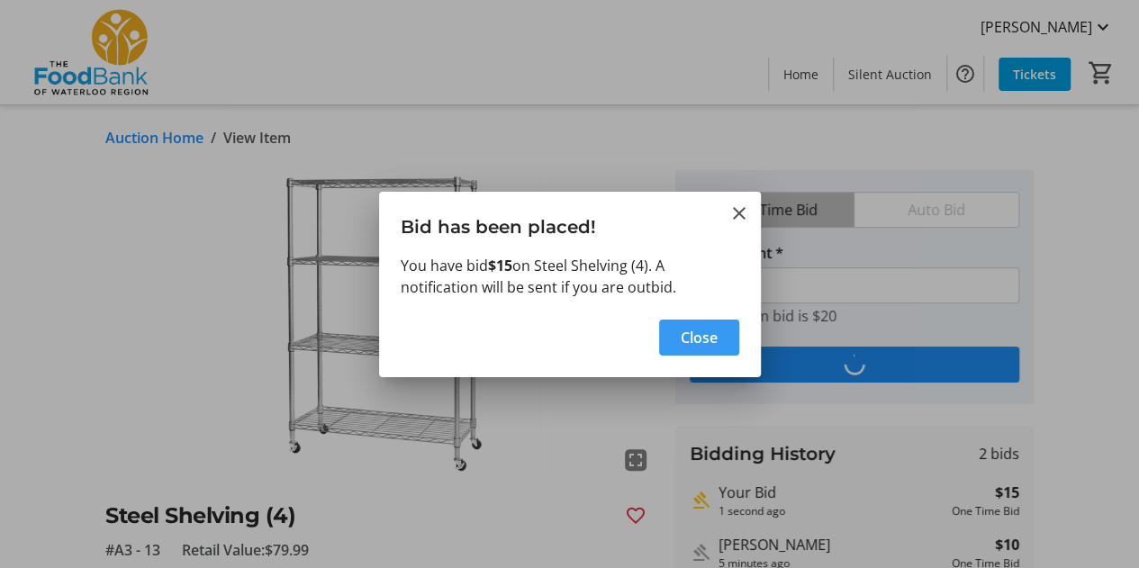
click at [697, 340] on span "Close" at bounding box center [699, 338] width 37 height 22
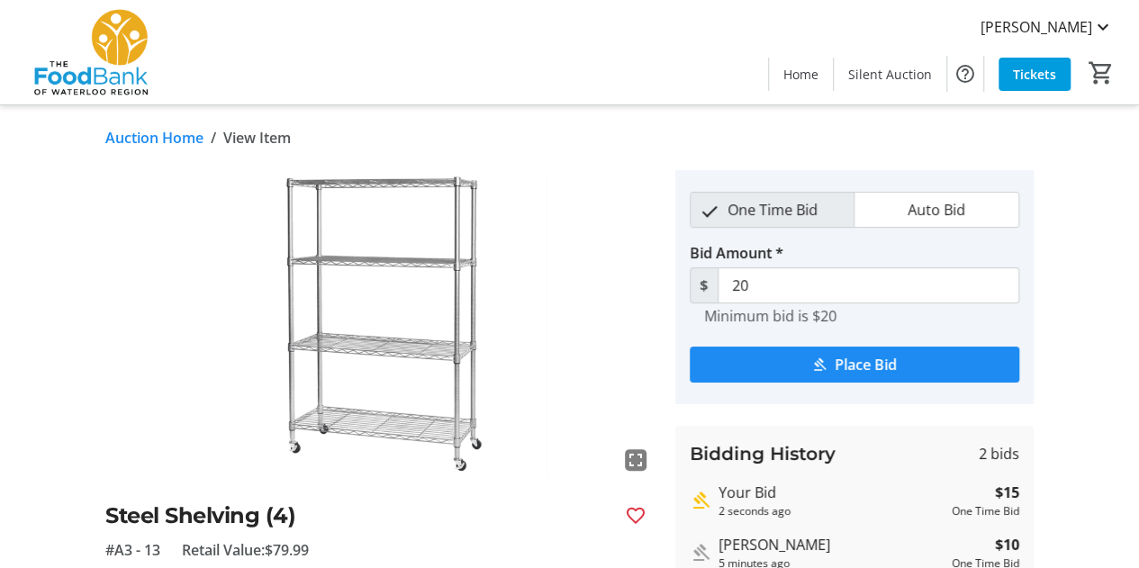
click at [178, 135] on link "Auction Home" at bounding box center [154, 138] width 98 height 22
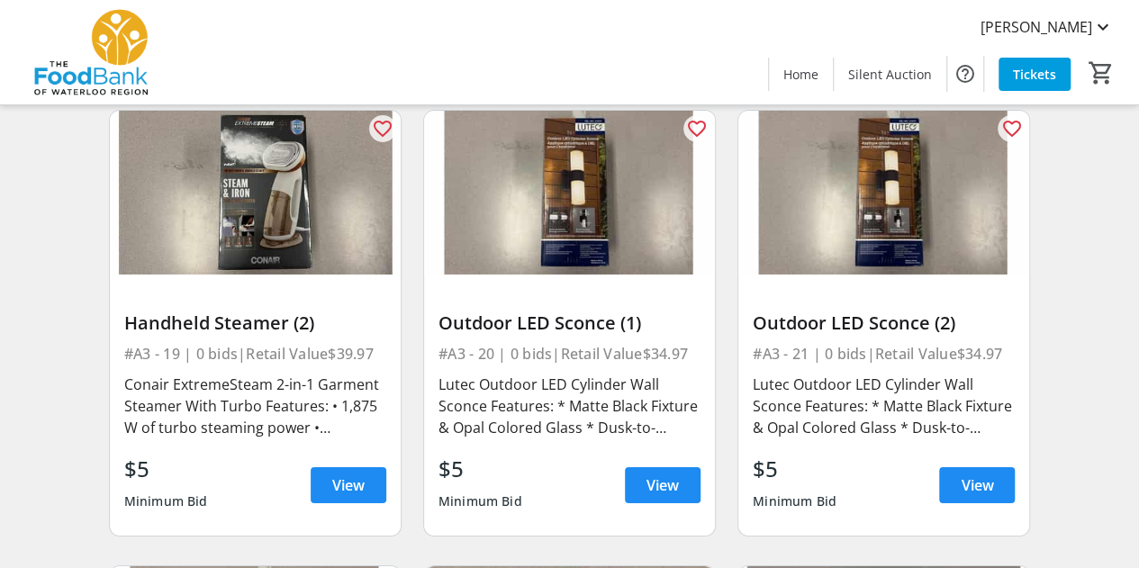
scroll to position [2848, 0]
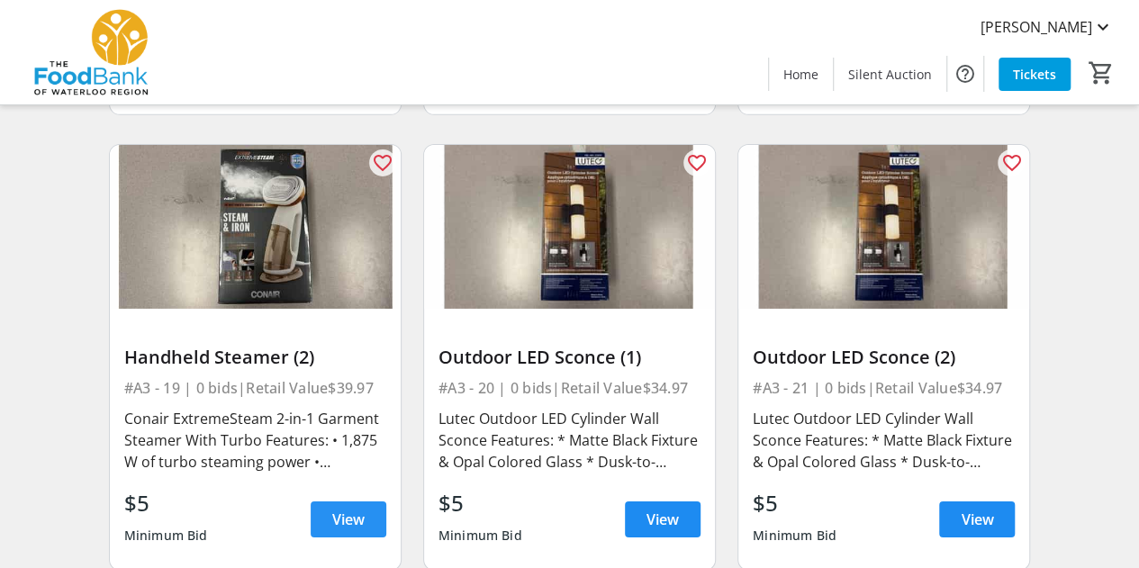
click at [333, 510] on span "View" at bounding box center [348, 520] width 32 height 22
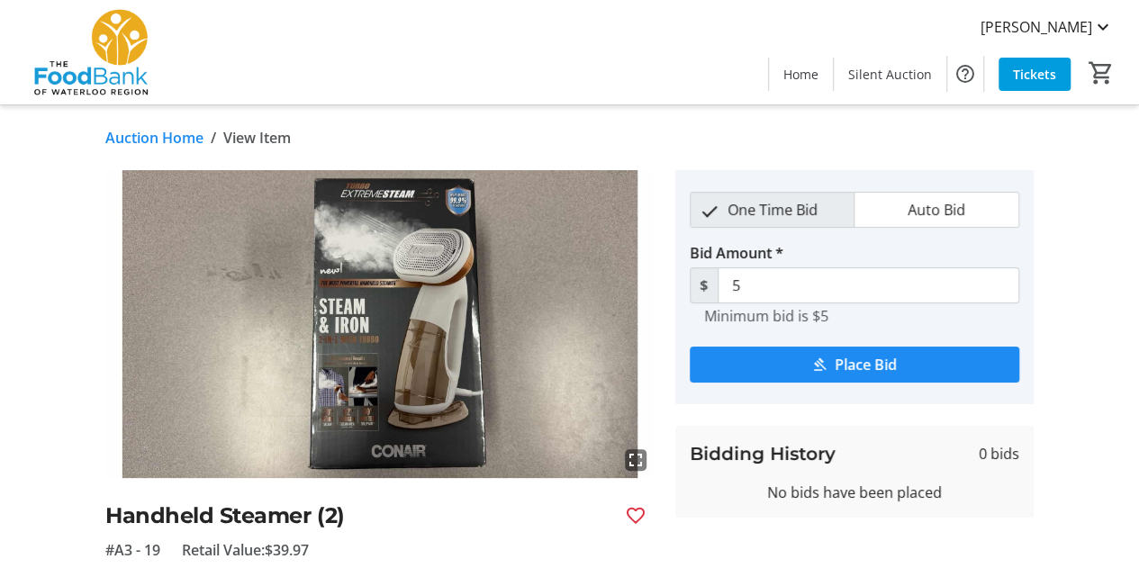
click at [184, 140] on link "Auction Home" at bounding box center [154, 138] width 98 height 22
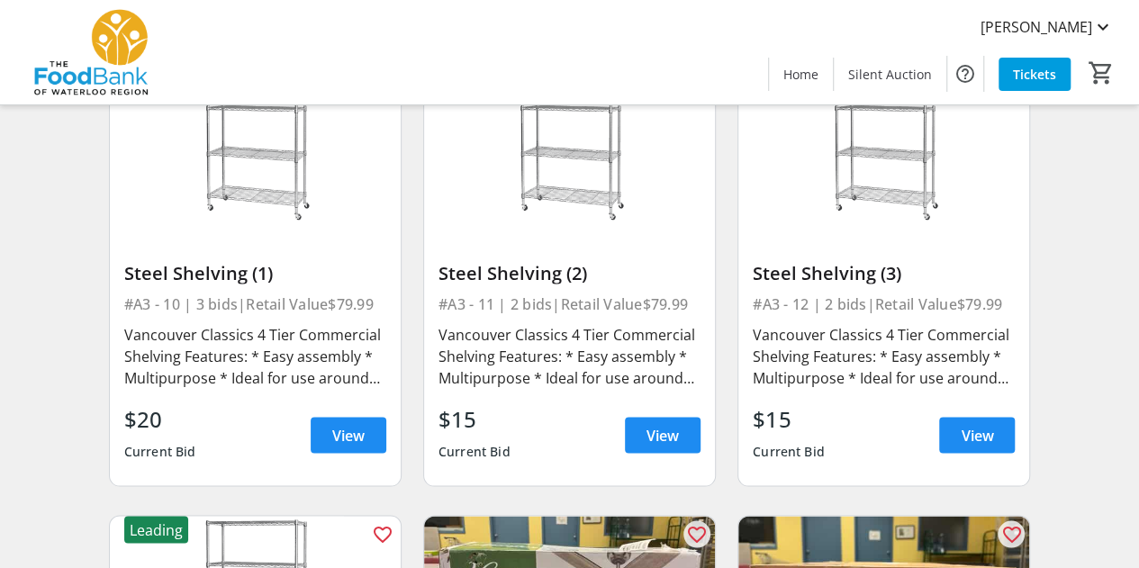
scroll to position [1571, 0]
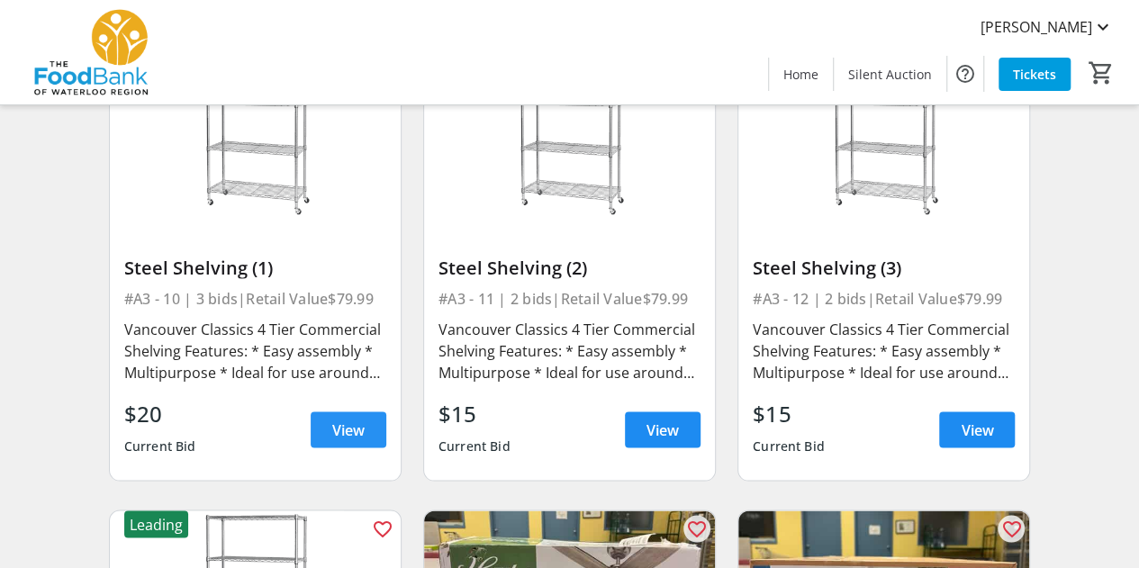
click at [358, 430] on span "View" at bounding box center [348, 430] width 32 height 22
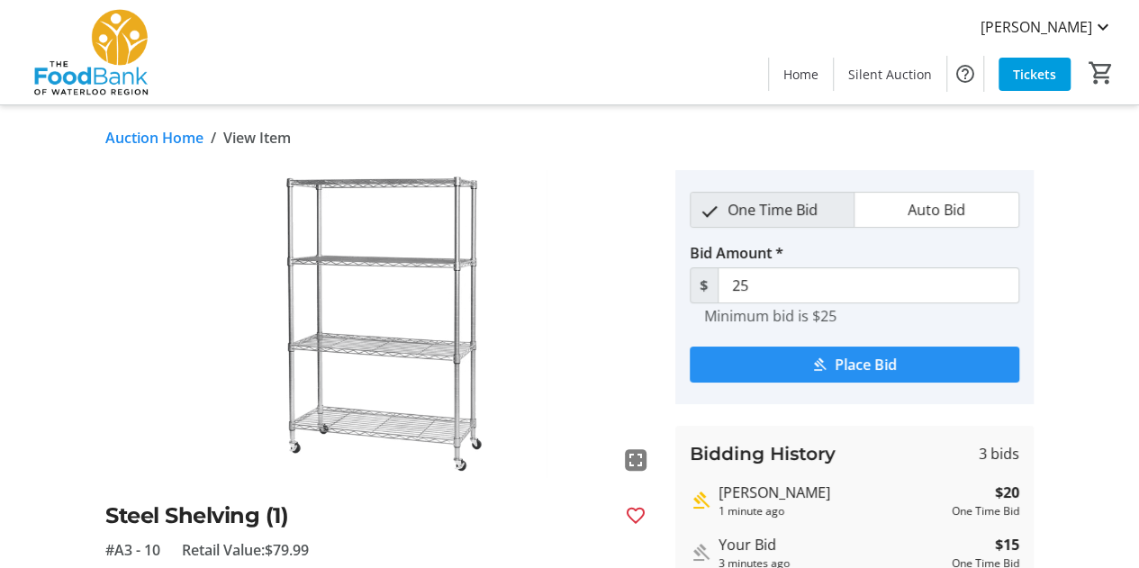
click at [841, 354] on span "Place Bid" at bounding box center [866, 365] width 62 height 22
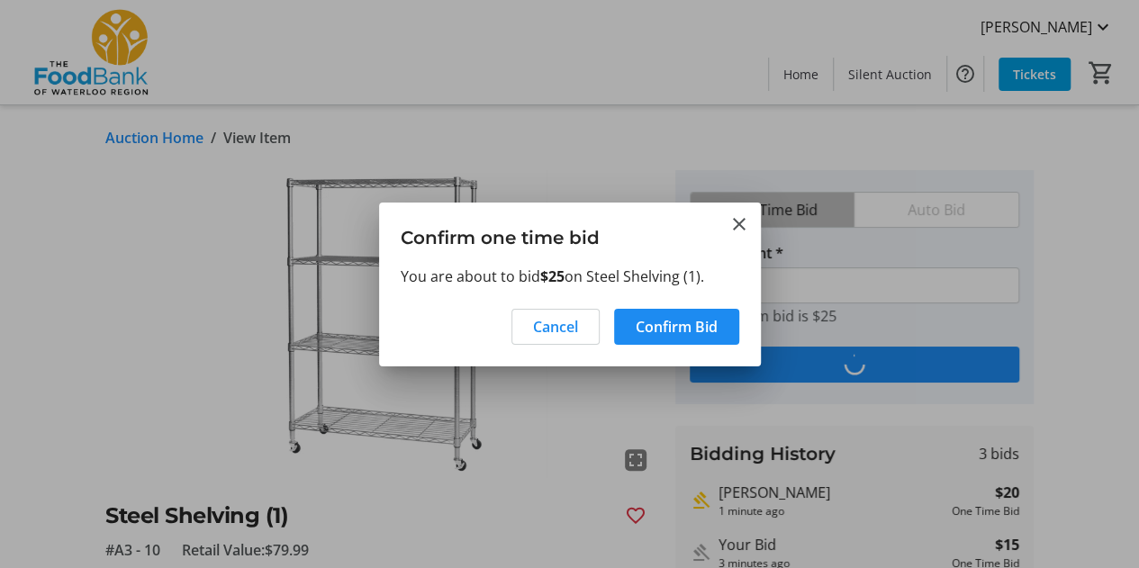
click at [659, 349] on div "Cancel Confirm Bid" at bounding box center [570, 332] width 382 height 68
click at [674, 341] on span at bounding box center [676, 326] width 125 height 43
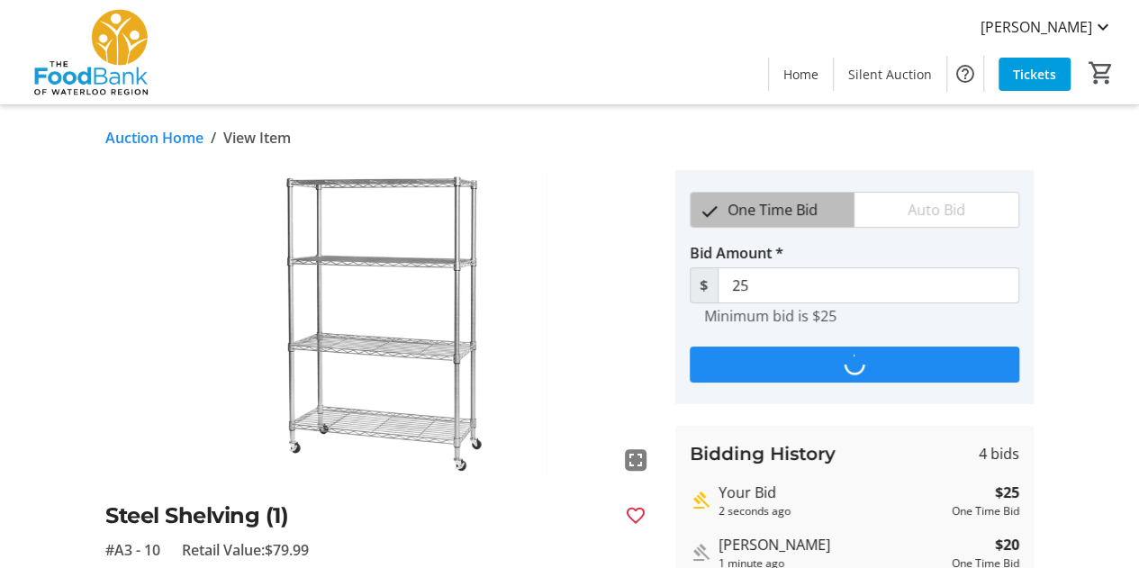
type input "30"
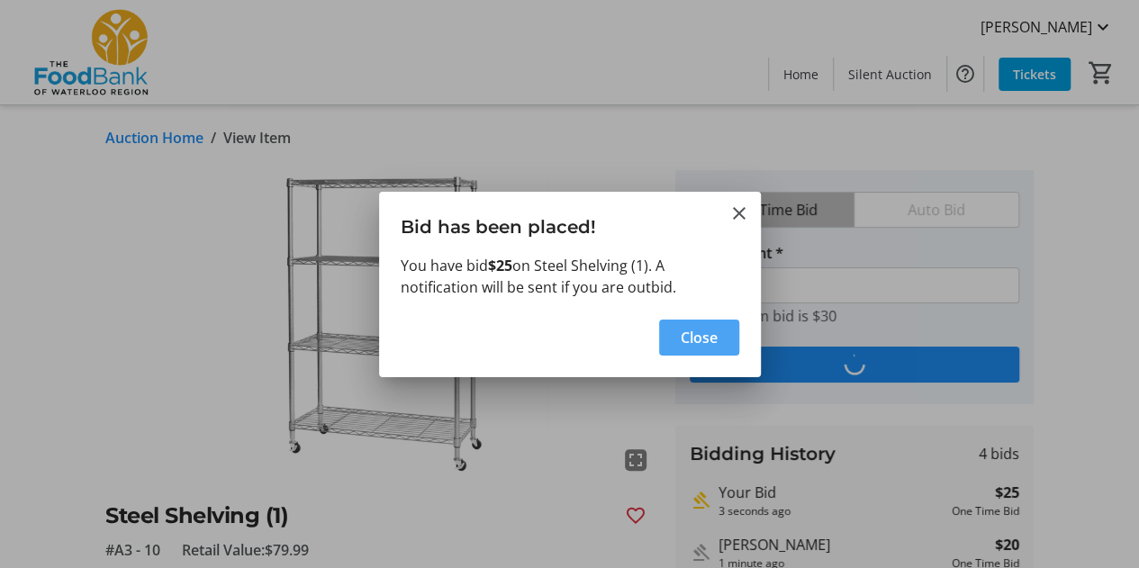
click at [666, 331] on span "button" at bounding box center [699, 337] width 80 height 43
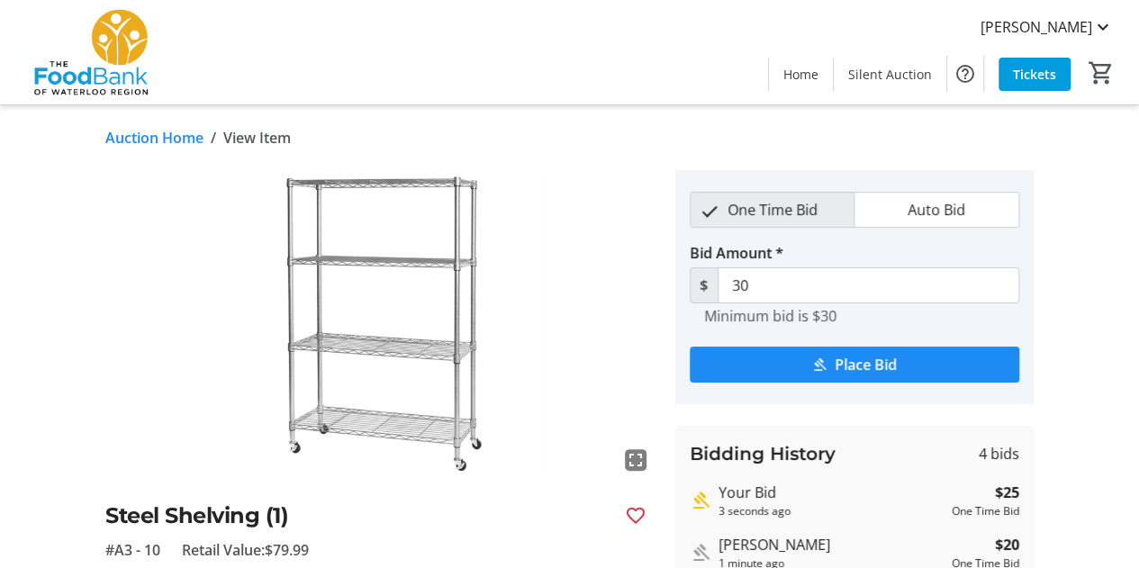
click at [176, 139] on link "Auction Home" at bounding box center [154, 138] width 98 height 22
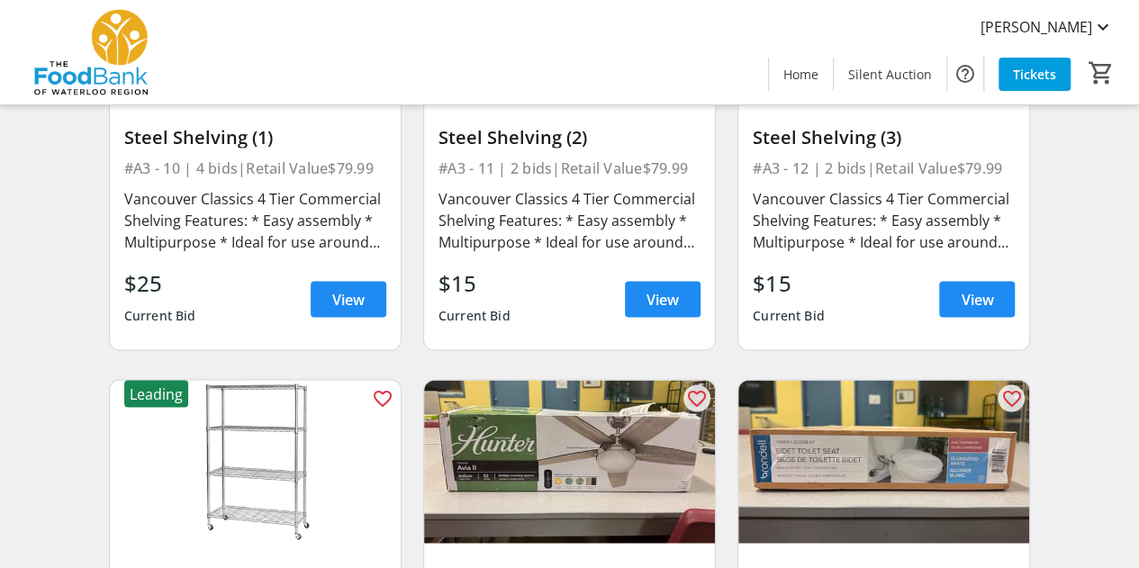
scroll to position [1702, 0]
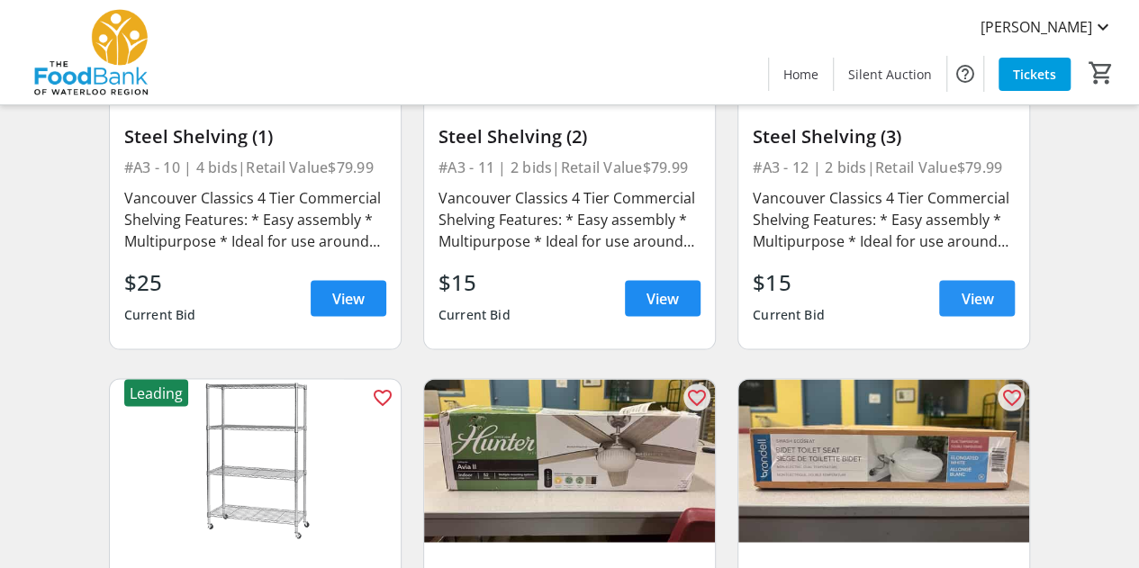
click at [983, 292] on span "View" at bounding box center [977, 298] width 32 height 22
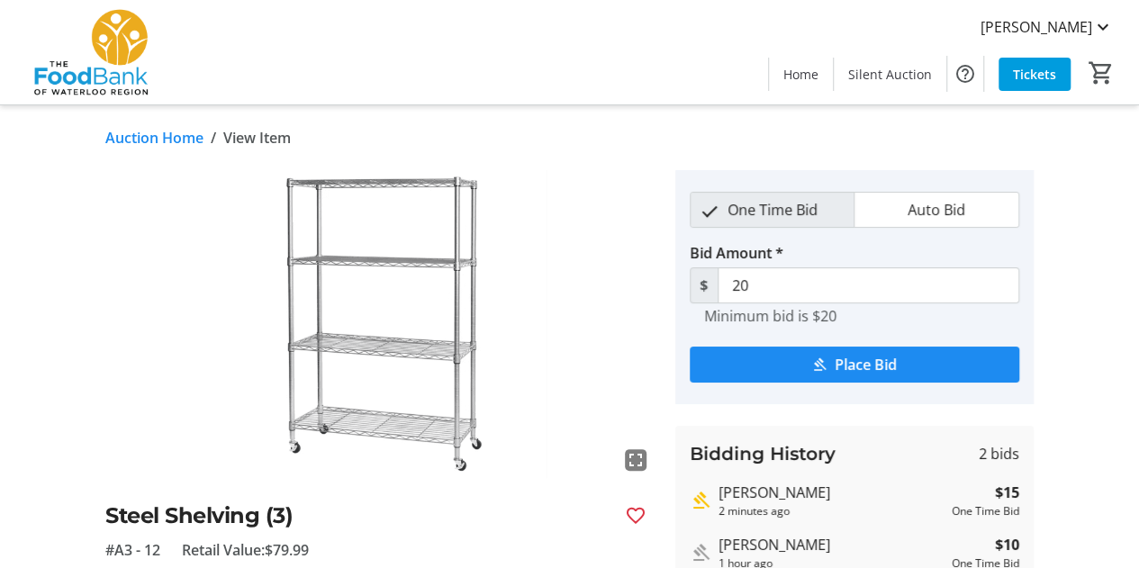
click at [181, 138] on link "Auction Home" at bounding box center [154, 138] width 98 height 22
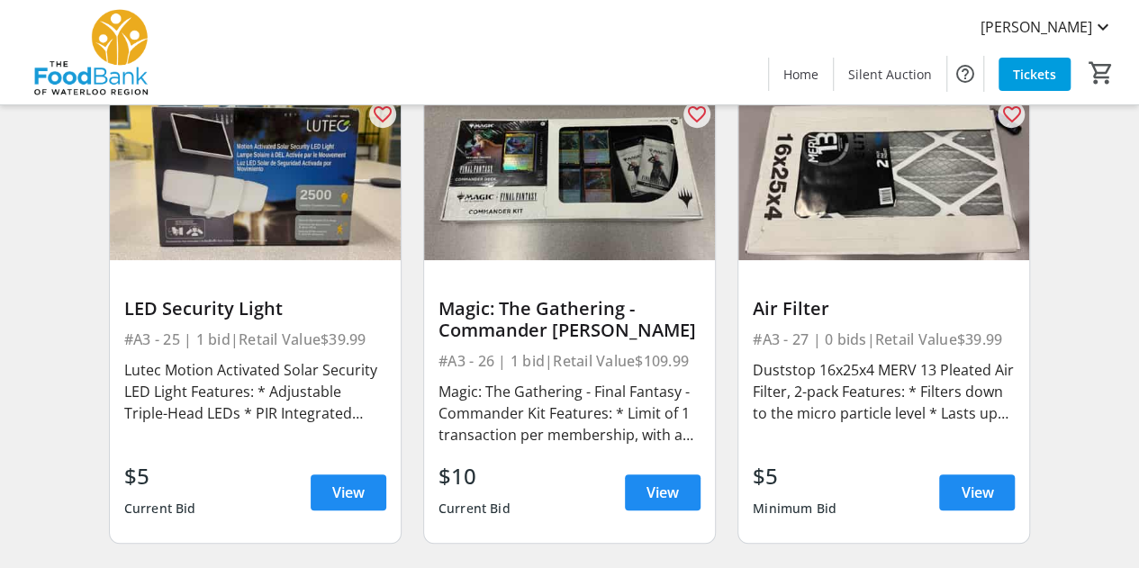
scroll to position [3807, 0]
click at [674, 491] on span "View" at bounding box center [663, 494] width 32 height 22
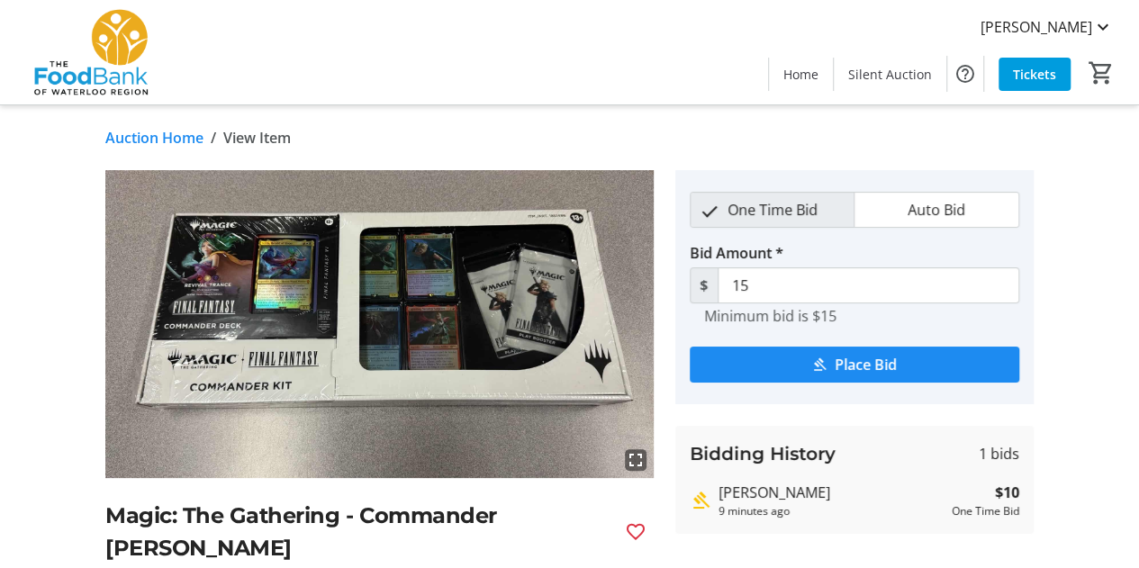
click at [175, 147] on link "Auction Home" at bounding box center [154, 138] width 98 height 22
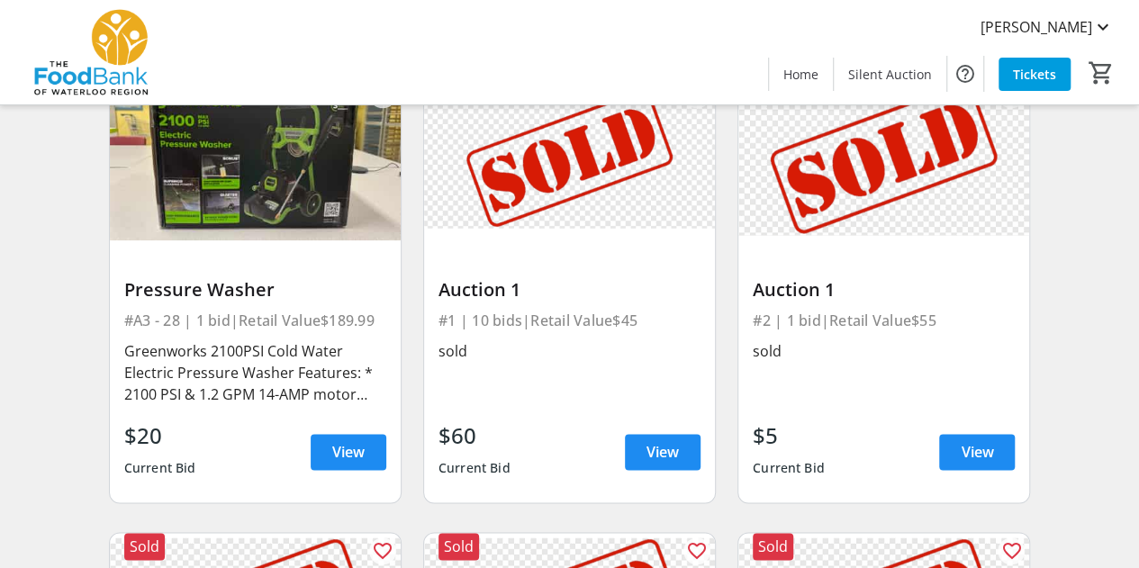
scroll to position [4310, 0]
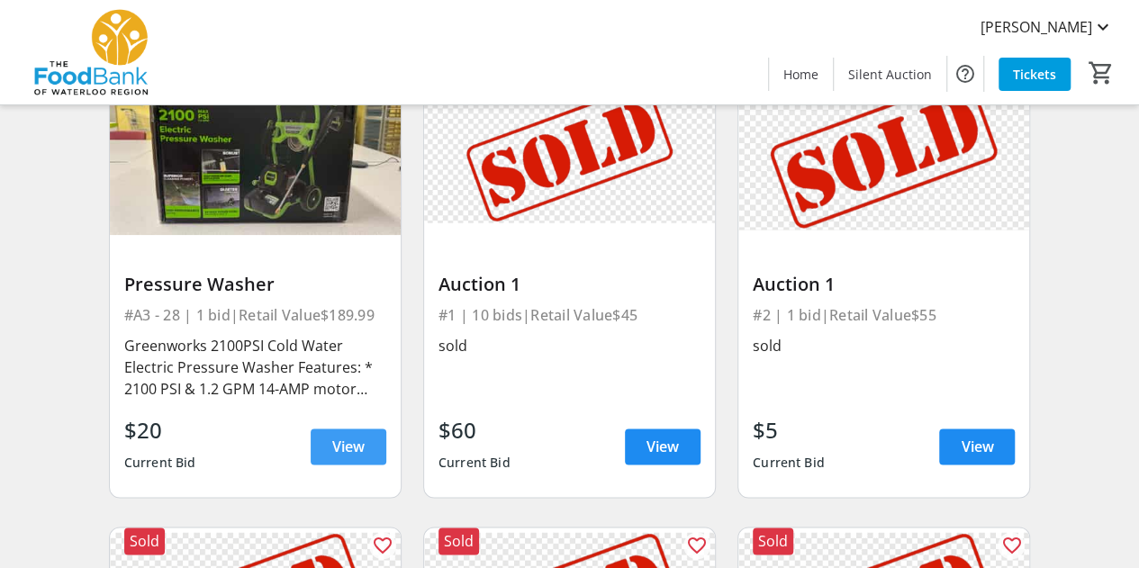
click at [367, 450] on span at bounding box center [349, 446] width 76 height 43
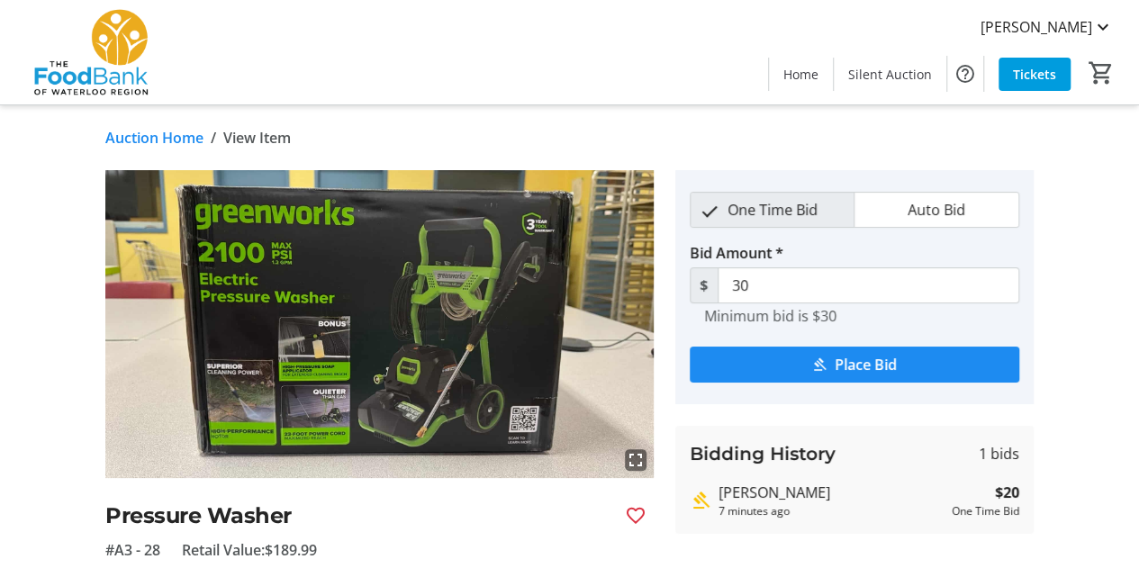
click at [137, 143] on link "Auction Home" at bounding box center [154, 138] width 98 height 22
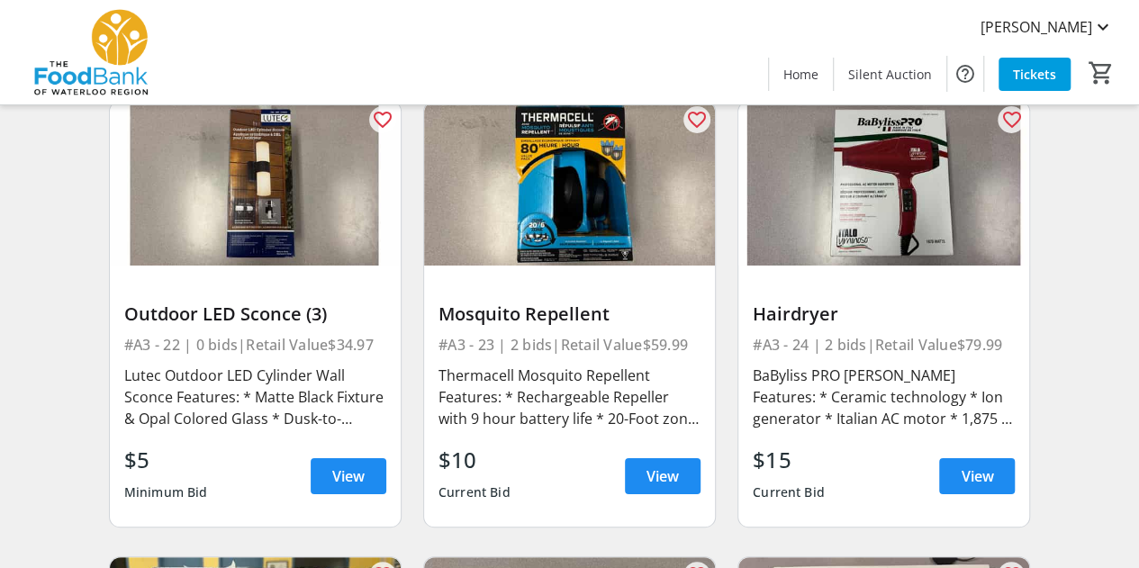
scroll to position [3359, 0]
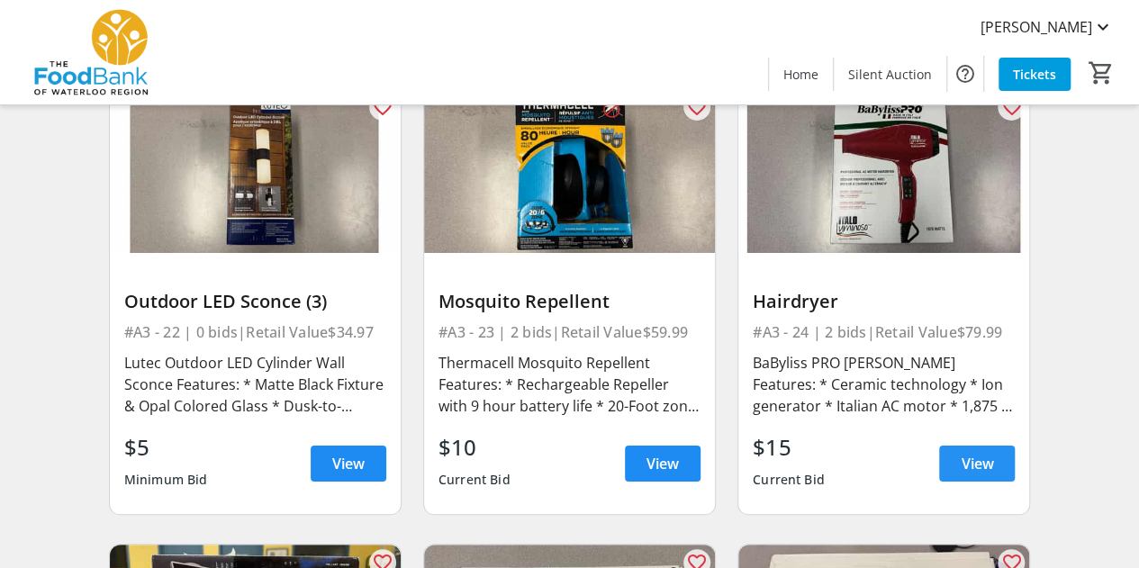
click at [1002, 463] on span at bounding box center [977, 463] width 76 height 43
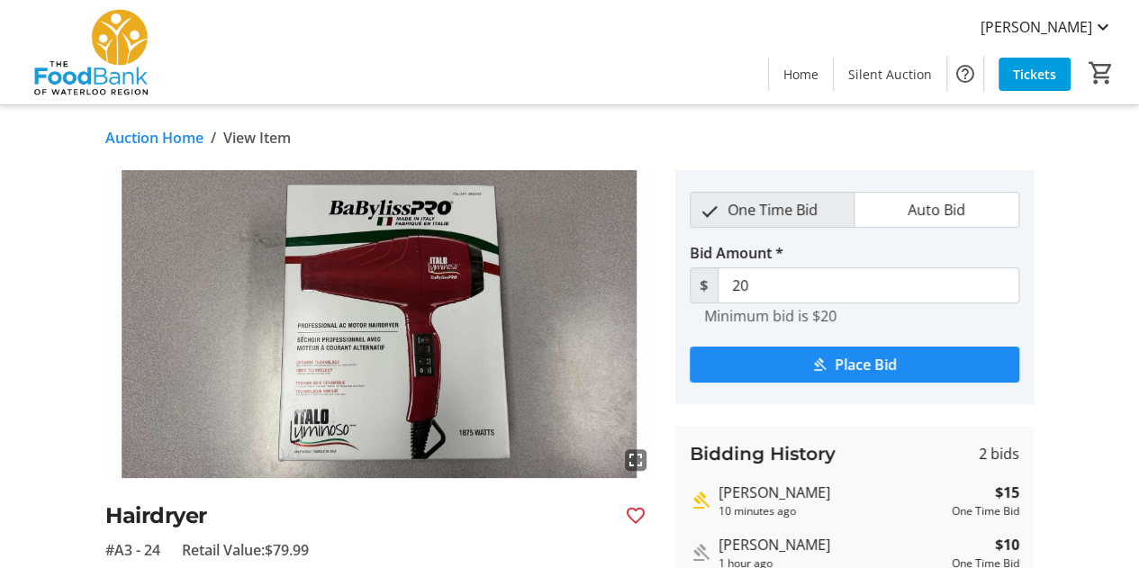
click at [173, 145] on link "Auction Home" at bounding box center [154, 138] width 98 height 22
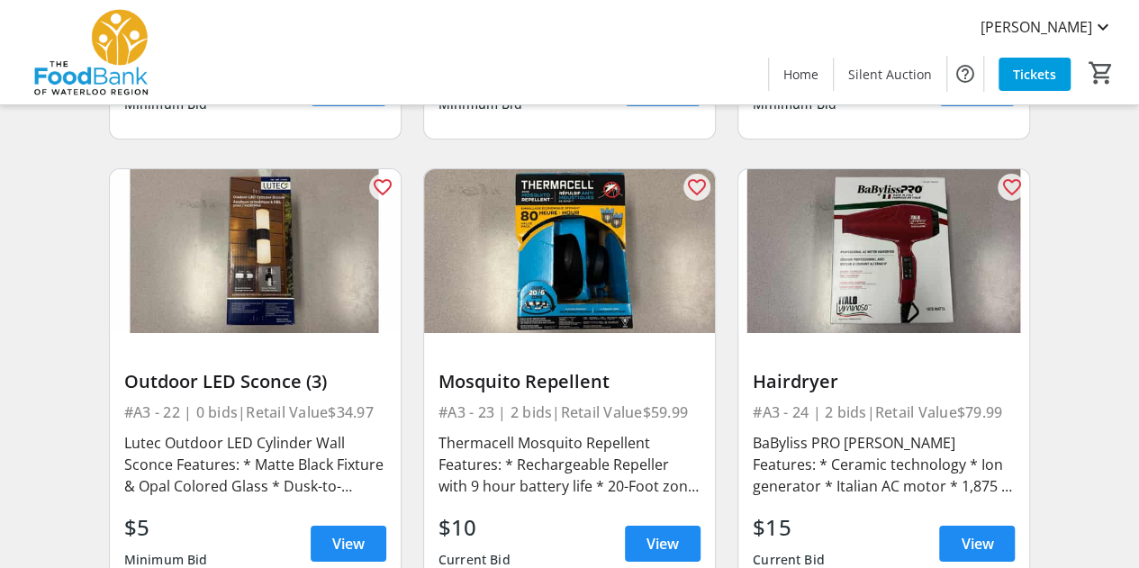
scroll to position [3413, 0]
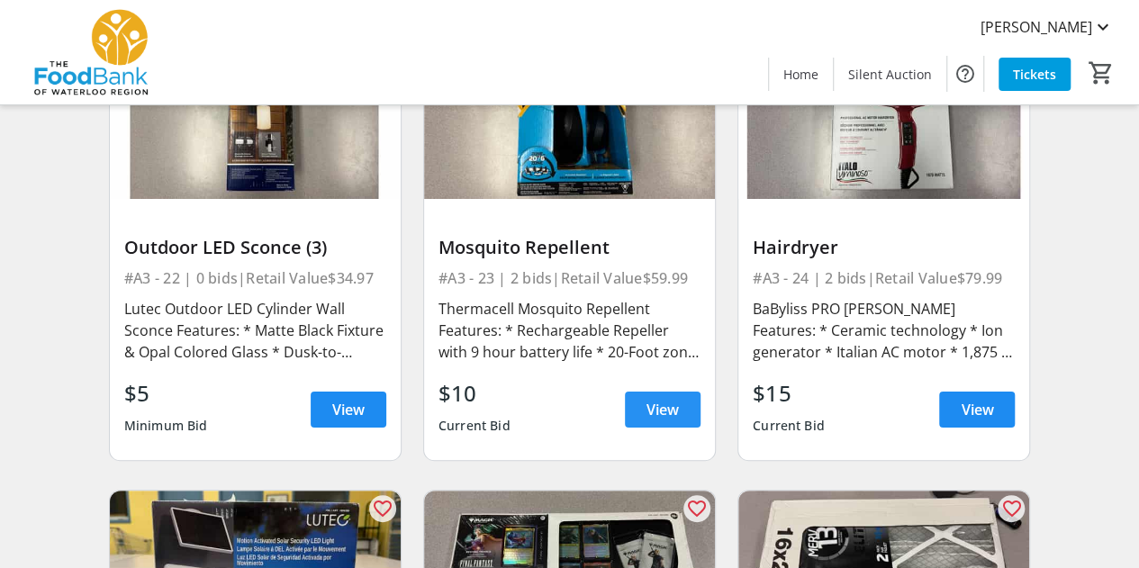
click at [674, 412] on span "View" at bounding box center [663, 410] width 32 height 22
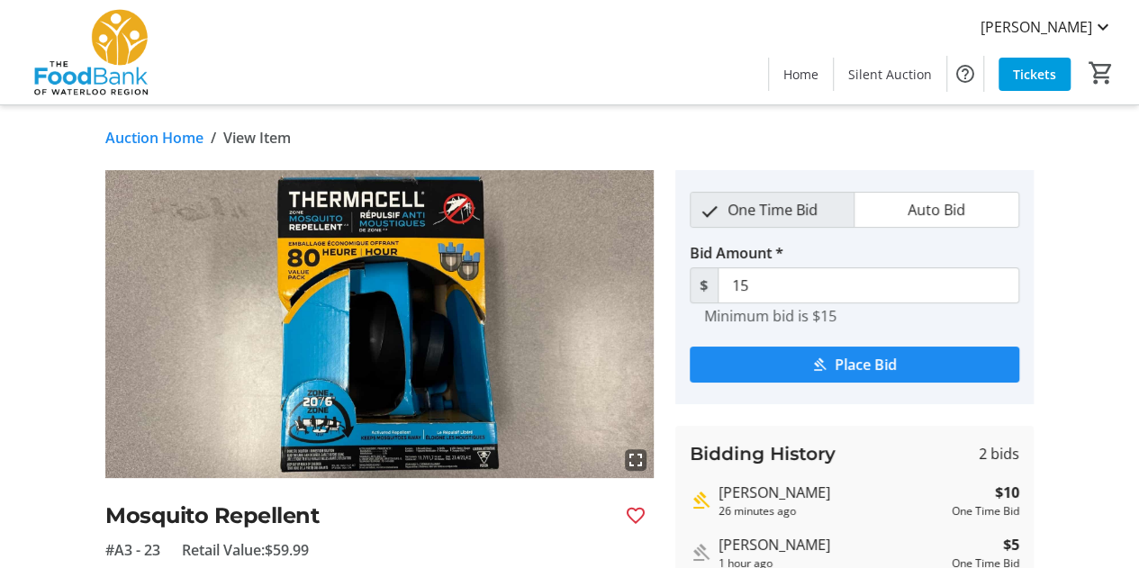
click at [159, 134] on link "Auction Home" at bounding box center [154, 138] width 98 height 22
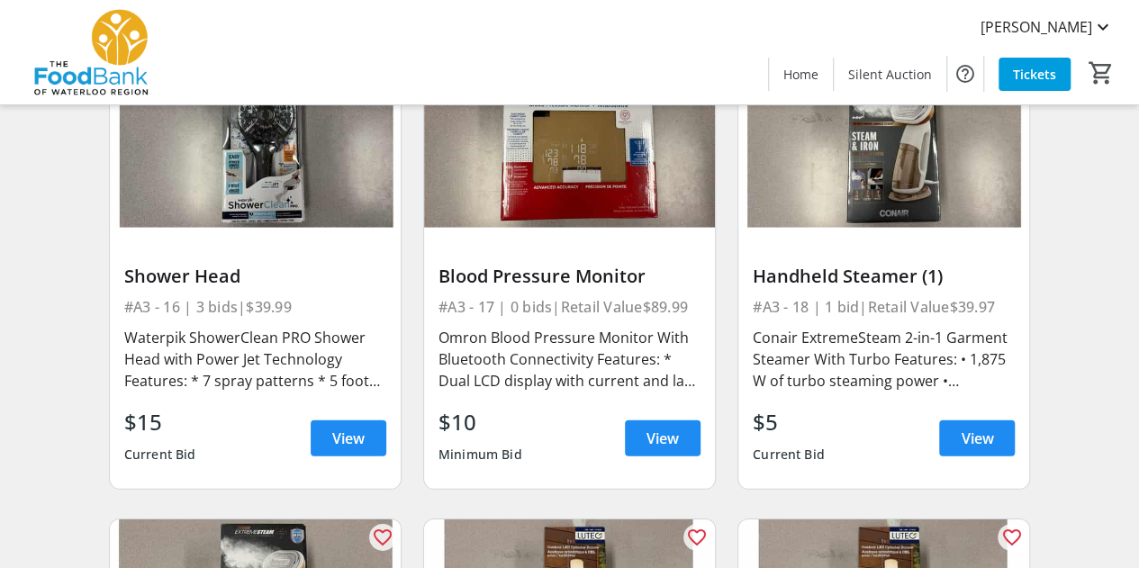
scroll to position [2472, 0]
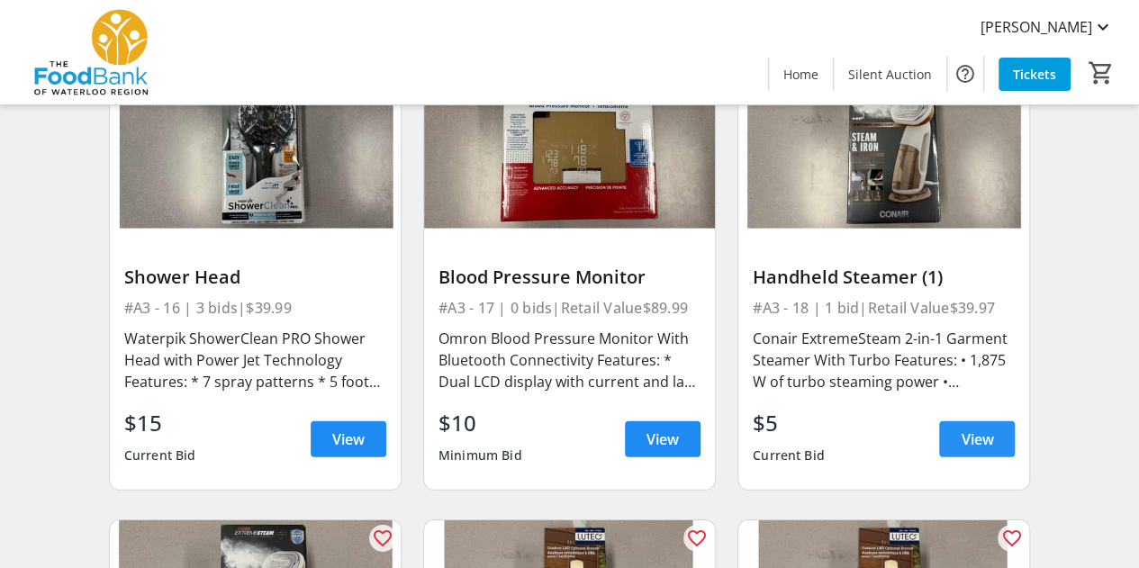
click at [965, 439] on span "View" at bounding box center [977, 440] width 32 height 22
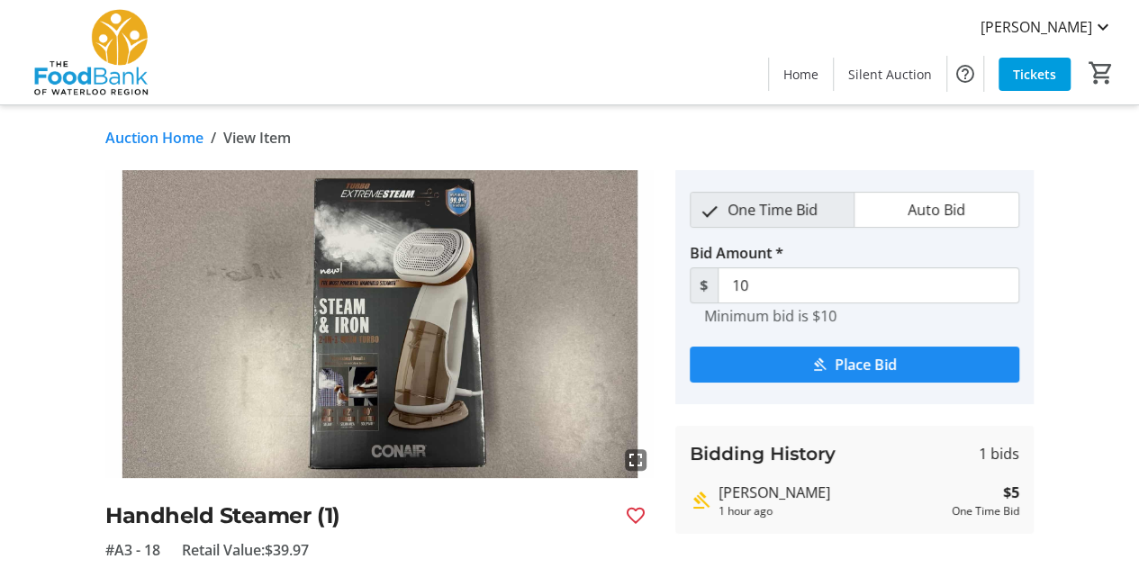
click at [180, 140] on link "Auction Home" at bounding box center [154, 138] width 98 height 22
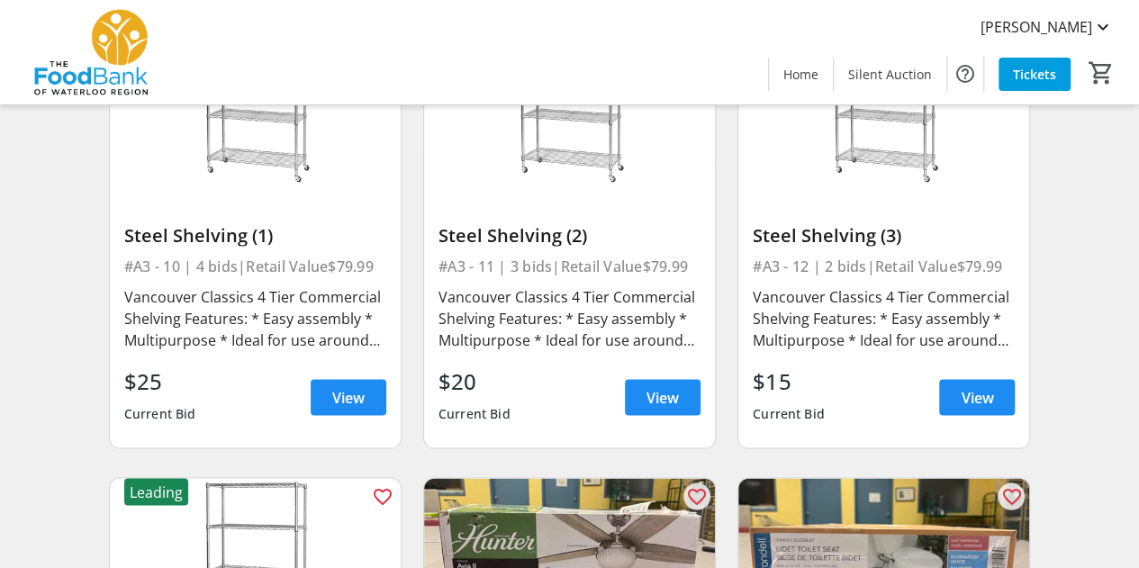
scroll to position [1599, 0]
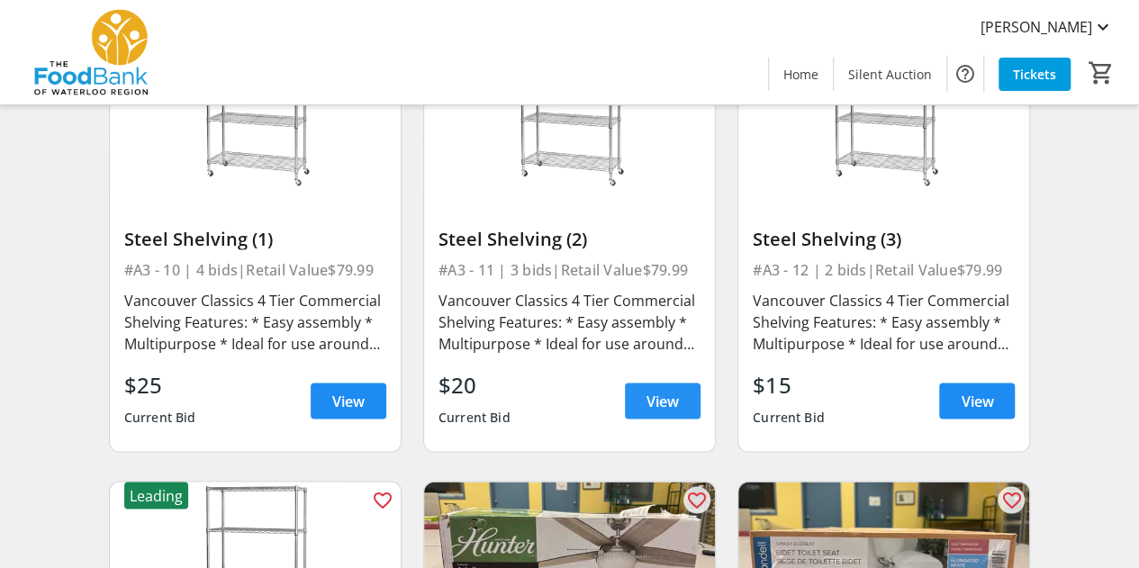
click at [663, 401] on span "View" at bounding box center [663, 401] width 32 height 22
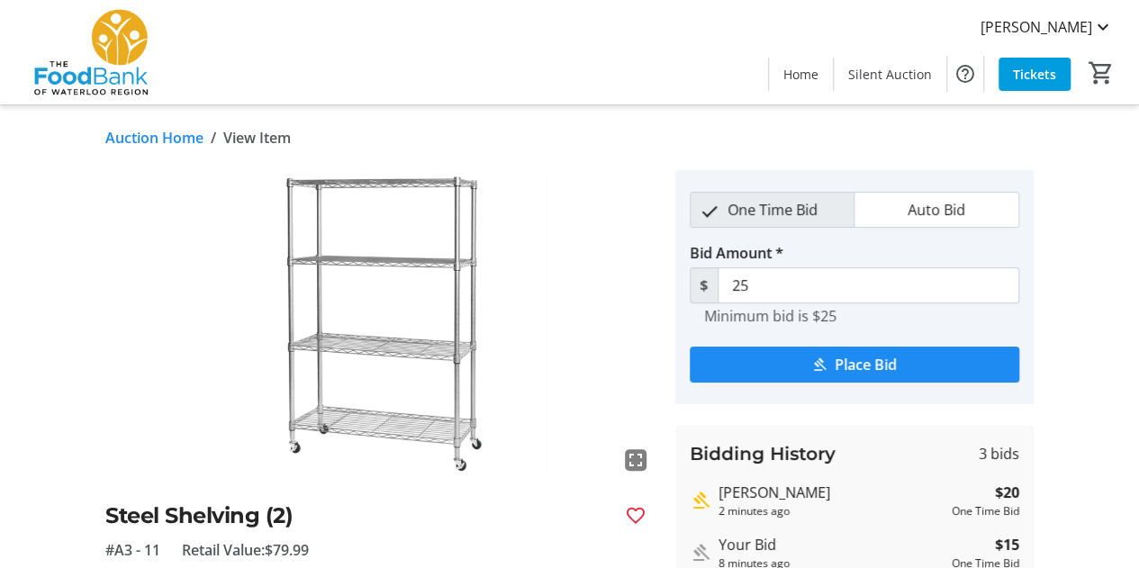
click at [188, 136] on link "Auction Home" at bounding box center [154, 138] width 98 height 22
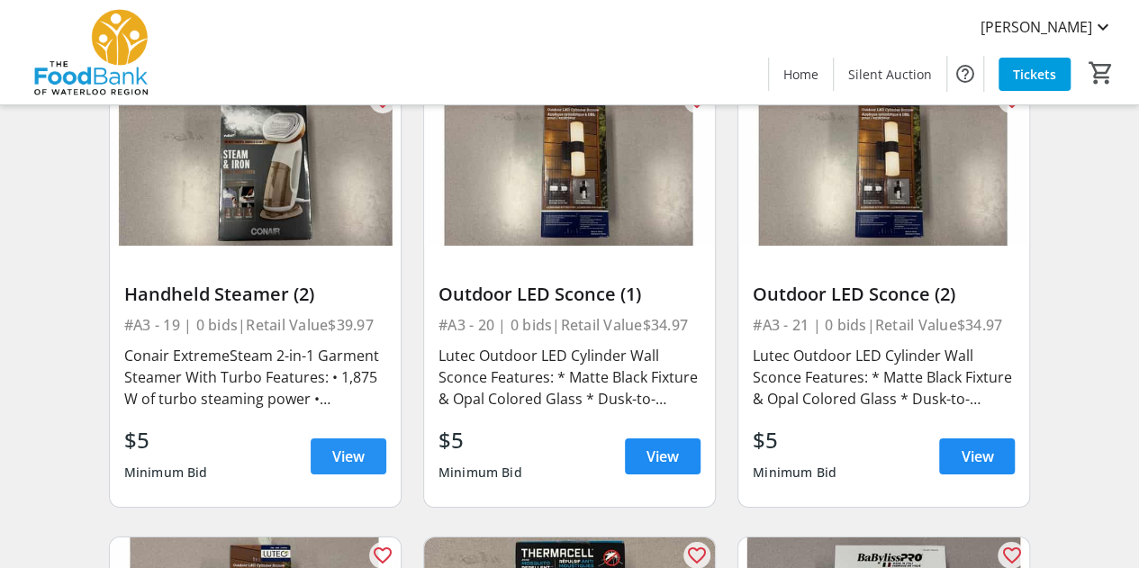
scroll to position [2912, 0]
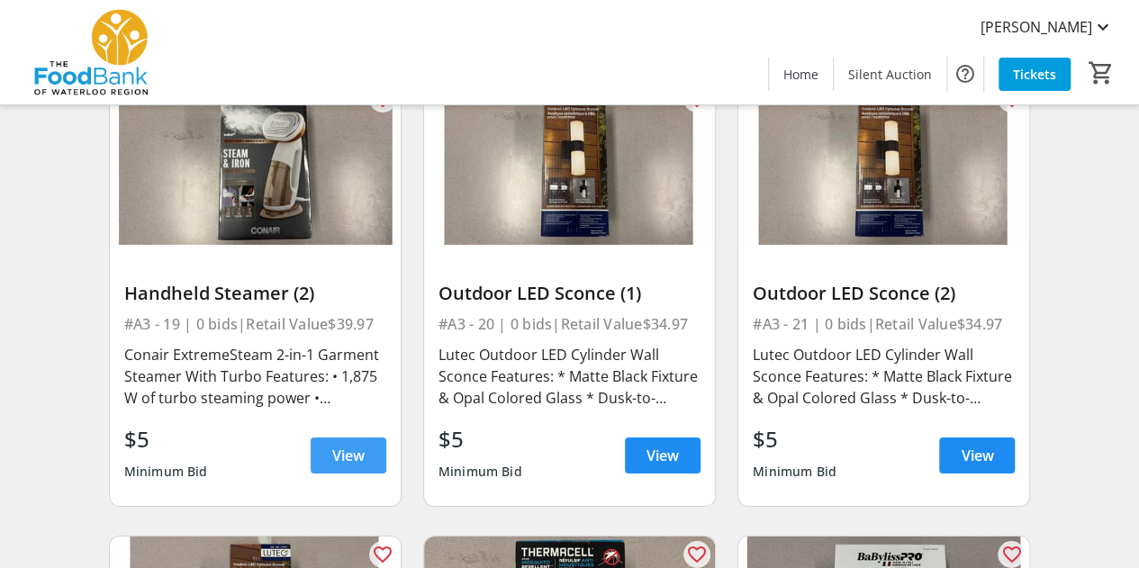
click at [332, 456] on span "View" at bounding box center [348, 456] width 32 height 22
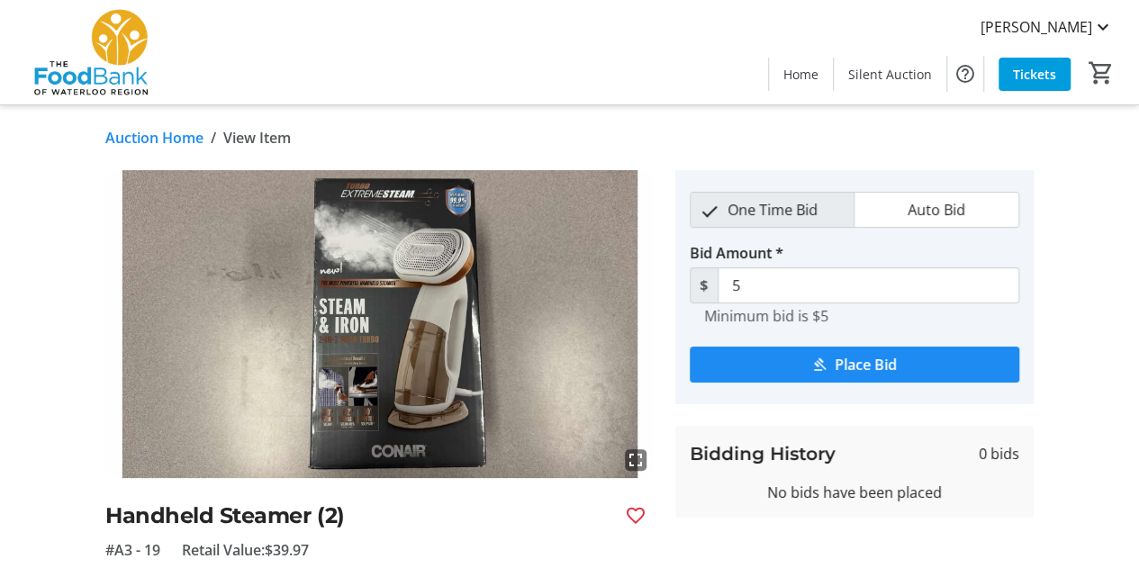
scroll to position [18, 0]
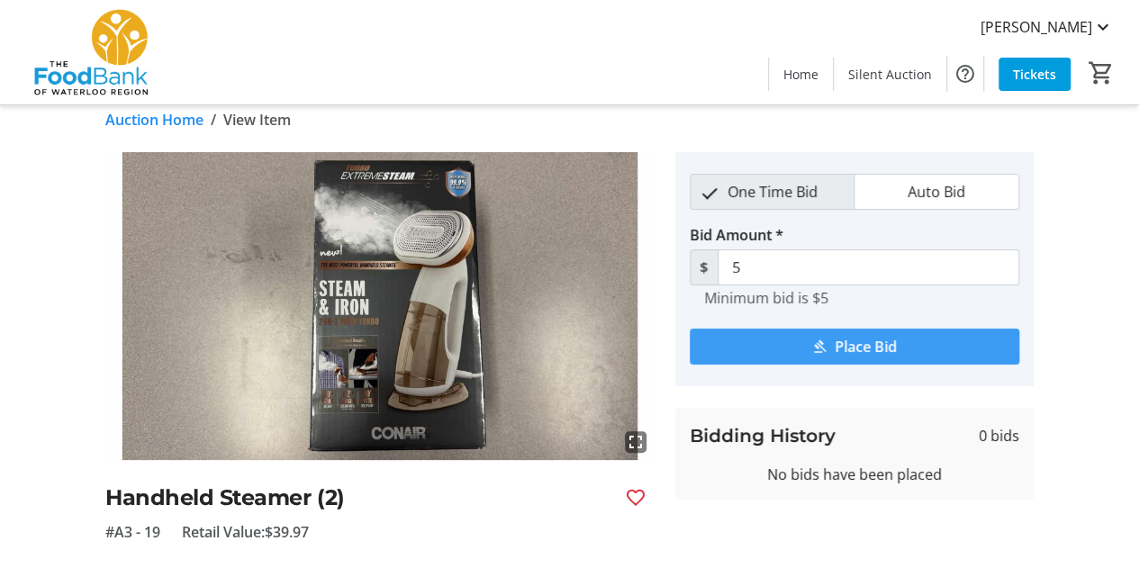
click at [818, 345] on mat-icon "submit" at bounding box center [819, 347] width 16 height 16
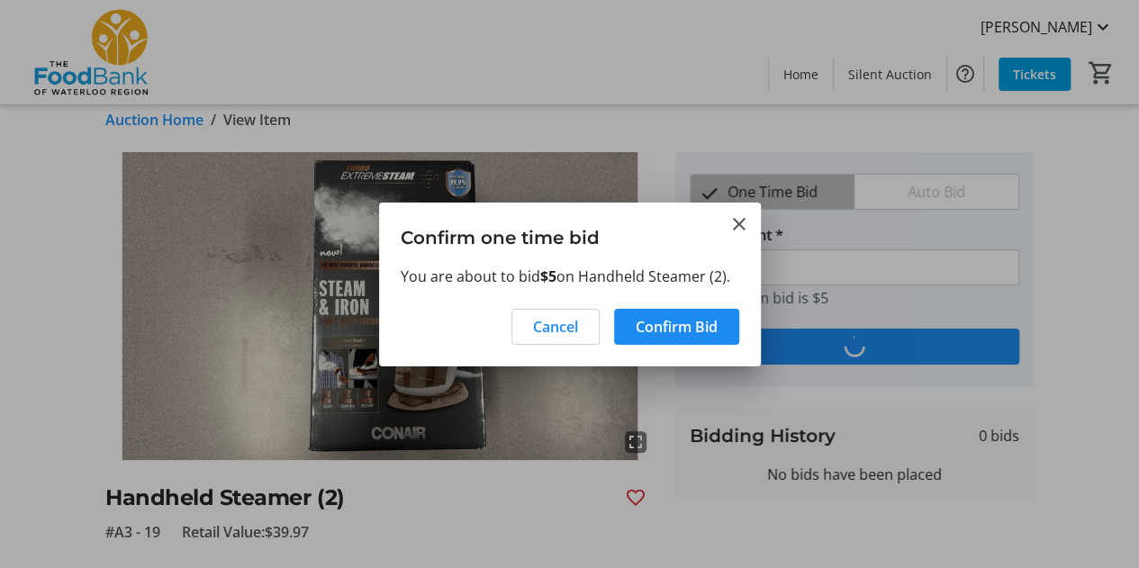
scroll to position [0, 0]
click at [677, 330] on span "Confirm Bid" at bounding box center [677, 327] width 82 height 22
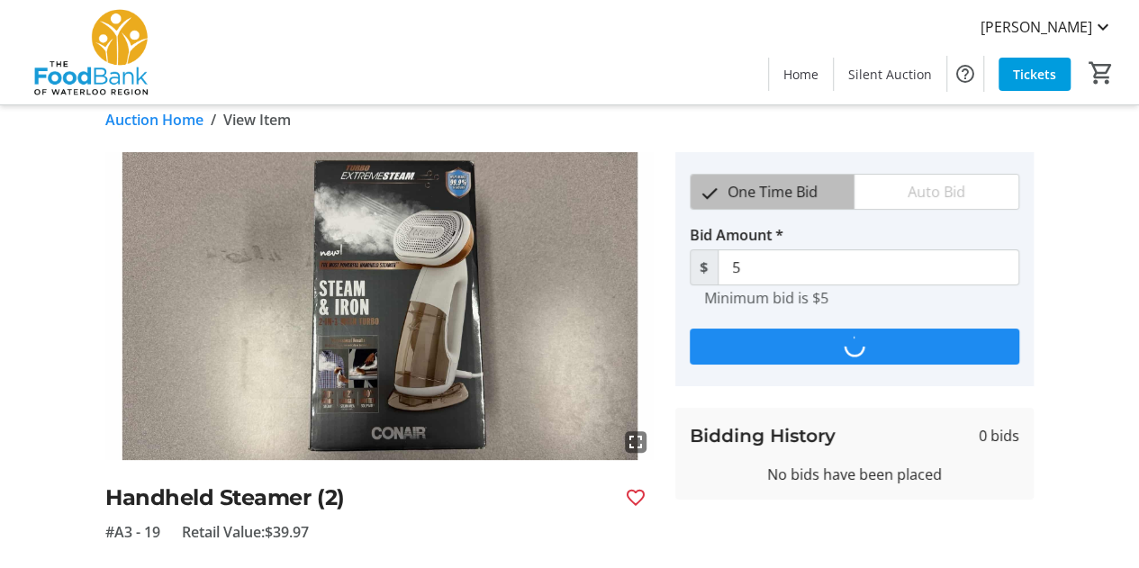
scroll to position [18, 0]
type input "10"
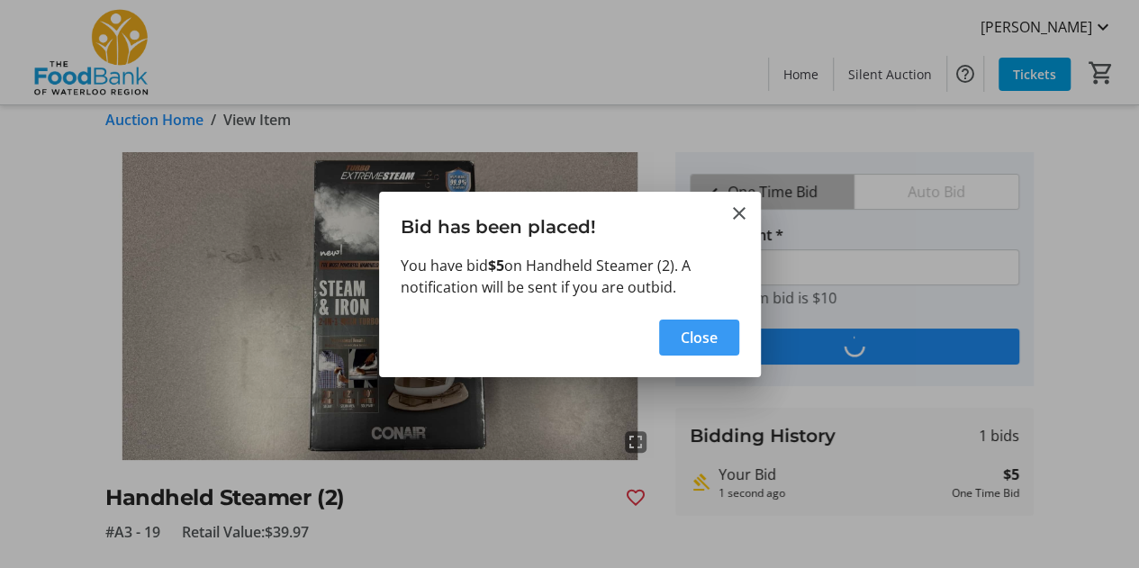
click at [684, 338] on span "Close" at bounding box center [699, 338] width 37 height 22
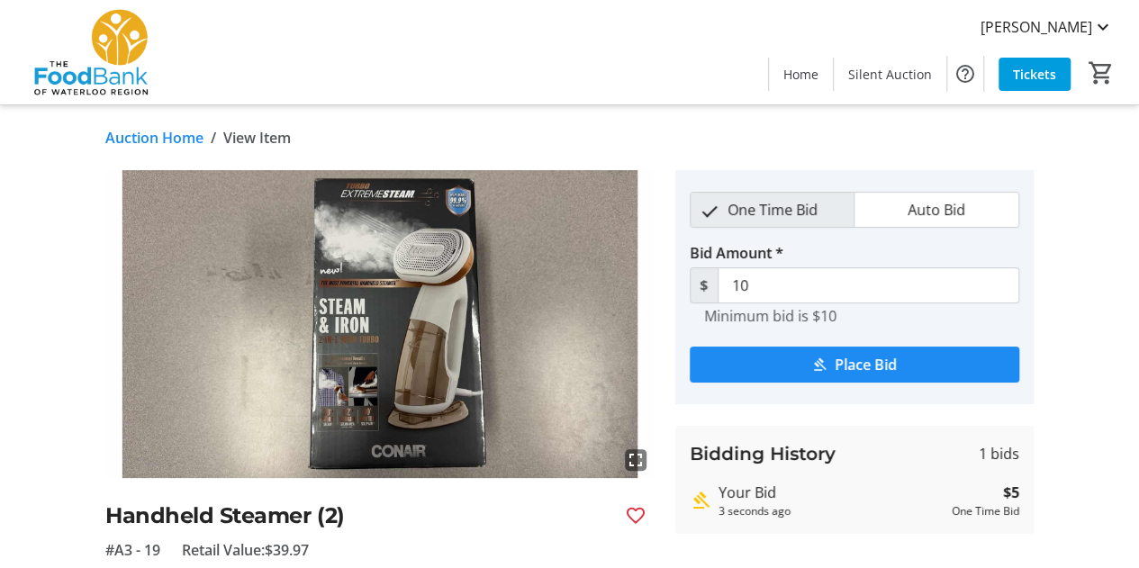
click at [144, 138] on link "Auction Home" at bounding box center [154, 138] width 98 height 22
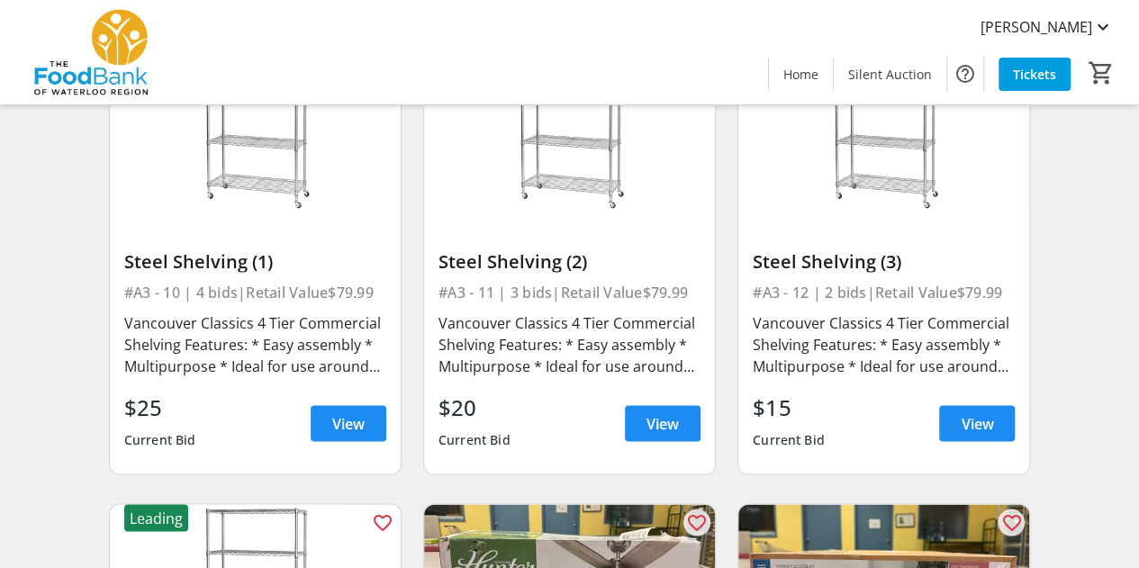
scroll to position [1578, 0]
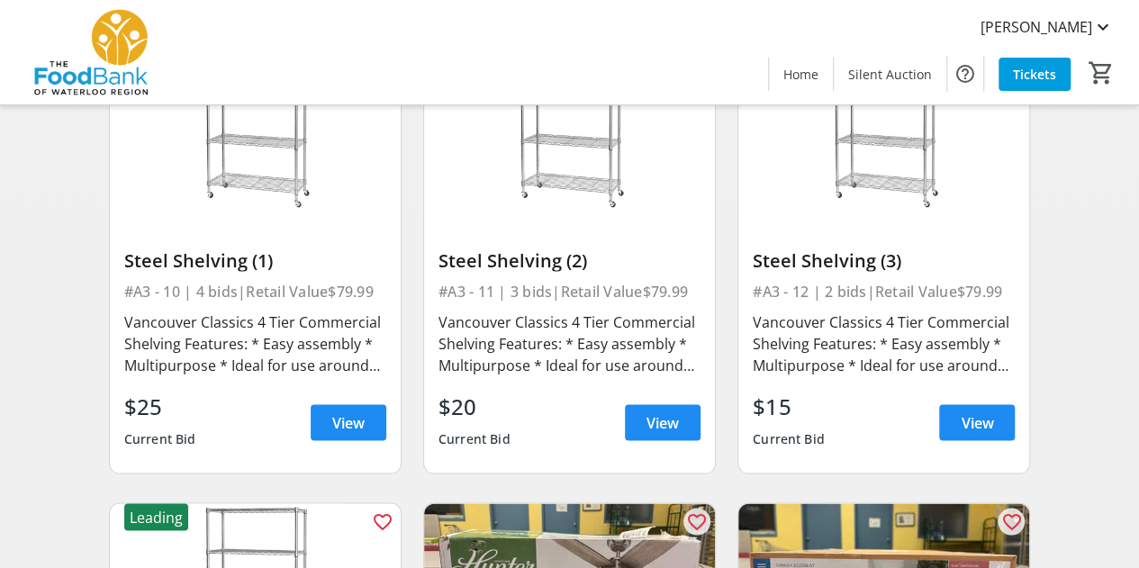
click at [1016, 412] on div "Steel Shelving (3) #A3 - 12 | 2 bids | Retail Value $79.99 Vancouver Classics 4…" at bounding box center [884, 341] width 291 height 261
click at [964, 419] on span "View" at bounding box center [977, 423] width 32 height 22
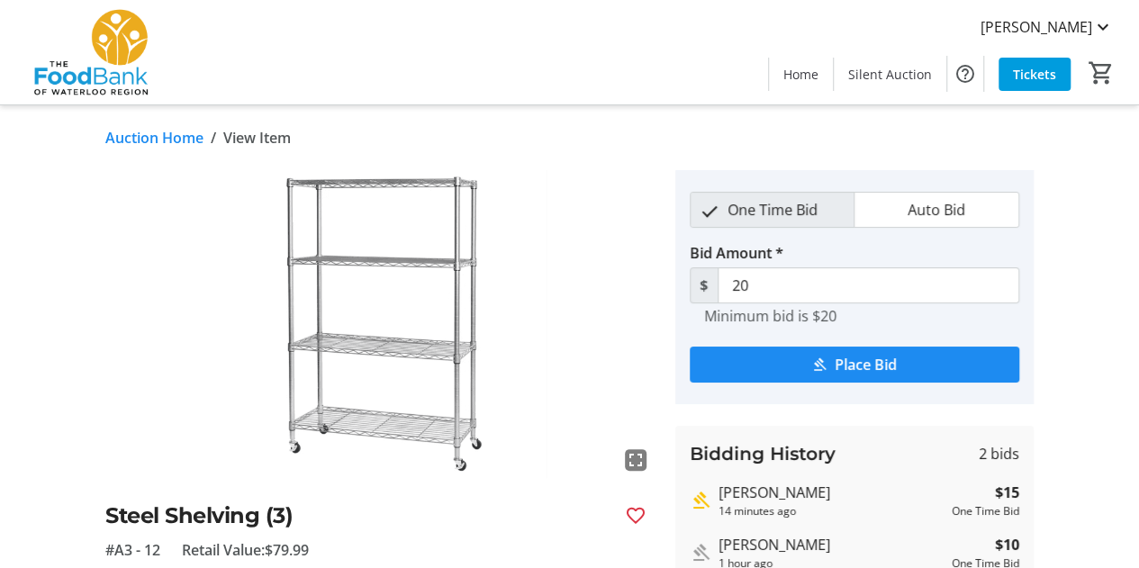
click at [186, 138] on link "Auction Home" at bounding box center [154, 138] width 98 height 22
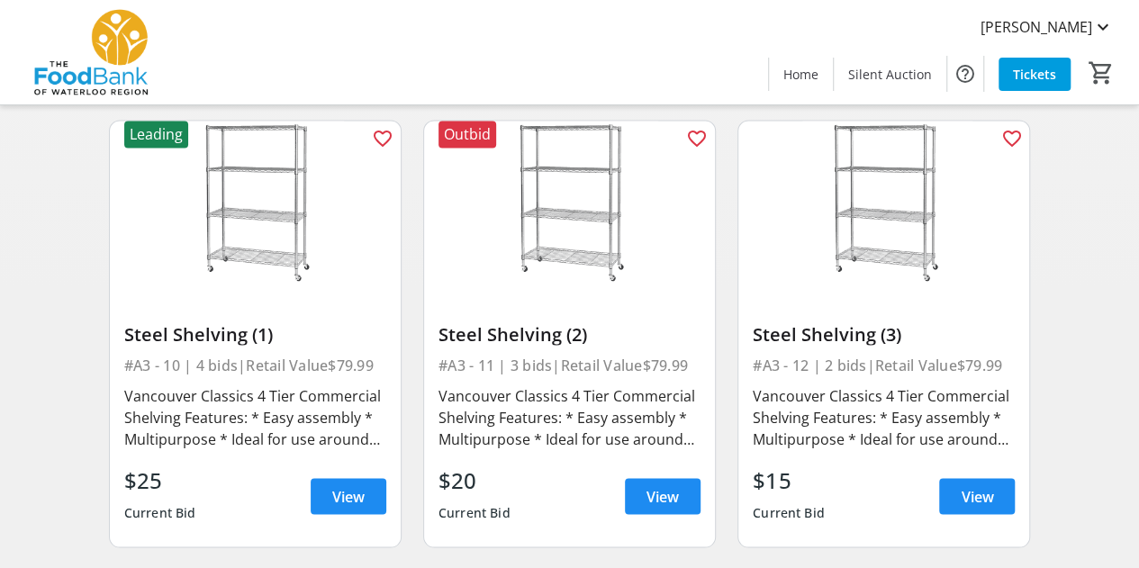
scroll to position [1506, 0]
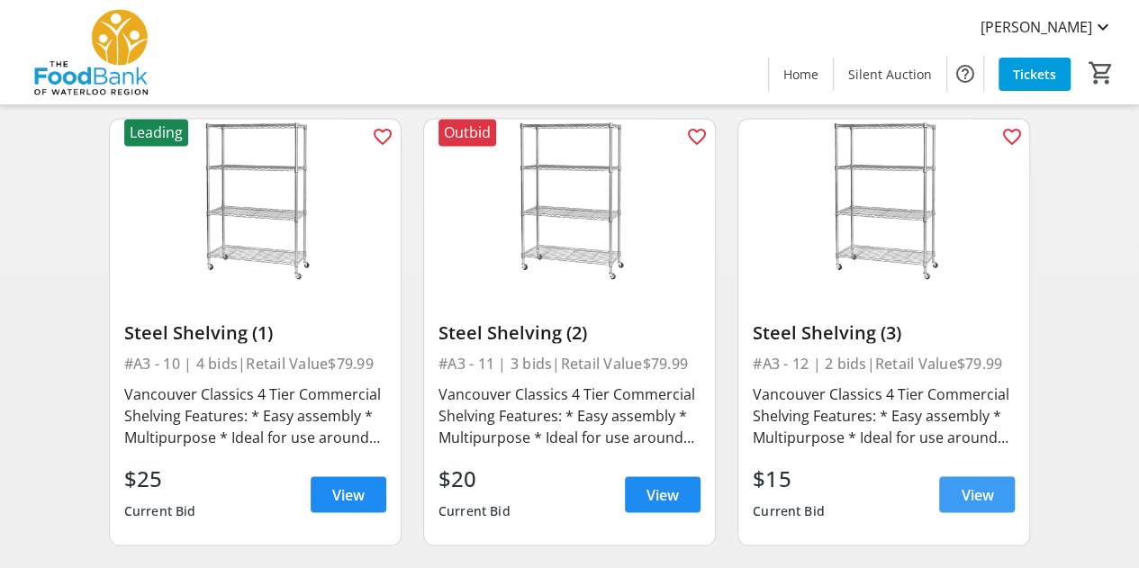
click at [961, 510] on span at bounding box center [977, 494] width 76 height 43
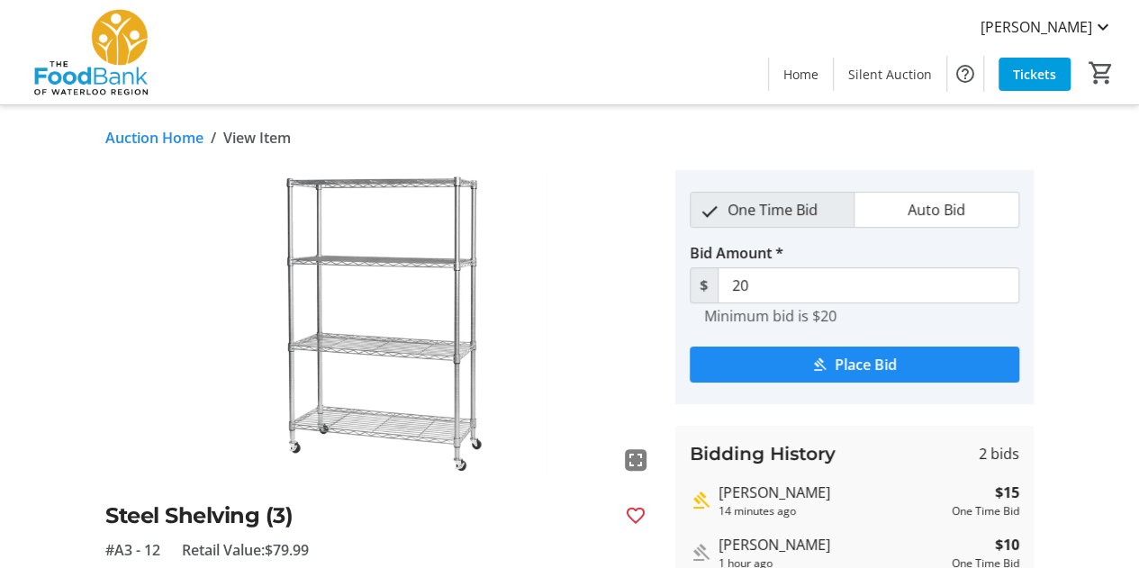
scroll to position [106, 0]
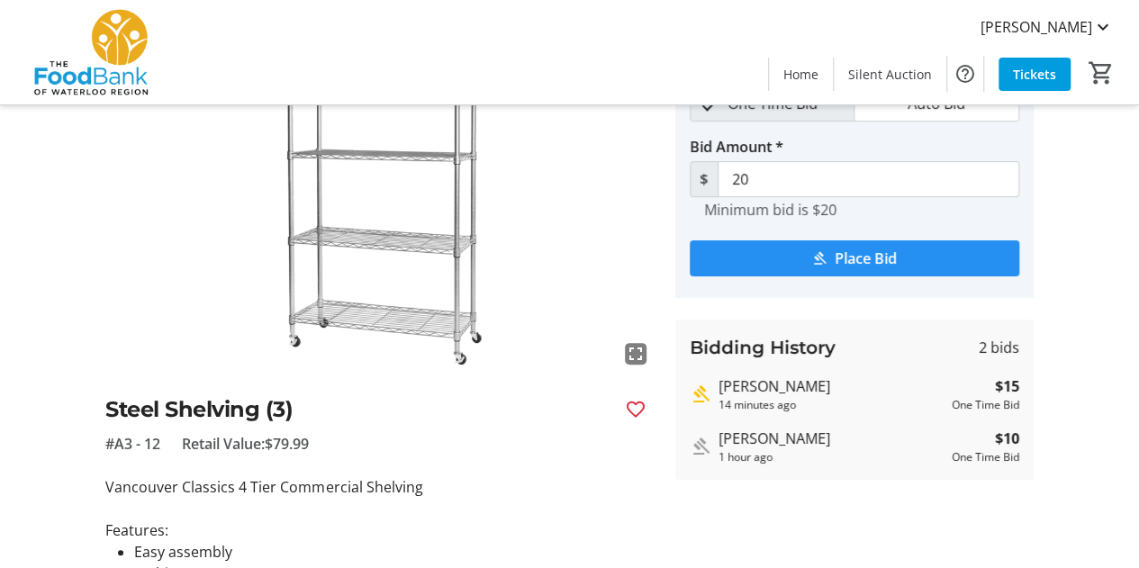
click at [911, 259] on span "submit" at bounding box center [855, 258] width 330 height 43
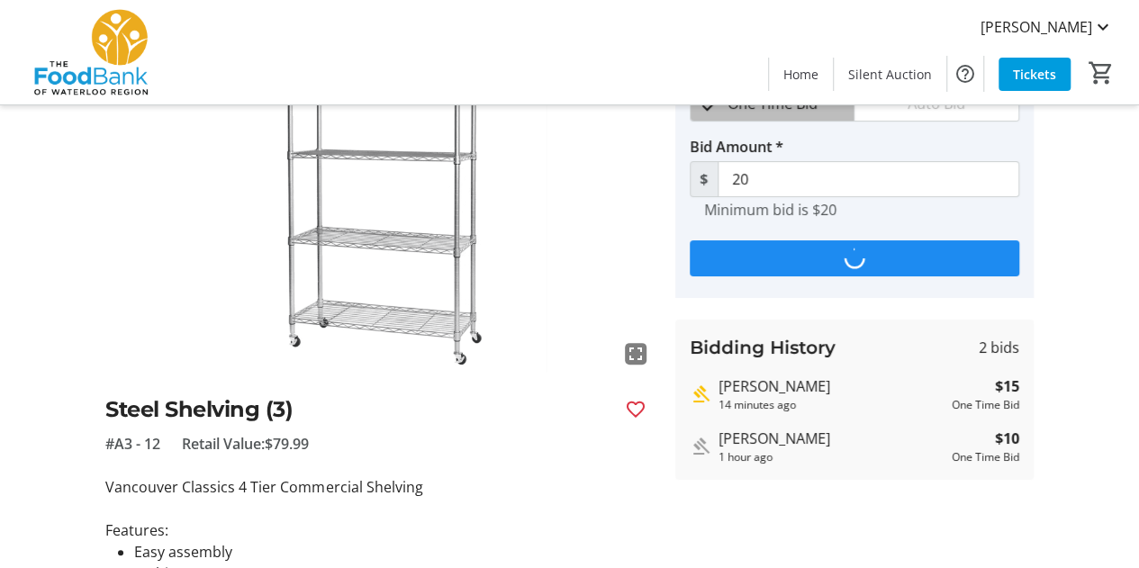
scroll to position [0, 0]
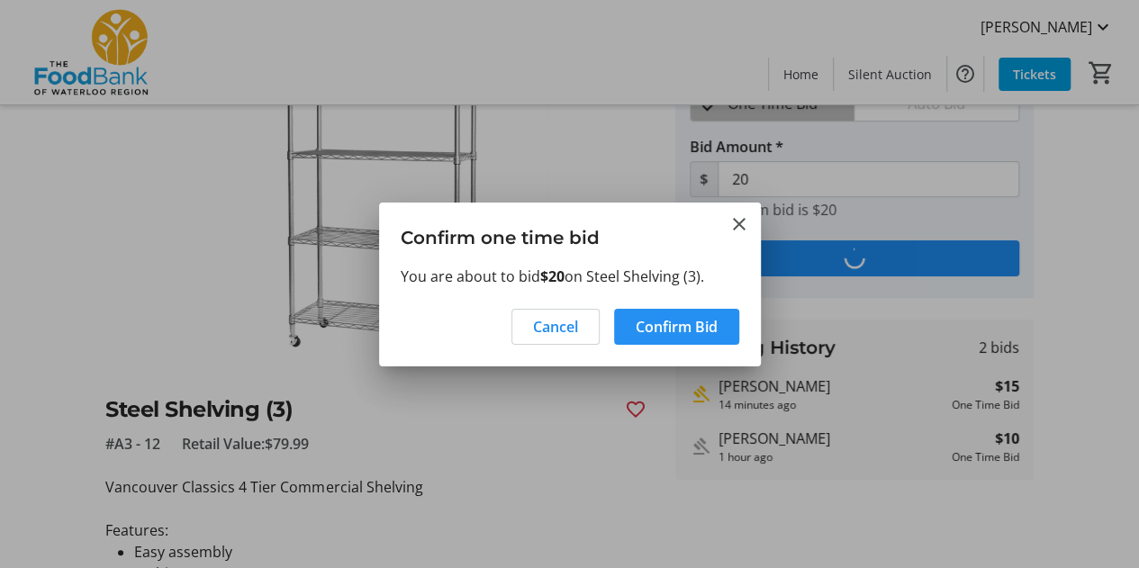
click at [656, 324] on span "Confirm Bid" at bounding box center [677, 327] width 82 height 22
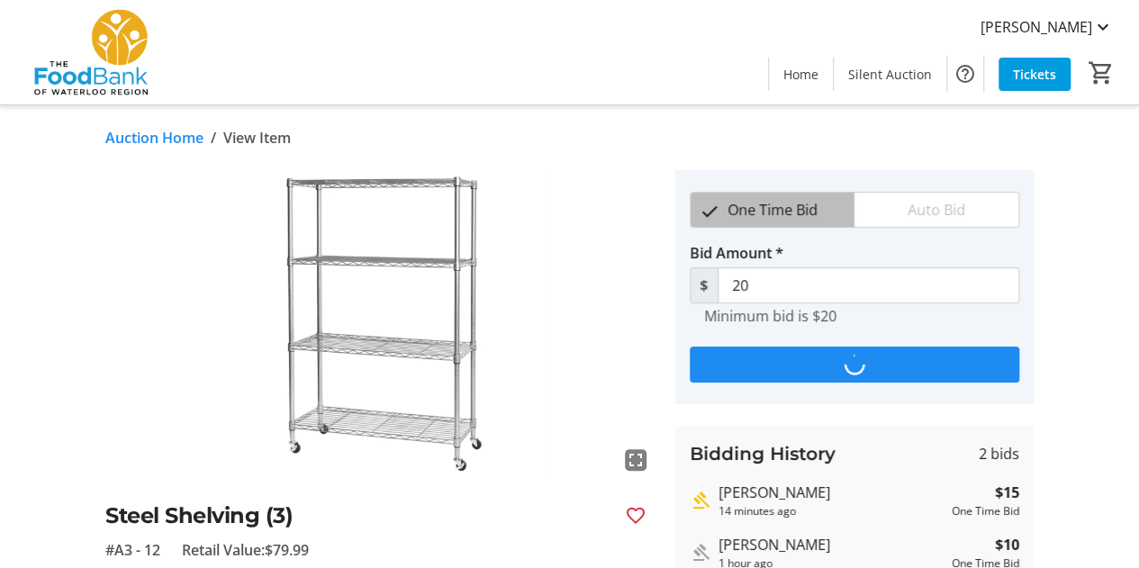
type input "25"
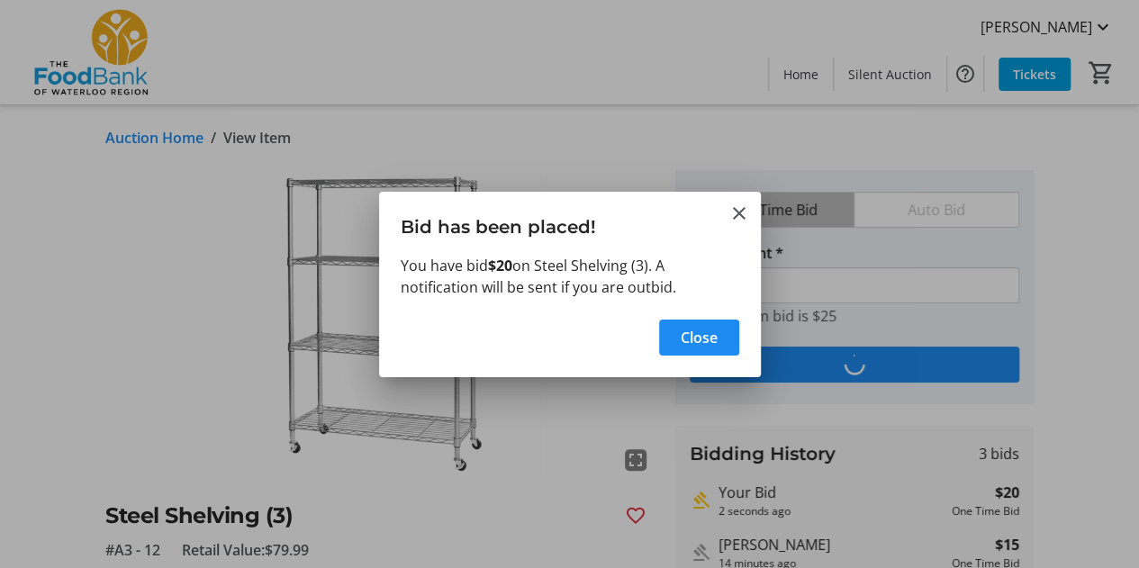
click at [170, 144] on div at bounding box center [569, 284] width 1139 height 568
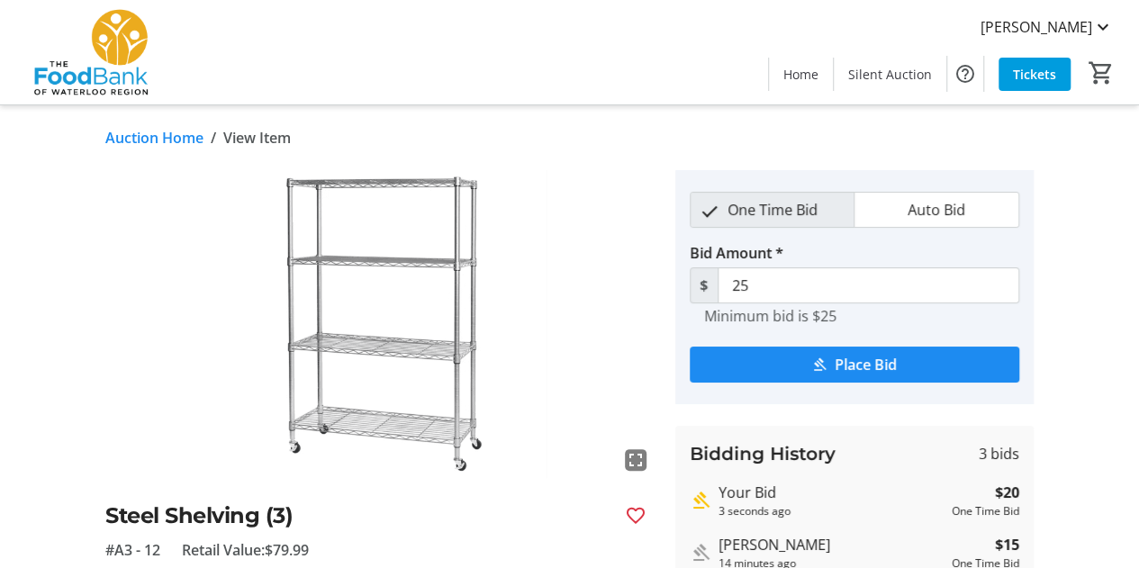
click at [189, 144] on link "Auction Home" at bounding box center [154, 138] width 98 height 22
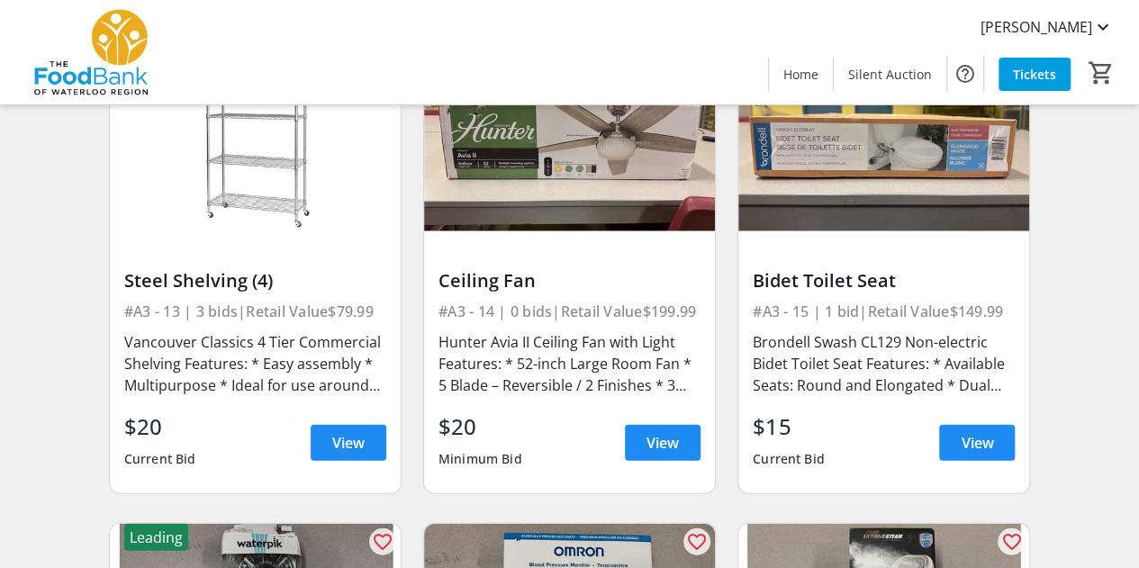
scroll to position [2040, 0]
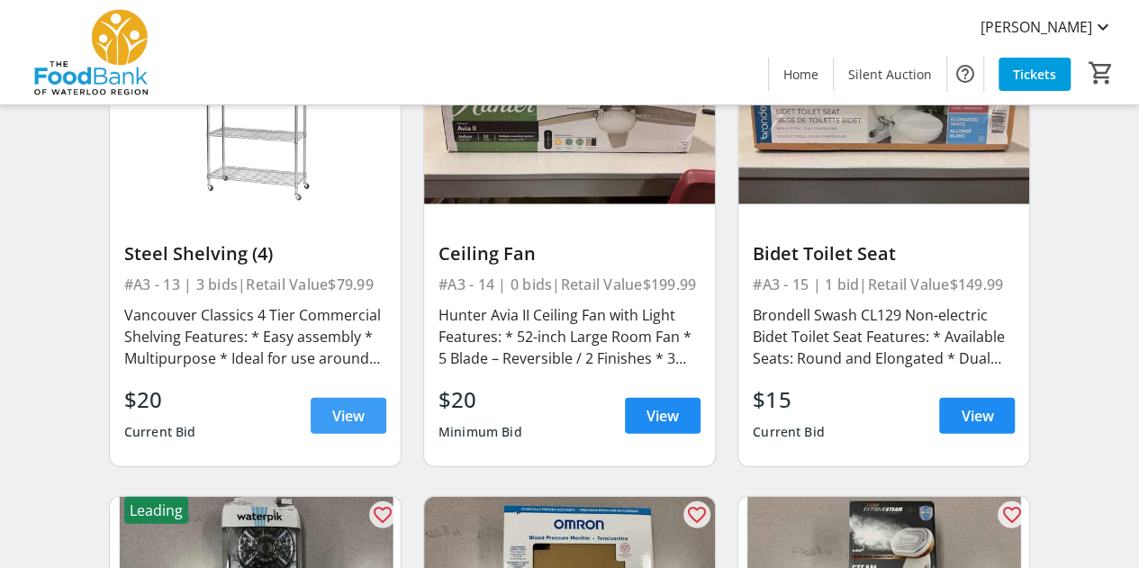
click at [332, 431] on span at bounding box center [349, 415] width 76 height 43
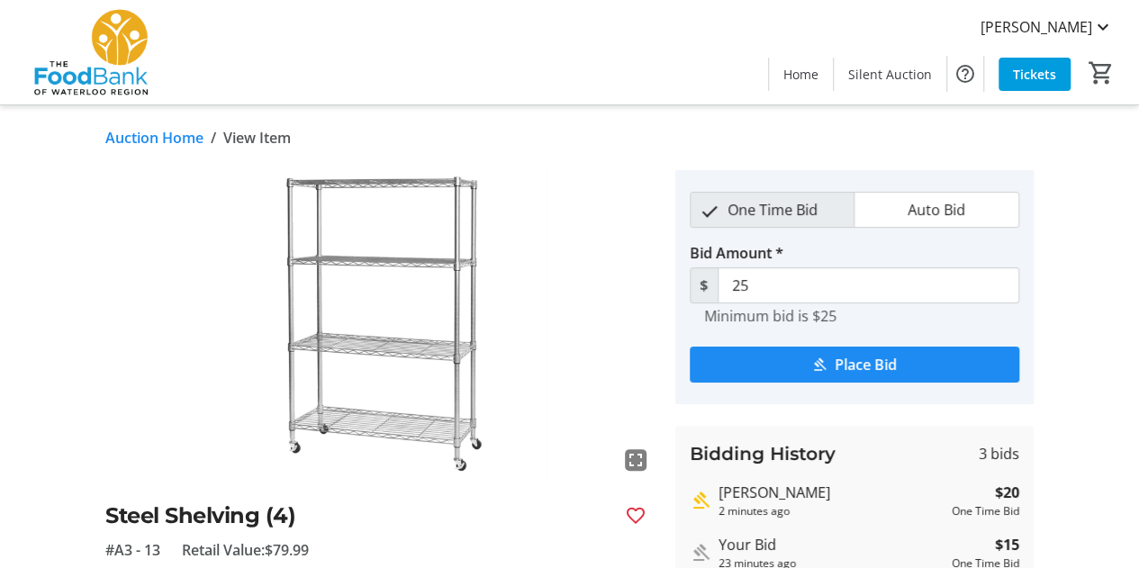
click at [112, 140] on link "Auction Home" at bounding box center [154, 138] width 98 height 22
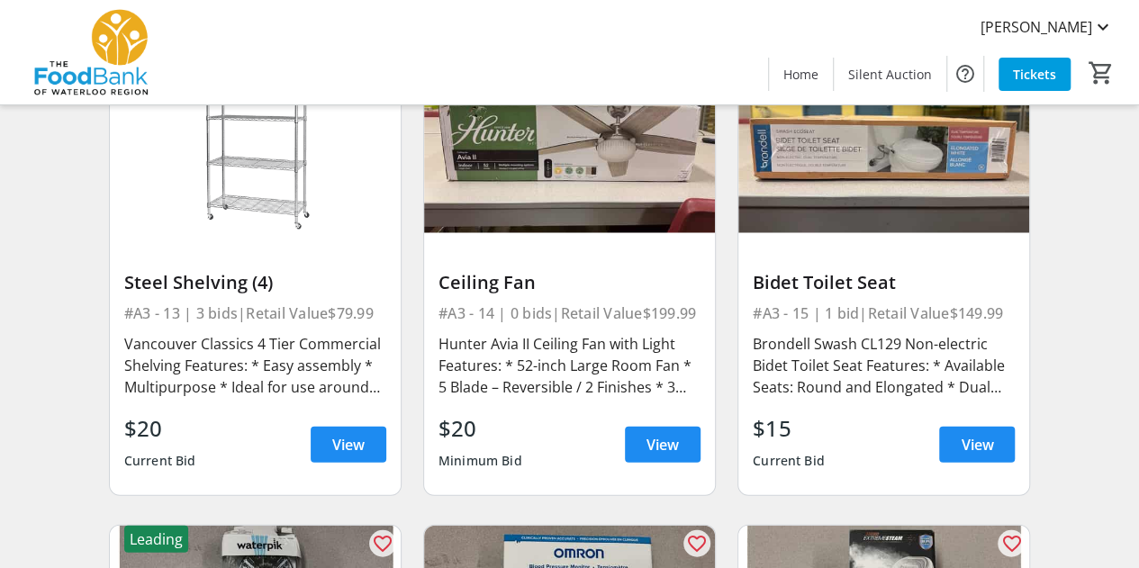
scroll to position [2021, 0]
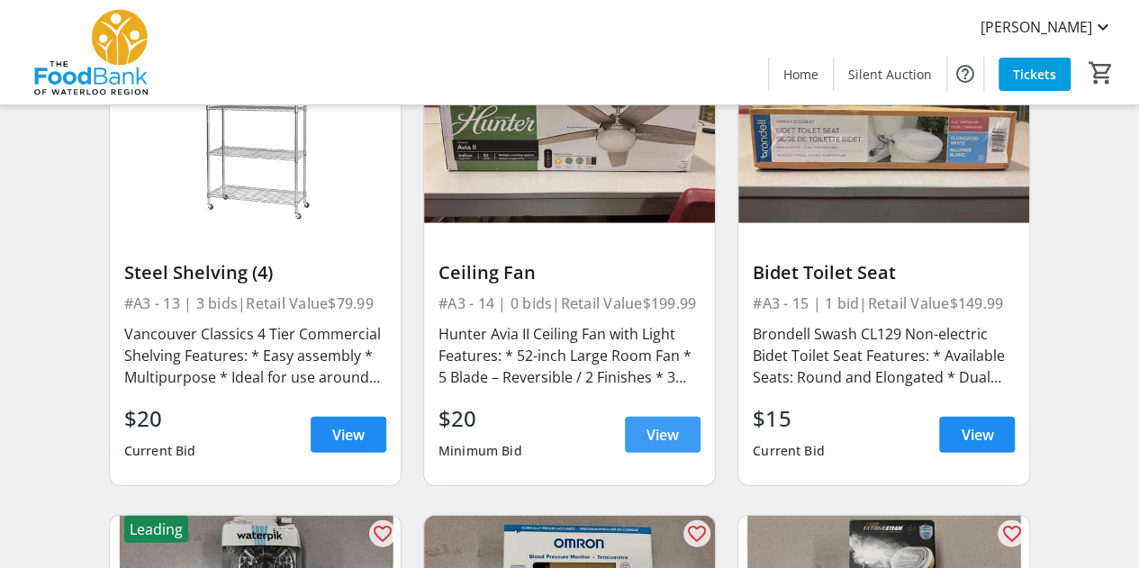
click at [650, 437] on span "View" at bounding box center [663, 435] width 32 height 22
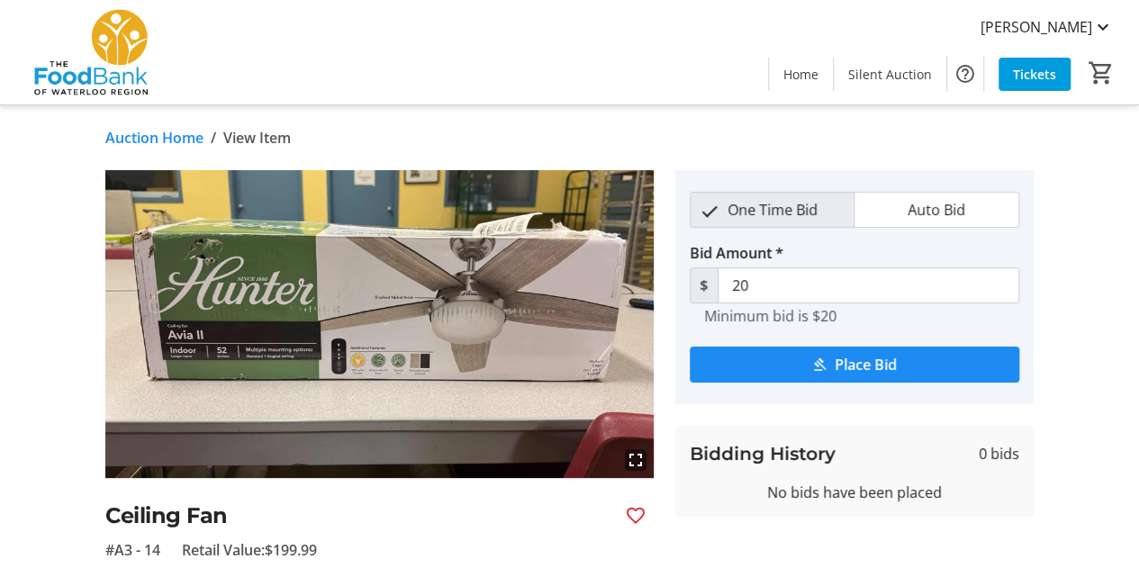
click at [178, 141] on link "Auction Home" at bounding box center [154, 138] width 98 height 22
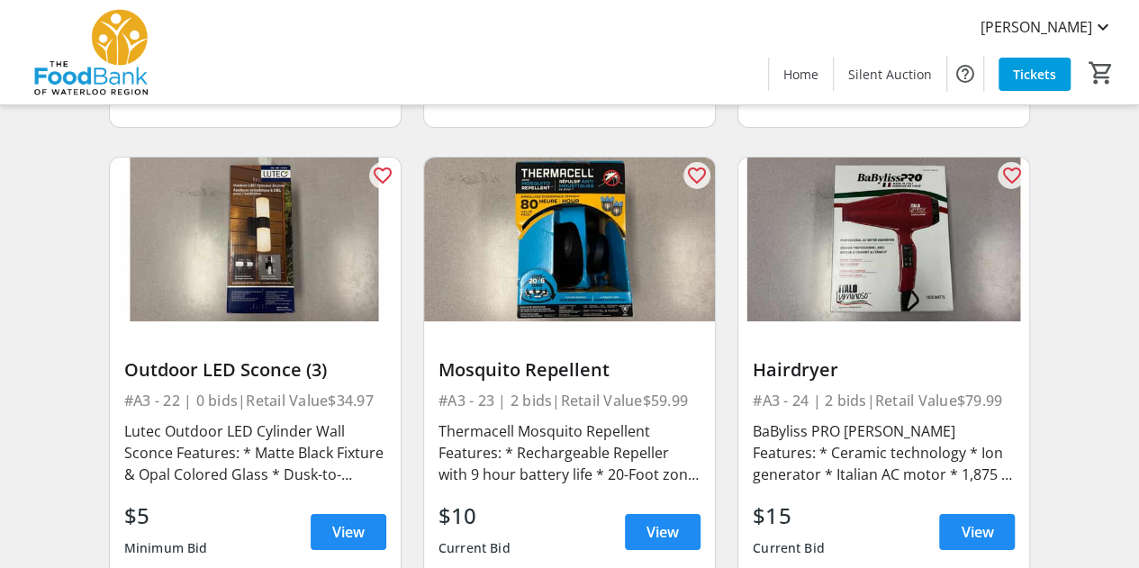
scroll to position [3303, 0]
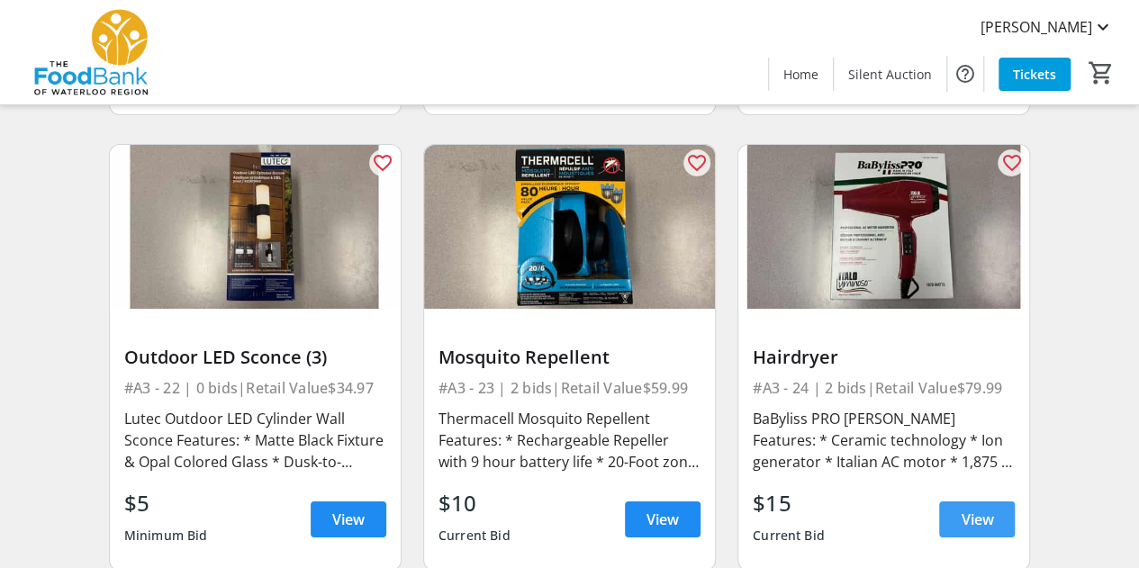
click at [973, 503] on span at bounding box center [977, 519] width 76 height 43
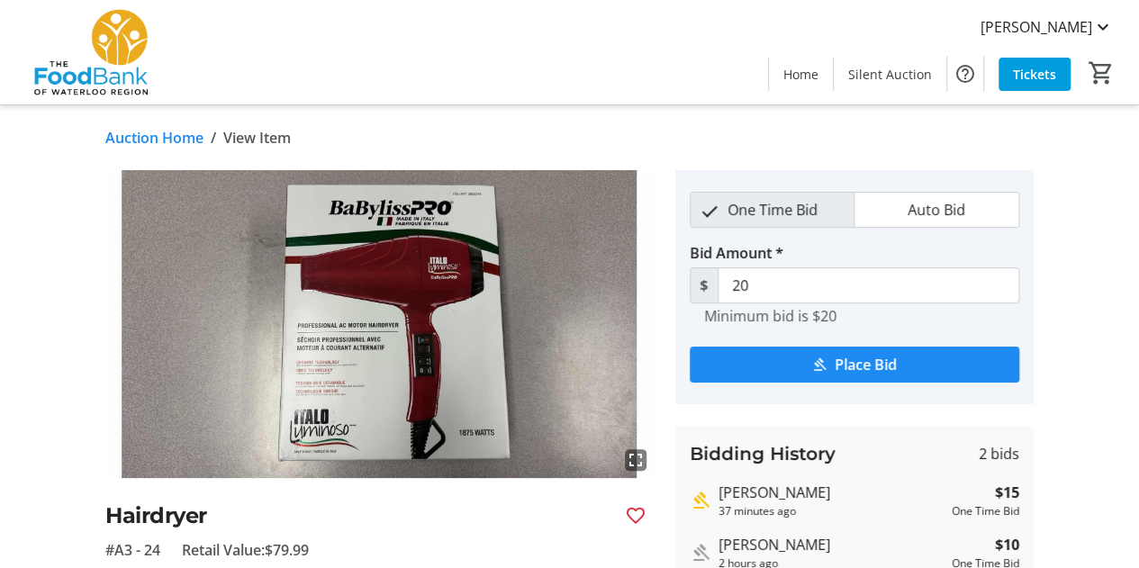
click at [182, 141] on link "Auction Home" at bounding box center [154, 138] width 98 height 22
